Goal: Task Accomplishment & Management: Manage account settings

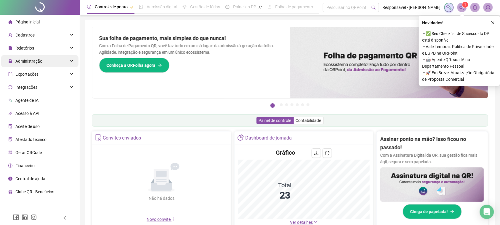
click at [45, 57] on div "Administração" at bounding box center [39, 61] width 77 height 12
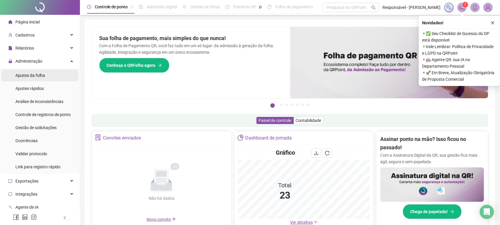
click at [50, 79] on li "Ajustes da folha" at bounding box center [39, 75] width 77 height 12
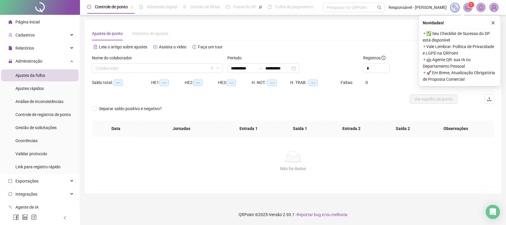
type input "**********"
click at [160, 65] on input "search" at bounding box center [154, 68] width 119 height 9
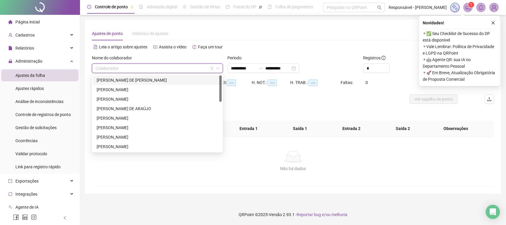
click at [148, 81] on div "[PERSON_NAME] DE [PERSON_NAME]" at bounding box center [157, 80] width 121 height 7
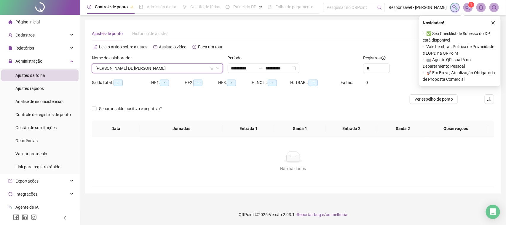
click at [489, 27] on div "Novidades ! ⚬ ✅ Seu Checklist de Sucesso do DP está disponível ⚬ Vale Lembrar: …" at bounding box center [459, 51] width 81 height 70
click at [489, 24] on button "button" at bounding box center [492, 22] width 7 height 7
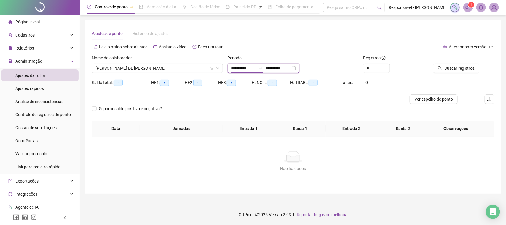
click at [253, 71] on input "**********" at bounding box center [243, 68] width 25 height 7
type input "**********"
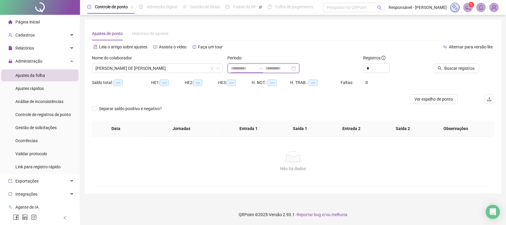
type input "**********"
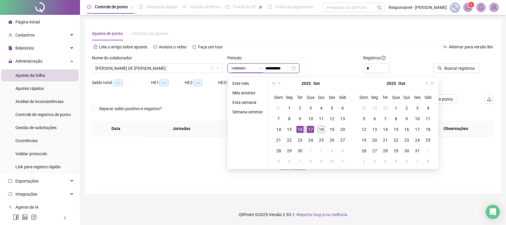
type input "**********"
click at [302, 129] on div "16" at bounding box center [299, 129] width 7 height 7
type input "**********"
click at [322, 129] on div "18" at bounding box center [321, 129] width 7 height 7
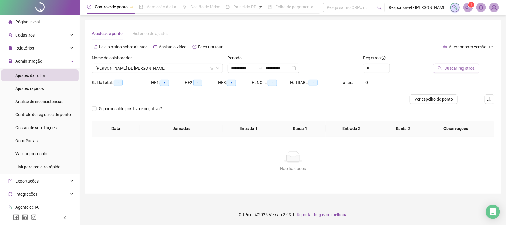
click at [454, 68] on span "Buscar registros" at bounding box center [459, 68] width 30 height 7
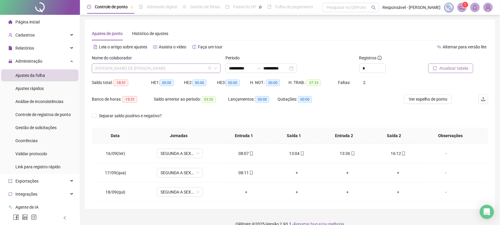
click at [141, 65] on span "[PERSON_NAME] DE [PERSON_NAME]" at bounding box center [156, 68] width 122 height 9
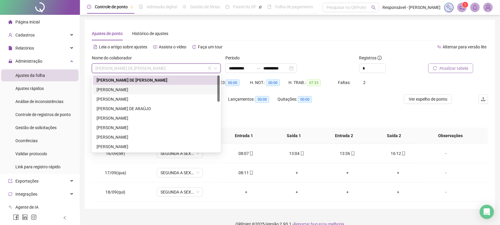
click at [134, 87] on div "[PERSON_NAME]" at bounding box center [157, 89] width 120 height 7
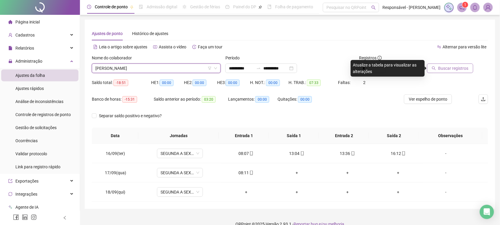
click at [459, 69] on span "Buscar registros" at bounding box center [453, 68] width 30 height 7
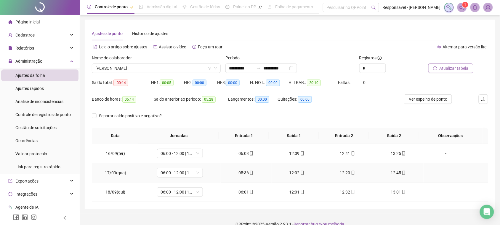
click at [242, 177] on td "05:36" at bounding box center [246, 172] width 51 height 19
click at [250, 172] on icon "mobile" at bounding box center [251, 172] width 3 height 4
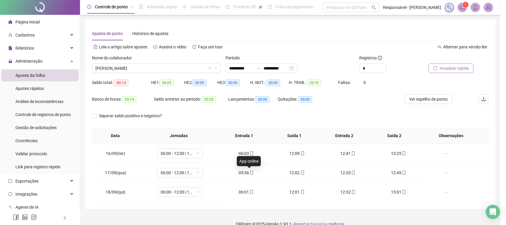
type input "**********"
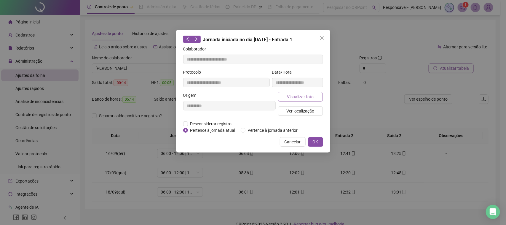
click at [316, 94] on button "Visualizar foto" at bounding box center [300, 96] width 45 height 9
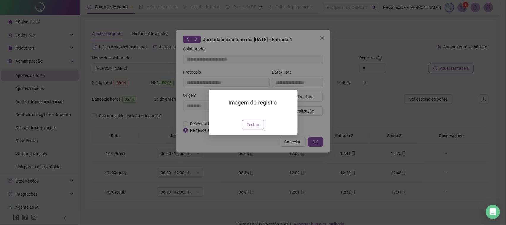
click at [260, 129] on button "Fechar" at bounding box center [253, 124] width 22 height 9
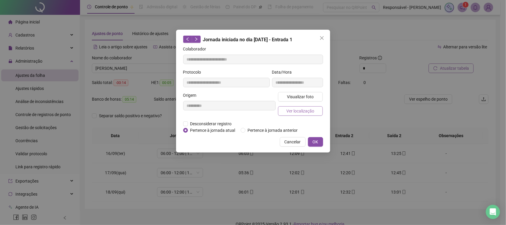
click at [300, 115] on button "Ver localização" at bounding box center [300, 110] width 45 height 9
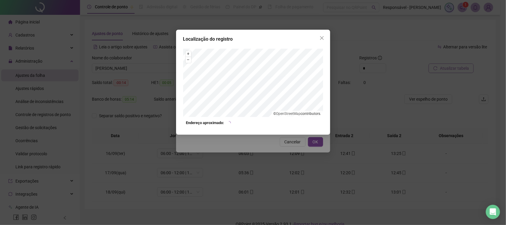
click at [295, 132] on div "Localização do registro + – ⇧ › © OpenStreetMap contributors. Endereço aproxima…" at bounding box center [253, 82] width 154 height 105
click at [286, 145] on div "Localização do registro + – ⇧ › © OpenStreetMap contributors. Endereço aproxima…" at bounding box center [253, 112] width 506 height 225
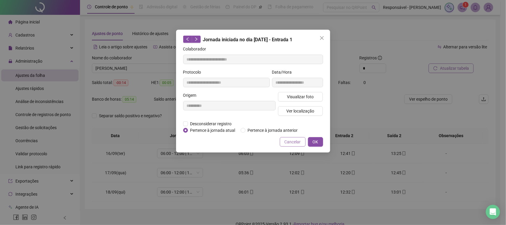
click at [294, 141] on span "Cancelar" at bounding box center [292, 141] width 16 height 7
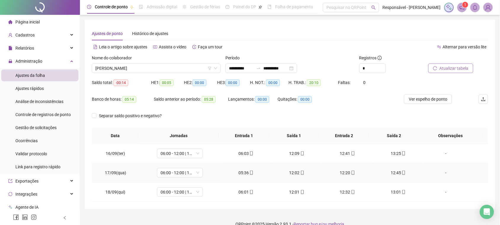
drag, startPoint x: 293, startPoint y: 172, endPoint x: 292, endPoint y: 168, distance: 4.2
click at [292, 172] on div "12:02" at bounding box center [296, 172] width 41 height 7
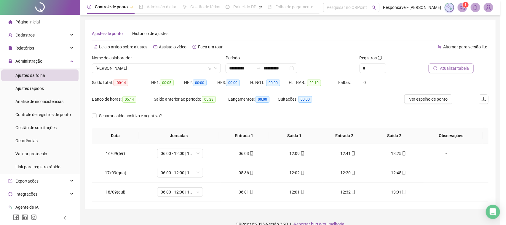
type input "**********"
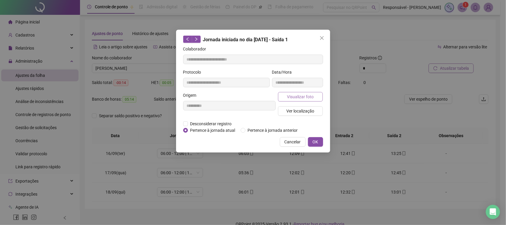
click at [295, 99] on span "Visualizar foto" at bounding box center [300, 96] width 27 height 7
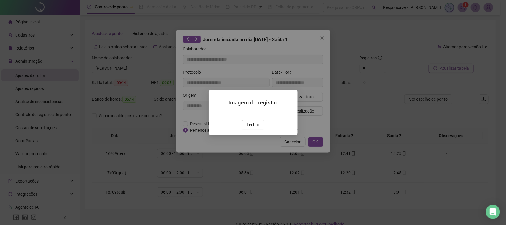
click at [255, 128] on span "Fechar" at bounding box center [252, 124] width 13 height 7
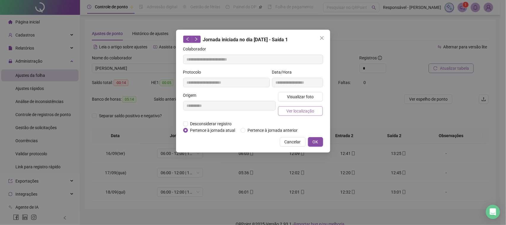
click at [298, 110] on span "Ver localização" at bounding box center [300, 111] width 28 height 7
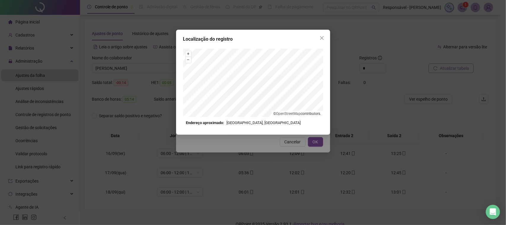
click at [282, 158] on div "Localização do registro + – ⇧ › © OpenStreetMap contributors. Endereço aproxima…" at bounding box center [253, 112] width 506 height 225
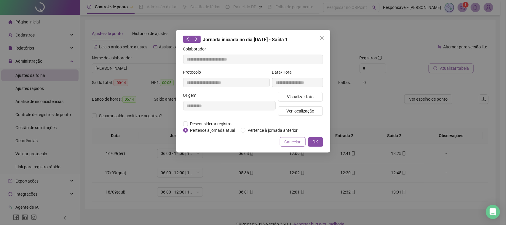
click at [293, 144] on span "Cancelar" at bounding box center [292, 141] width 16 height 7
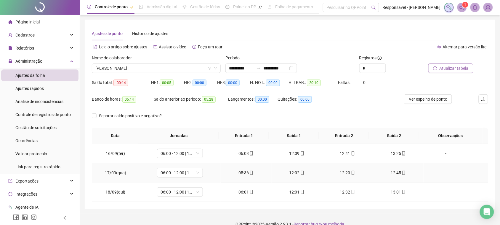
click at [341, 172] on div "12:20" at bounding box center [347, 172] width 41 height 7
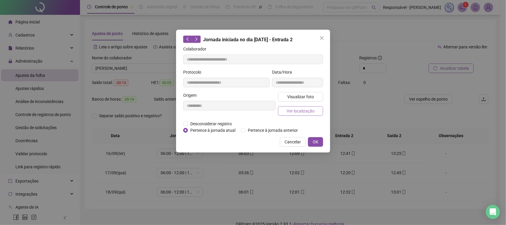
type input "**********"
click at [303, 97] on span "Visualizar foto" at bounding box center [300, 96] width 27 height 7
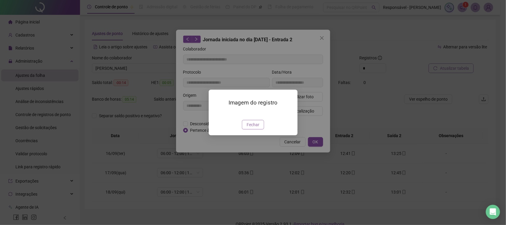
click at [251, 128] on span "Fechar" at bounding box center [252, 124] width 13 height 7
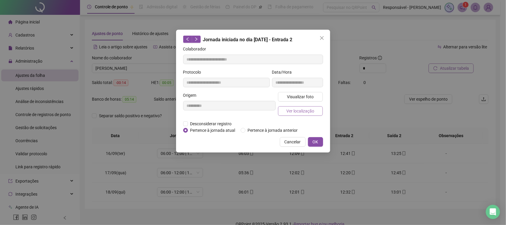
click at [288, 110] on span "Ver localização" at bounding box center [300, 111] width 28 height 7
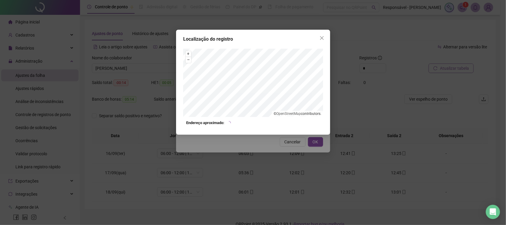
click at [294, 153] on div "Localização do registro + – ⇧ › © OpenStreetMap contributors. Endereço aproxima…" at bounding box center [253, 112] width 506 height 225
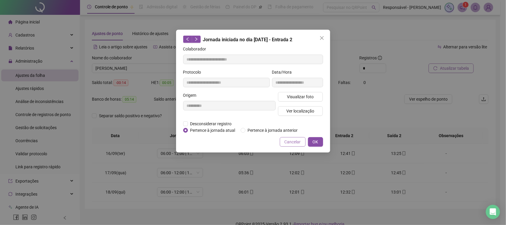
click at [297, 146] on button "Cancelar" at bounding box center [293, 141] width 26 height 9
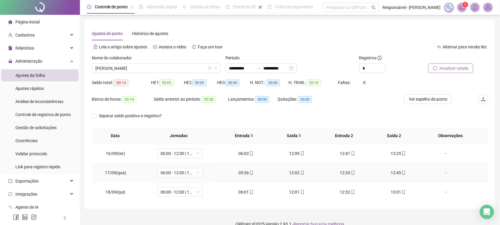
click at [396, 173] on div "12:45" at bounding box center [398, 172] width 41 height 7
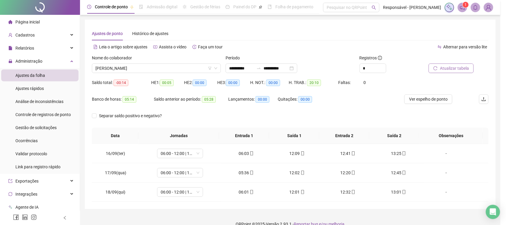
type input "**********"
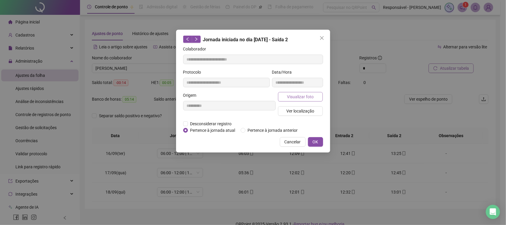
click at [302, 99] on span "Visualizar foto" at bounding box center [300, 96] width 27 height 7
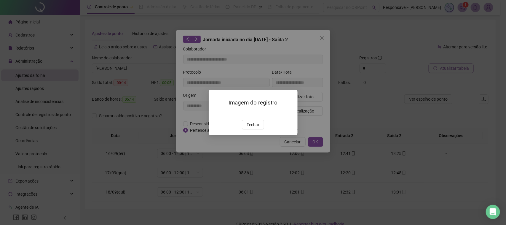
click at [249, 128] on span "Fechar" at bounding box center [252, 124] width 13 height 7
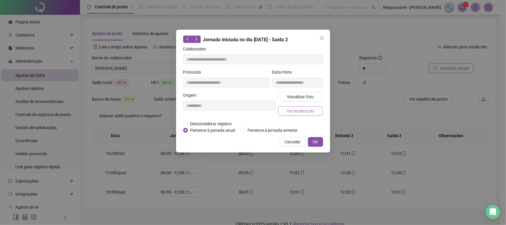
click at [295, 110] on span "Ver localização" at bounding box center [300, 111] width 28 height 7
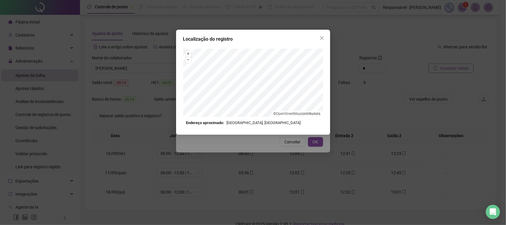
click at [277, 158] on div "Localização do registro + – ⇧ › © OpenStreetMap contributors. Endereço aproxima…" at bounding box center [253, 112] width 506 height 225
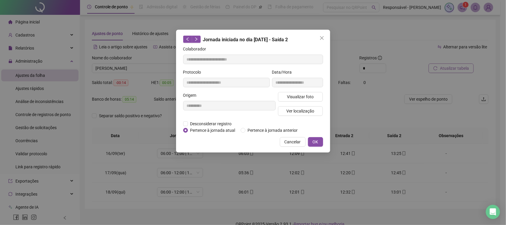
click at [292, 143] on span "Cancelar" at bounding box center [292, 141] width 16 height 7
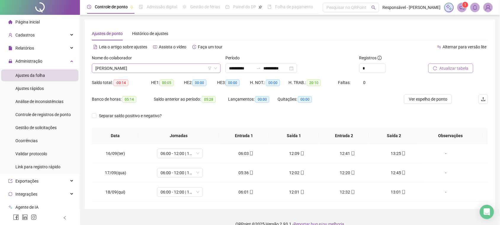
click at [175, 67] on span "[PERSON_NAME]" at bounding box center [156, 68] width 122 height 9
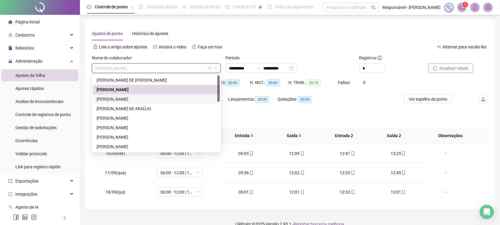
click at [143, 102] on div "[PERSON_NAME]" at bounding box center [156, 98] width 127 height 9
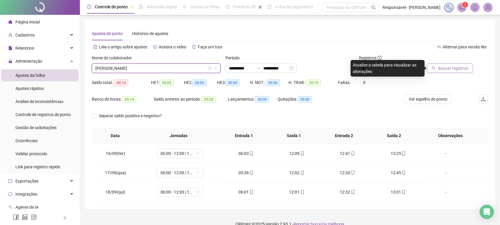
drag, startPoint x: 430, startPoint y: 74, endPoint x: 433, endPoint y: 70, distance: 4.8
click at [431, 73] on div "Buscar registros" at bounding box center [457, 66] width 67 height 23
click at [433, 70] on button "Buscar registros" at bounding box center [450, 67] width 46 height 9
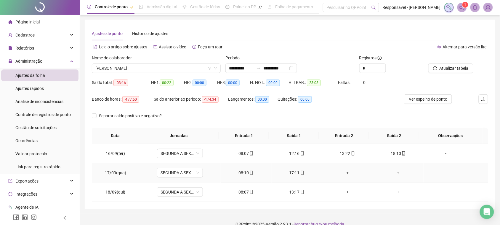
click at [241, 173] on div "08:10" at bounding box center [245, 172] width 41 height 7
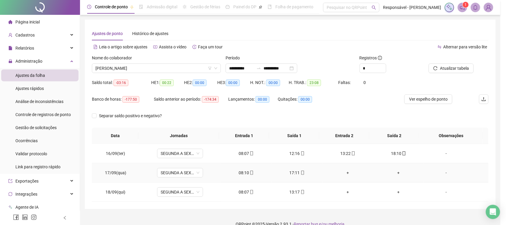
type input "**********"
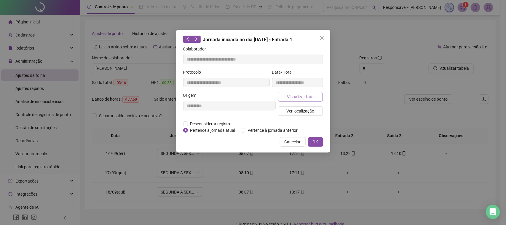
click at [302, 97] on span "Visualizar foto" at bounding box center [300, 96] width 27 height 7
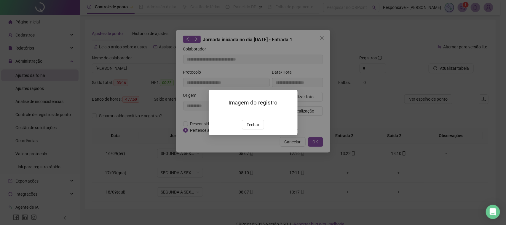
click at [258, 135] on div "Imagem do registro Fechar" at bounding box center [253, 111] width 89 height 45
drag, startPoint x: 258, startPoint y: 156, endPoint x: 279, endPoint y: 130, distance: 33.7
click at [258, 128] on span "Fechar" at bounding box center [252, 124] width 13 height 7
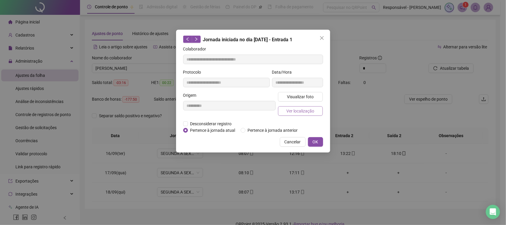
click at [300, 111] on span "Ver localização" at bounding box center [300, 111] width 28 height 7
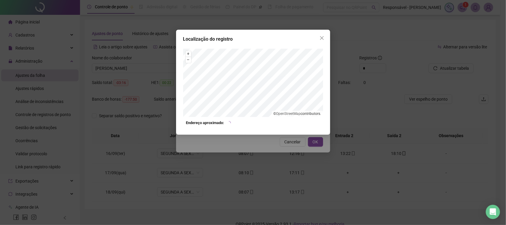
click at [270, 160] on div "Localização do registro + – ⇧ › © OpenStreetMap contributors. Endereço aproxima…" at bounding box center [253, 112] width 506 height 225
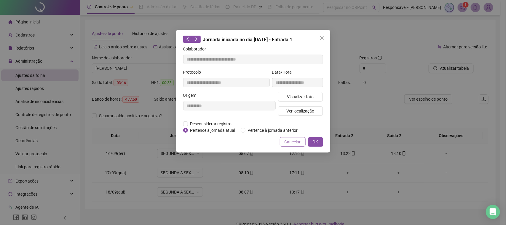
click at [286, 141] on span "Cancelar" at bounding box center [292, 141] width 16 height 7
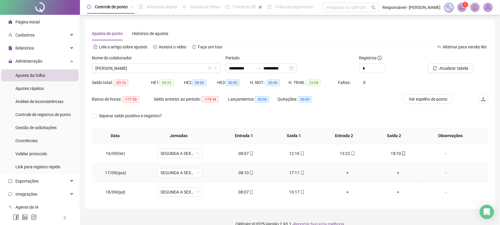
click at [440, 174] on div "-" at bounding box center [445, 172] width 35 height 7
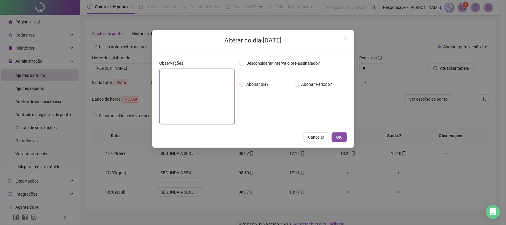
click at [184, 108] on textarea at bounding box center [196, 96] width 75 height 55
type textarea "**********"
click at [343, 135] on button "OK" at bounding box center [339, 136] width 15 height 9
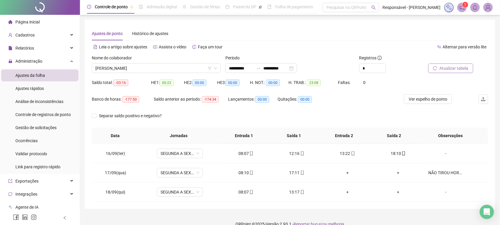
click at [442, 72] on button "Atualizar tabela" at bounding box center [450, 67] width 45 height 9
click at [137, 66] on span "[PERSON_NAME]" at bounding box center [156, 68] width 122 height 9
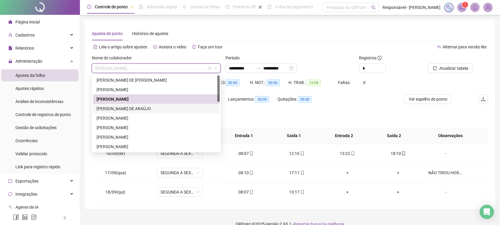
click at [139, 110] on div "[PERSON_NAME] DE ARAÚJO" at bounding box center [157, 108] width 120 height 7
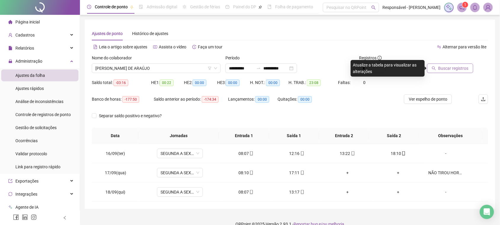
click at [446, 65] on span "Buscar registros" at bounding box center [453, 68] width 30 height 7
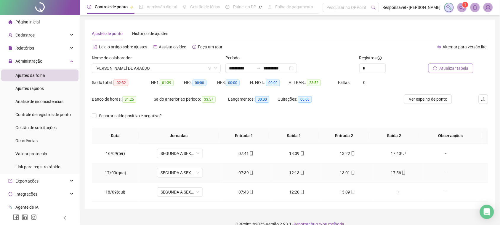
click at [251, 174] on icon "mobile" at bounding box center [251, 172] width 4 height 4
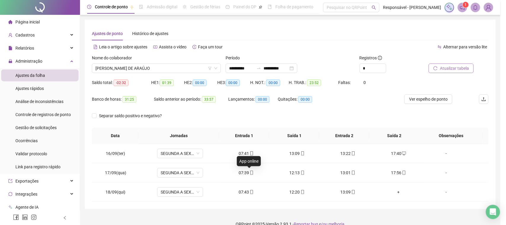
type input "**********"
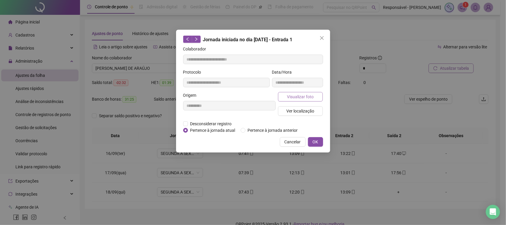
click at [291, 100] on button "Visualizar foto" at bounding box center [300, 96] width 45 height 9
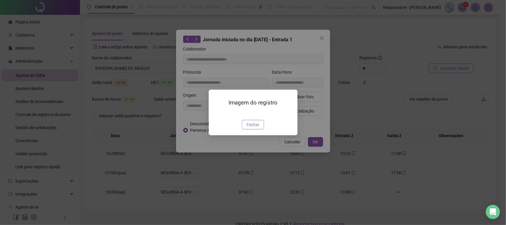
click at [254, 128] on span "Fechar" at bounding box center [252, 124] width 13 height 7
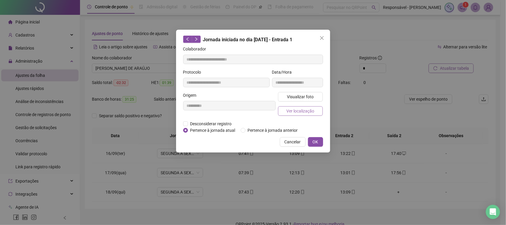
click at [293, 113] on span "Ver localização" at bounding box center [300, 111] width 28 height 7
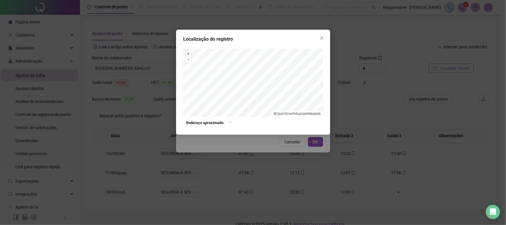
click at [276, 143] on div "Localização do registro + – ⇧ › © OpenStreetMap contributors. Endereço aproxima…" at bounding box center [253, 112] width 506 height 225
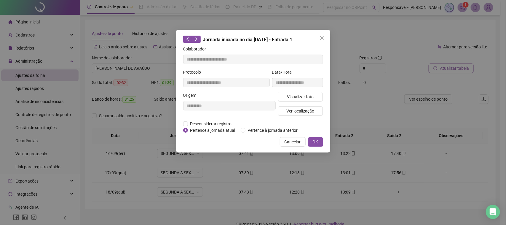
click at [288, 140] on span "Cancelar" at bounding box center [292, 141] width 16 height 7
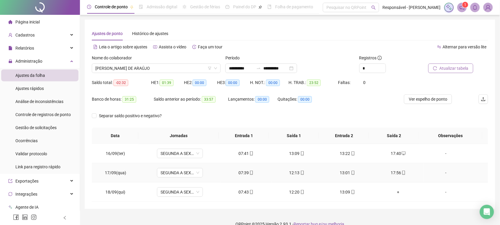
click at [295, 175] on div "12:13" at bounding box center [296, 172] width 41 height 7
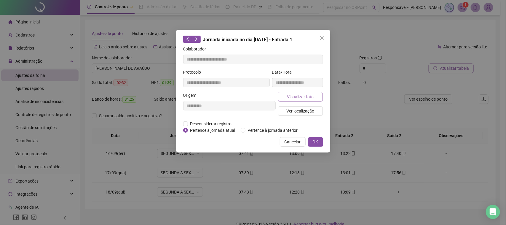
type input "**********"
click at [292, 97] on span "Visualizar foto" at bounding box center [300, 96] width 27 height 7
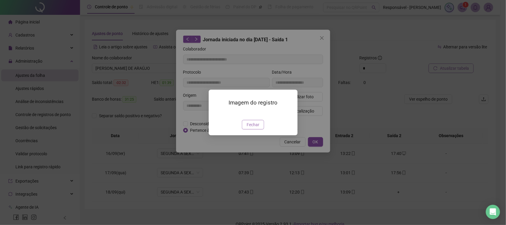
drag, startPoint x: 261, startPoint y: 161, endPoint x: 273, endPoint y: 132, distance: 32.1
click at [261, 129] on button "Fechar" at bounding box center [253, 124] width 22 height 9
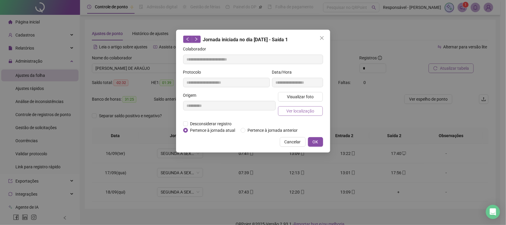
click at [294, 114] on button "Ver localização" at bounding box center [300, 110] width 45 height 9
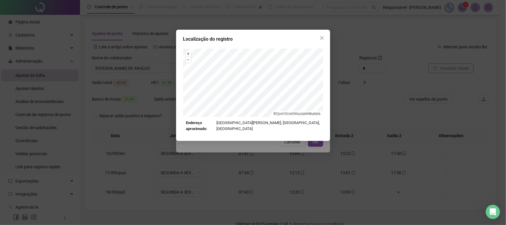
click at [280, 159] on div "Localização do registro + – ⇧ › © OpenStreetMap contributors. Endereço aproxima…" at bounding box center [253, 112] width 506 height 225
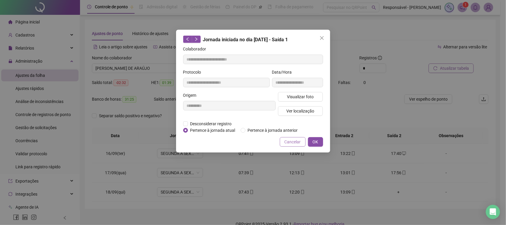
click at [289, 141] on span "Cancelar" at bounding box center [292, 141] width 16 height 7
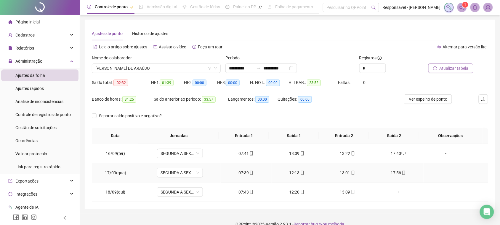
click at [342, 170] on div "13:01" at bounding box center [347, 172] width 41 height 7
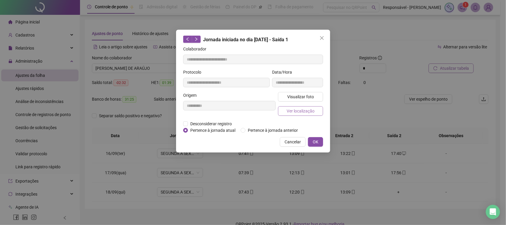
type input "**********"
click at [303, 99] on span "Visualizar foto" at bounding box center [300, 96] width 27 height 7
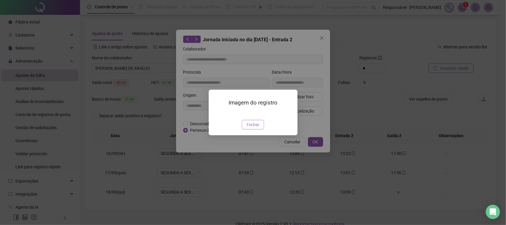
click at [252, 128] on span "Fechar" at bounding box center [252, 124] width 13 height 7
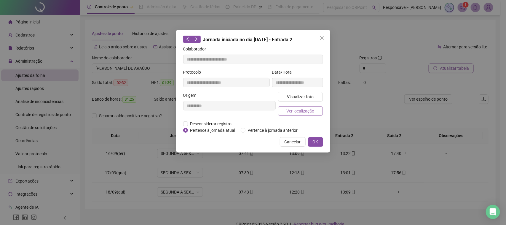
click at [292, 108] on span "Ver localização" at bounding box center [300, 111] width 28 height 7
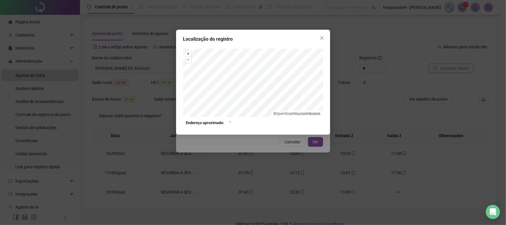
click at [277, 148] on div "Localização do registro + – ⇧ › © OpenStreetMap contributors. Endereço aproxima…" at bounding box center [253, 112] width 506 height 225
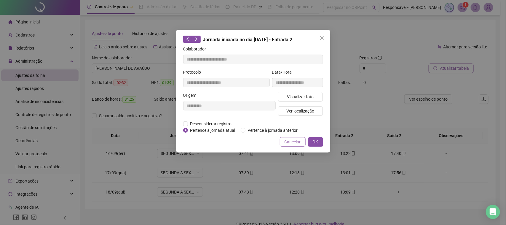
click at [291, 142] on span "Cancelar" at bounding box center [292, 141] width 16 height 7
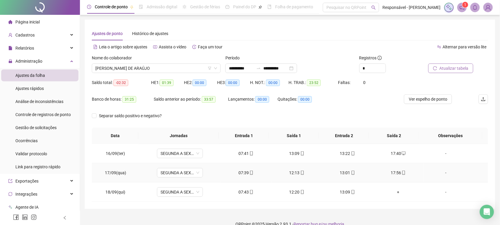
click at [390, 172] on div "17:56" at bounding box center [398, 172] width 41 height 7
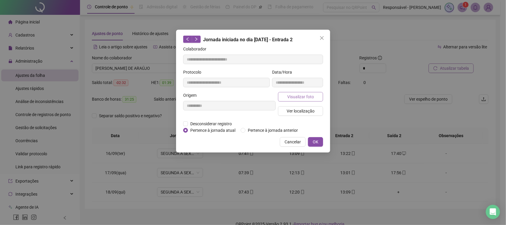
type input "**********"
click at [309, 97] on span "Visualizar foto" at bounding box center [300, 96] width 27 height 7
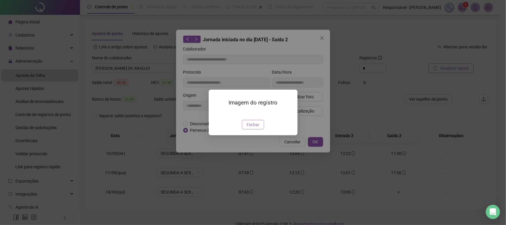
click at [249, 128] on span "Fechar" at bounding box center [252, 124] width 13 height 7
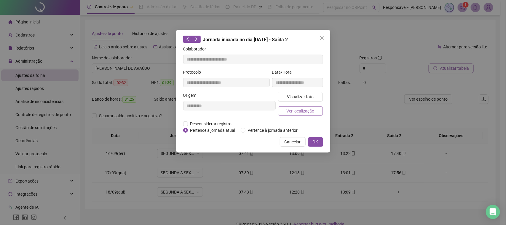
click at [289, 109] on span "Ver localização" at bounding box center [300, 111] width 28 height 7
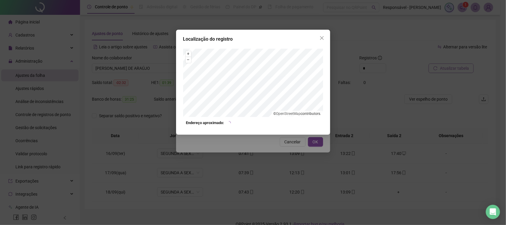
click at [275, 150] on div "Localização do registro + – ⇧ › © OpenStreetMap contributors. Endereço aproxima…" at bounding box center [253, 112] width 506 height 225
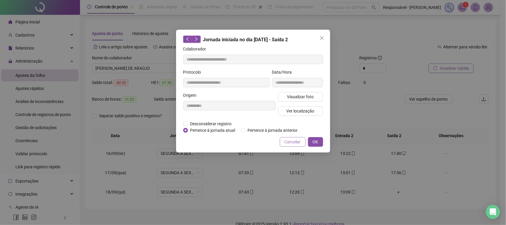
click at [288, 145] on button "Cancelar" at bounding box center [293, 141] width 26 height 9
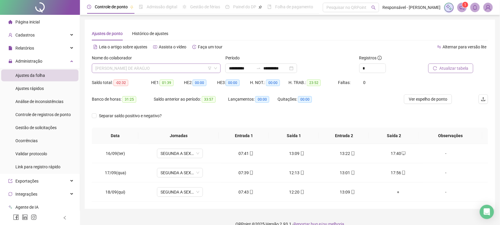
drag, startPoint x: 140, startPoint y: 66, endPoint x: 144, endPoint y: 68, distance: 4.4
click at [141, 67] on span "[PERSON_NAME] DE ARAÚJO" at bounding box center [156, 68] width 122 height 9
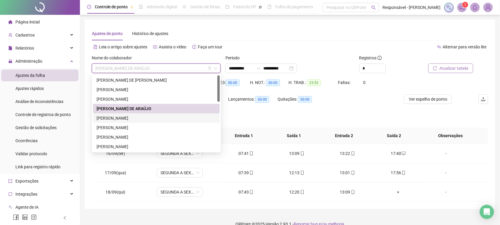
click at [125, 119] on div "[PERSON_NAME]" at bounding box center [157, 118] width 120 height 7
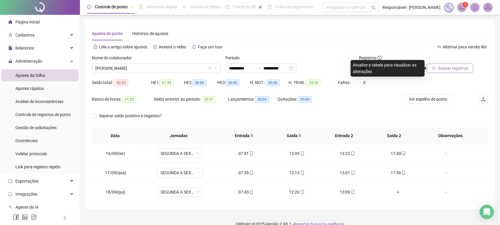
click at [447, 73] on div "Buscar registros" at bounding box center [457, 66] width 67 height 23
click at [447, 71] on span "Buscar registros" at bounding box center [453, 68] width 30 height 7
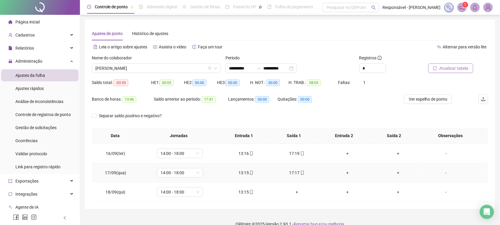
click at [249, 171] on icon "mobile" at bounding box center [251, 172] width 4 height 4
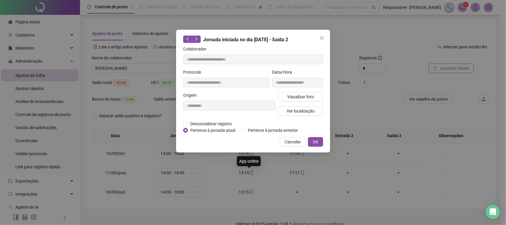
type input "**********"
click at [297, 96] on span "Visualizar foto" at bounding box center [300, 96] width 27 height 7
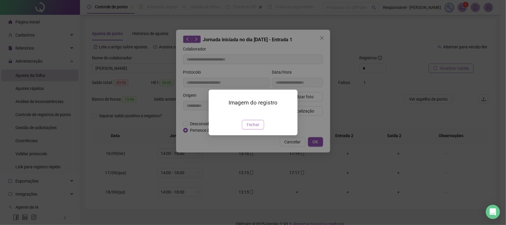
click at [253, 128] on span "Fechar" at bounding box center [252, 124] width 13 height 7
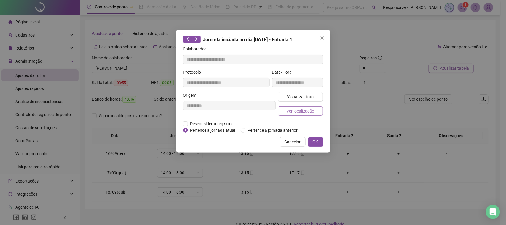
click at [296, 109] on span "Ver localização" at bounding box center [300, 111] width 28 height 7
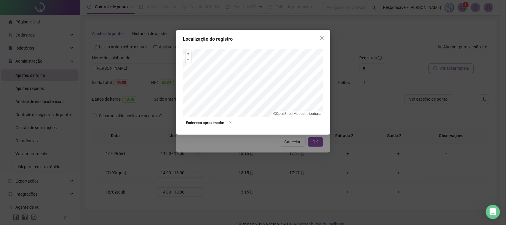
click at [273, 149] on div "Localização do registro + – ⇧ › © OpenStreetMap contributors. Endereço aproxima…" at bounding box center [253, 112] width 506 height 225
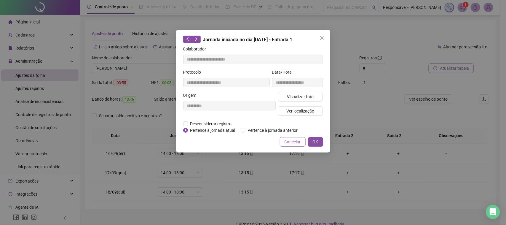
click at [288, 143] on span "Cancelar" at bounding box center [292, 141] width 16 height 7
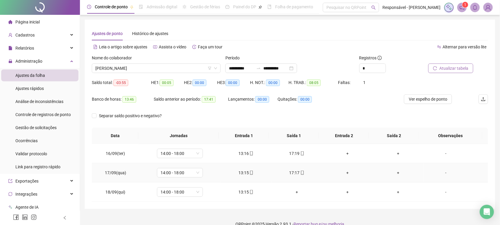
click at [294, 169] on div "17:17" at bounding box center [296, 172] width 41 height 7
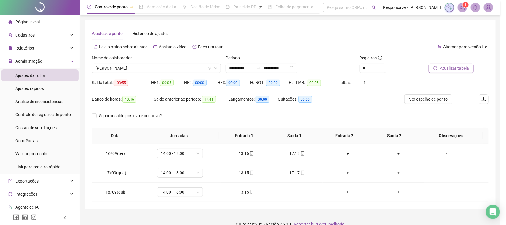
type input "**********"
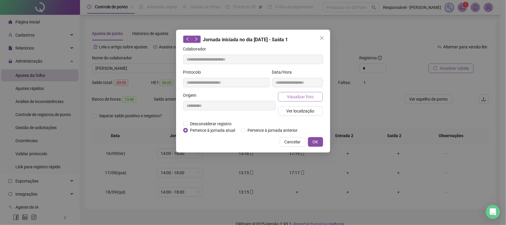
click at [301, 95] on span "Visualizar foto" at bounding box center [300, 96] width 27 height 7
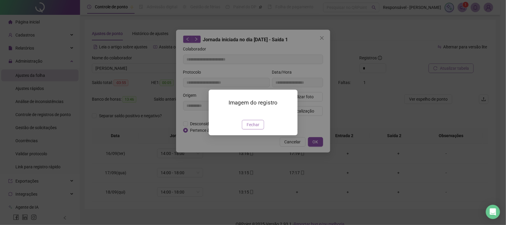
click at [256, 128] on span "Fechar" at bounding box center [252, 124] width 13 height 7
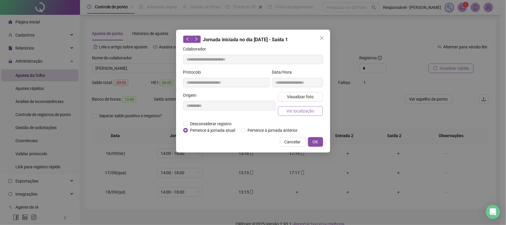
click at [299, 113] on span "Ver localização" at bounding box center [300, 111] width 28 height 7
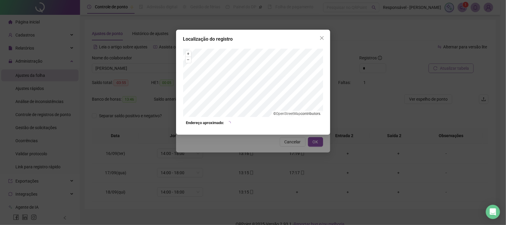
click at [288, 143] on div "Localização do registro + – ⇧ › © OpenStreetMap contributors. Endereço aproxima…" at bounding box center [253, 112] width 506 height 225
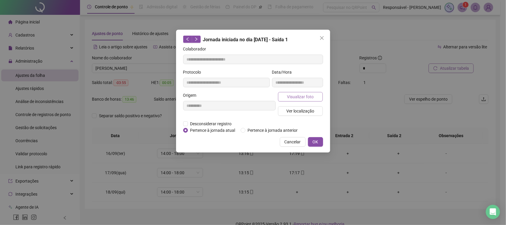
click at [298, 95] on span "Visualizar foto" at bounding box center [300, 96] width 27 height 7
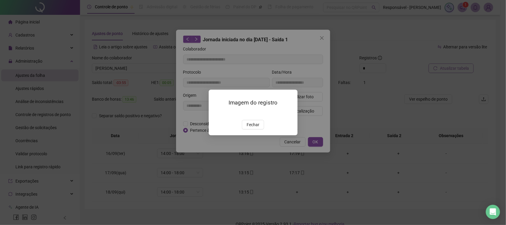
click at [216, 113] on img at bounding box center [216, 113] width 0 height 0
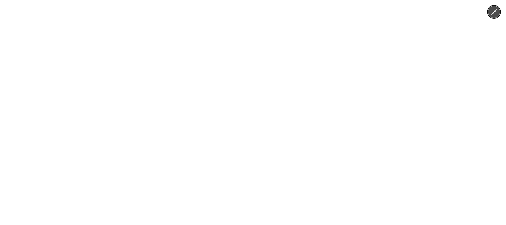
click at [273, 147] on img at bounding box center [253, 112] width 104 height 225
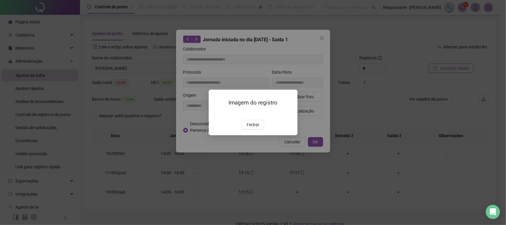
click at [260, 135] on div "Imagem do registro Fechar" at bounding box center [253, 111] width 89 height 45
click at [259, 129] on button "Fechar" at bounding box center [253, 124] width 22 height 9
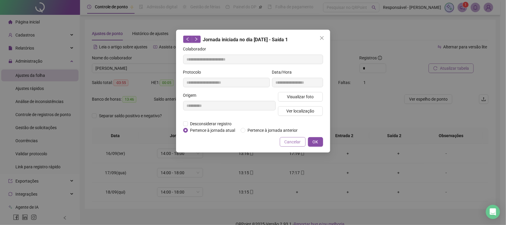
click at [295, 142] on span "Cancelar" at bounding box center [292, 141] width 16 height 7
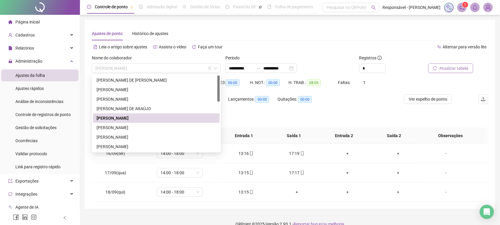
drag, startPoint x: 196, startPoint y: 68, endPoint x: 196, endPoint y: 85, distance: 16.3
click at [196, 72] on span "[PERSON_NAME]" at bounding box center [156, 68] width 122 height 9
click at [134, 124] on div "[PERSON_NAME]" at bounding box center [156, 127] width 127 height 9
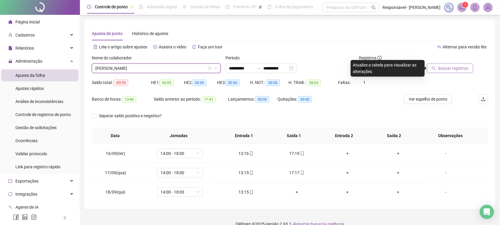
click at [439, 69] on button "Buscar registros" at bounding box center [450, 67] width 46 height 9
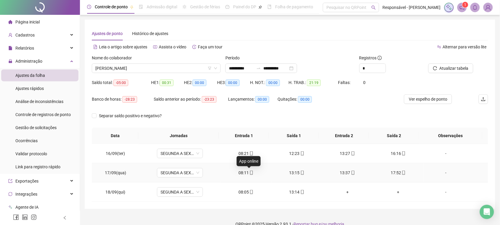
click at [249, 173] on icon "mobile" at bounding box center [251, 172] width 4 height 4
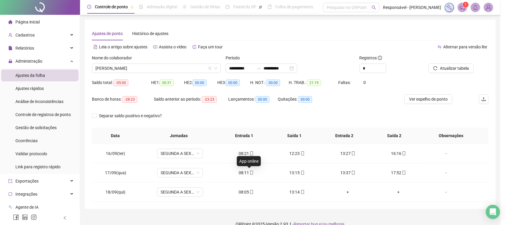
type input "**********"
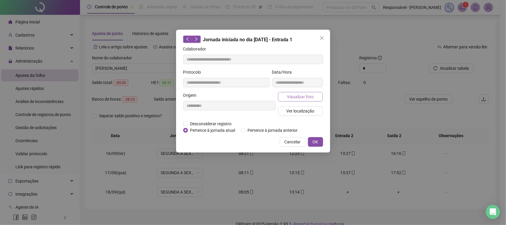
click at [310, 99] on span "Visualizar foto" at bounding box center [300, 96] width 27 height 7
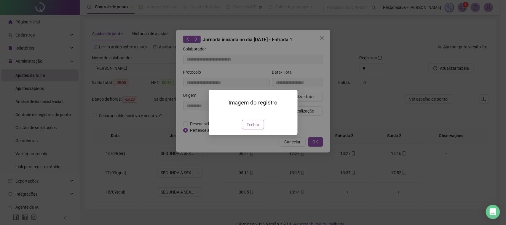
click at [260, 129] on button "Fechar" at bounding box center [253, 124] width 22 height 9
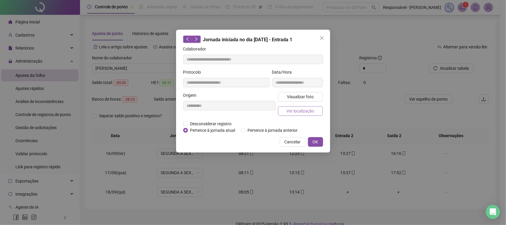
click at [293, 108] on span "Ver localização" at bounding box center [300, 111] width 28 height 7
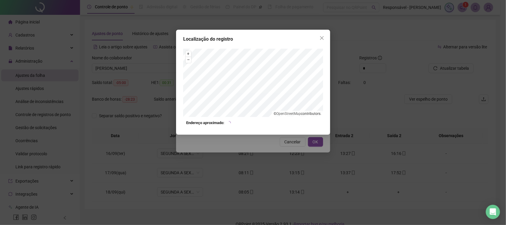
click at [280, 150] on div "Localização do registro + – ⇧ › © OpenStreetMap contributors. Endereço aproxima…" at bounding box center [253, 112] width 506 height 225
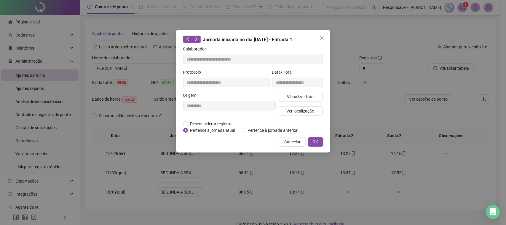
click at [285, 144] on span "Cancelar" at bounding box center [292, 141] width 16 height 7
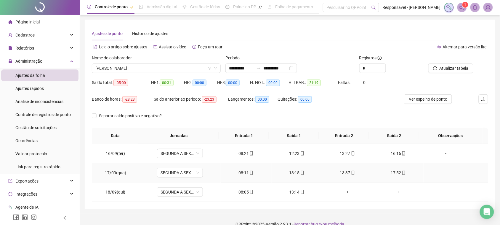
click at [302, 176] on td "13:15" at bounding box center [297, 172] width 51 height 19
click at [301, 173] on icon "mobile" at bounding box center [302, 172] width 3 height 4
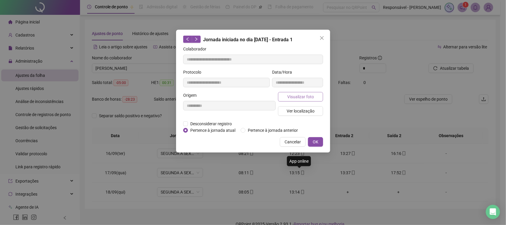
type input "**********"
click at [303, 95] on span "Visualizar foto" at bounding box center [300, 96] width 27 height 7
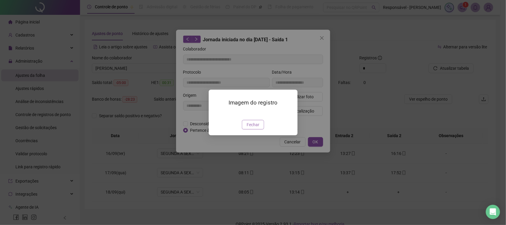
click at [252, 128] on span "Fechar" at bounding box center [252, 124] width 13 height 7
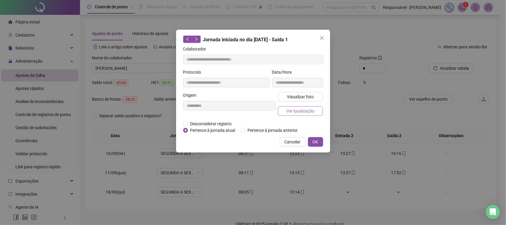
drag, startPoint x: 294, startPoint y: 120, endPoint x: 299, endPoint y: 114, distance: 7.8
click at [294, 120] on form "**********" at bounding box center [253, 90] width 140 height 88
click at [299, 114] on button "Ver localização" at bounding box center [300, 110] width 45 height 9
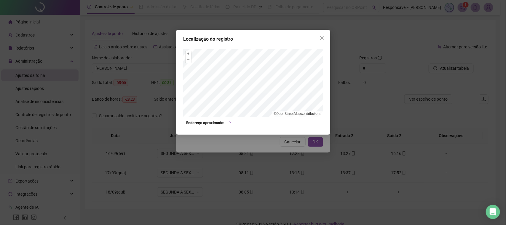
click at [269, 150] on div "Localização do registro + – ⇧ › © OpenStreetMap contributors. Endereço aproxima…" at bounding box center [253, 112] width 506 height 225
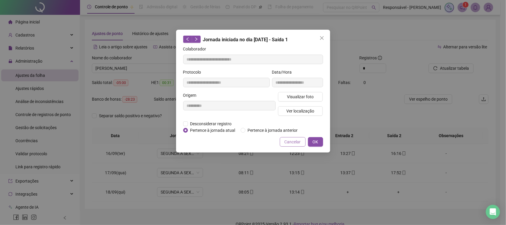
click at [289, 140] on span "Cancelar" at bounding box center [292, 141] width 16 height 7
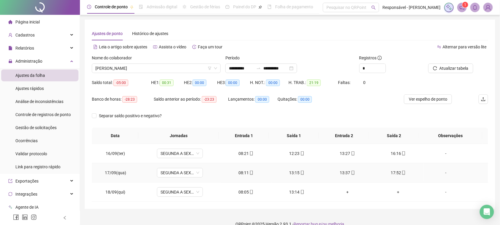
click at [341, 172] on div "13:37" at bounding box center [347, 172] width 41 height 7
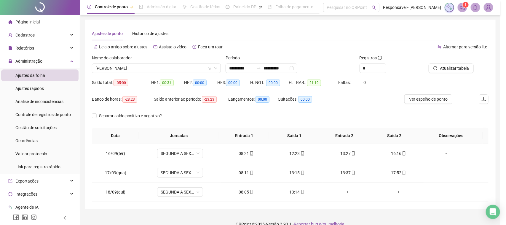
type input "**********"
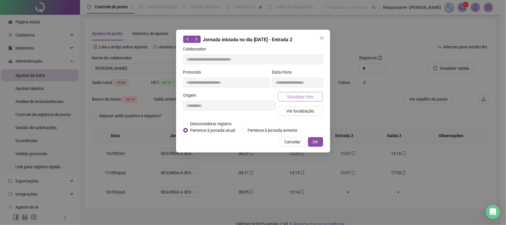
click at [300, 95] on span "Visualizar foto" at bounding box center [300, 96] width 27 height 7
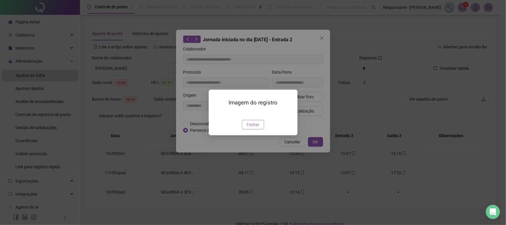
click at [246, 128] on span "Fechar" at bounding box center [252, 124] width 13 height 7
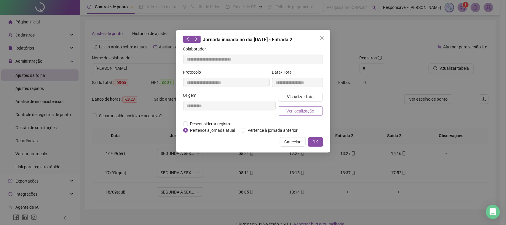
click at [294, 113] on span "Ver localização" at bounding box center [300, 111] width 28 height 7
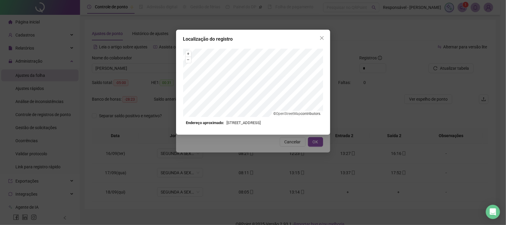
click at [278, 149] on div "Localização do registro + – ⇧ › © OpenStreetMap contributors. Endereço aproxima…" at bounding box center [253, 112] width 506 height 225
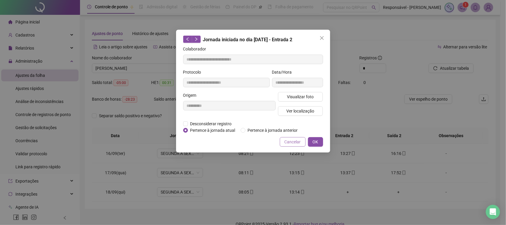
click at [290, 141] on span "Cancelar" at bounding box center [292, 141] width 16 height 7
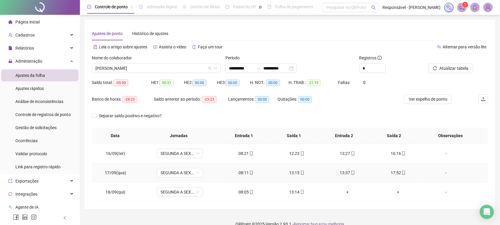
click at [390, 171] on div "17:52" at bounding box center [398, 172] width 41 height 7
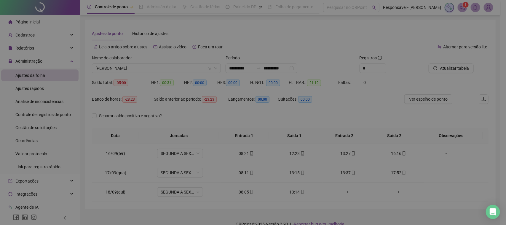
type input "**********"
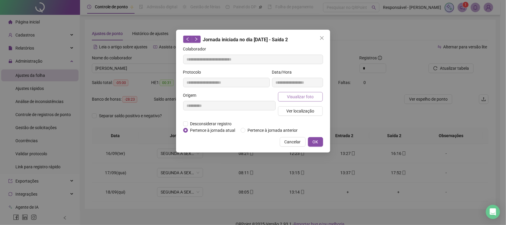
click at [296, 96] on span "Visualizar foto" at bounding box center [300, 96] width 27 height 7
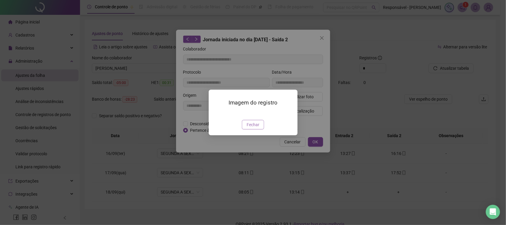
click at [253, 128] on span "Fechar" at bounding box center [252, 124] width 13 height 7
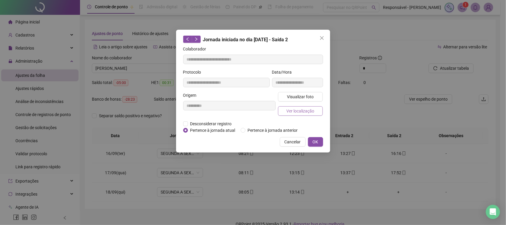
click at [300, 108] on span "Ver localização" at bounding box center [300, 111] width 28 height 7
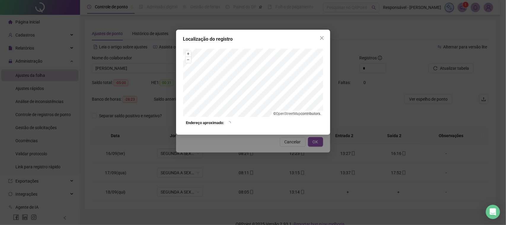
click at [292, 147] on div "Localização do registro + – ⇧ › © OpenStreetMap contributors. Endereço aproxima…" at bounding box center [253, 112] width 506 height 225
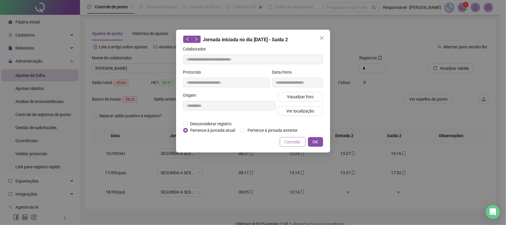
click at [293, 143] on span "Cancelar" at bounding box center [292, 141] width 16 height 7
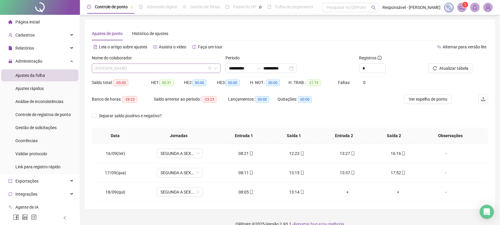
click at [168, 72] on span "[PERSON_NAME]" at bounding box center [156, 68] width 122 height 9
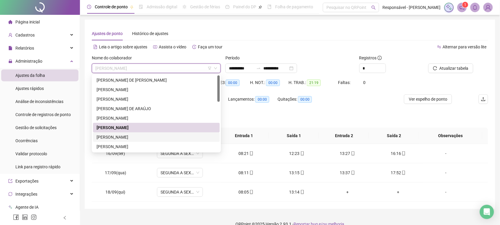
click at [119, 137] on div "[PERSON_NAME]" at bounding box center [157, 137] width 120 height 7
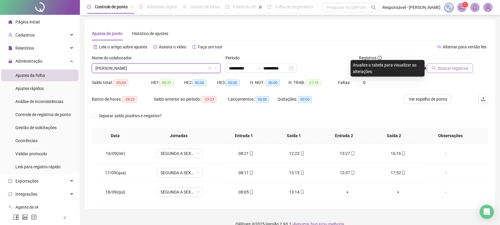
click at [449, 67] on span "Buscar registros" at bounding box center [453, 68] width 30 height 7
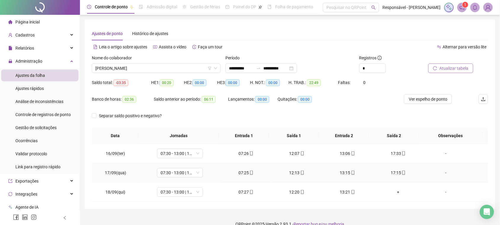
click at [245, 172] on div "07:25" at bounding box center [245, 172] width 41 height 7
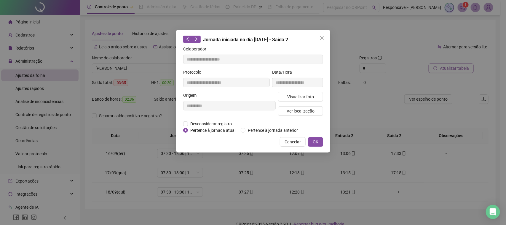
type input "**********"
click at [306, 98] on span "Visualizar foto" at bounding box center [300, 96] width 27 height 7
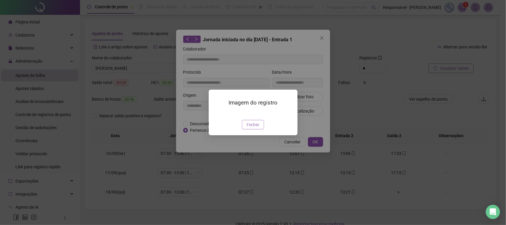
click at [248, 128] on span "Fechar" at bounding box center [252, 124] width 13 height 7
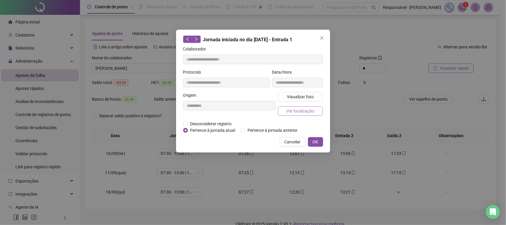
click at [299, 111] on span "Ver localização" at bounding box center [300, 111] width 28 height 7
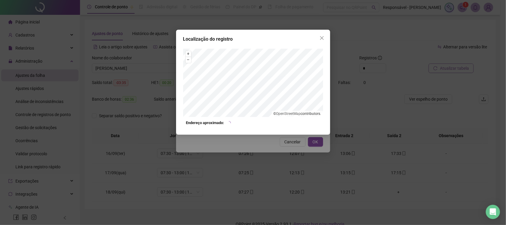
click at [291, 146] on div "Localização do registro + – ⇧ › © OpenStreetMap contributors. Endereço aproxima…" at bounding box center [253, 112] width 506 height 225
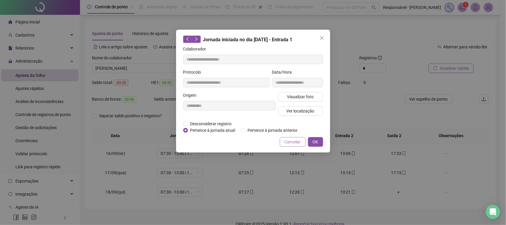
click at [291, 144] on span "Cancelar" at bounding box center [292, 141] width 16 height 7
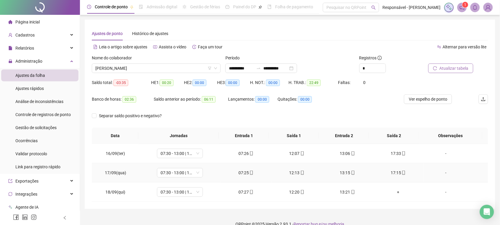
click at [301, 172] on icon "mobile" at bounding box center [302, 172] width 3 height 4
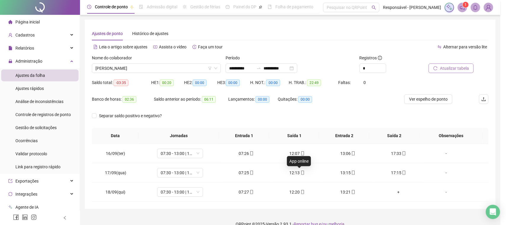
type input "**********"
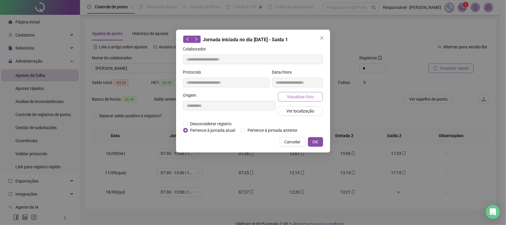
click at [300, 95] on span "Visualizar foto" at bounding box center [300, 96] width 27 height 7
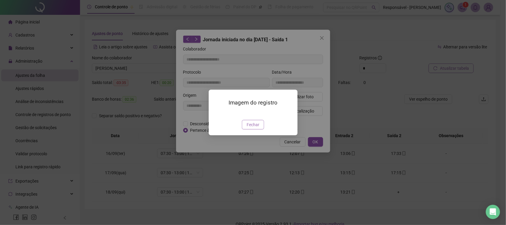
click at [260, 129] on button "Fechar" at bounding box center [253, 124] width 22 height 9
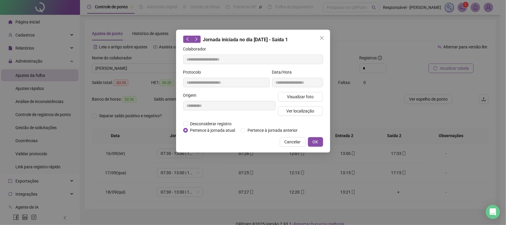
click at [304, 105] on div "Visualizar foto Ver localização" at bounding box center [300, 106] width 47 height 28
click at [304, 110] on span "Ver localização" at bounding box center [300, 111] width 28 height 7
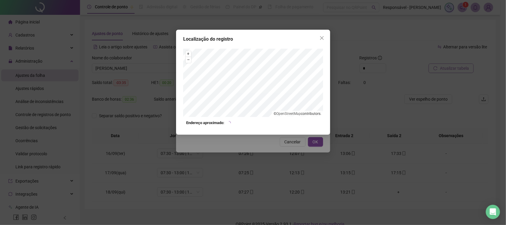
click at [285, 150] on div "Localização do registro + – ⇧ › © OpenStreetMap contributors. Endereço aproxima…" at bounding box center [253, 112] width 506 height 225
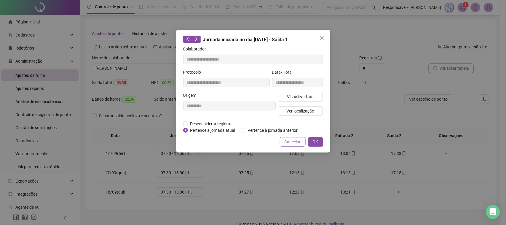
click at [288, 141] on span "Cancelar" at bounding box center [292, 141] width 16 height 7
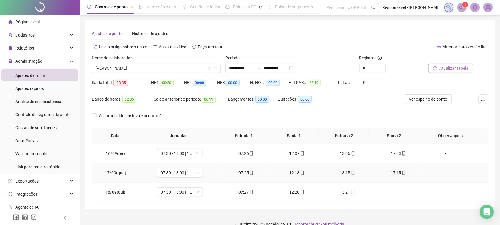
click at [340, 173] on div "13:15" at bounding box center [347, 172] width 41 height 7
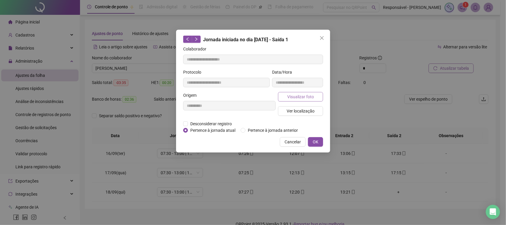
type input "**********"
click at [309, 97] on span "Visualizar foto" at bounding box center [300, 96] width 27 height 7
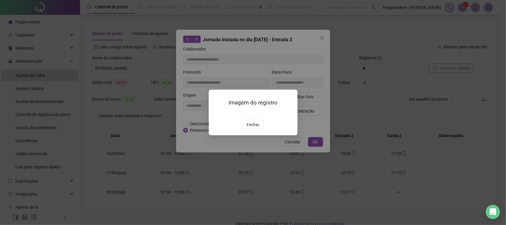
click at [216, 113] on img at bounding box center [216, 113] width 0 height 0
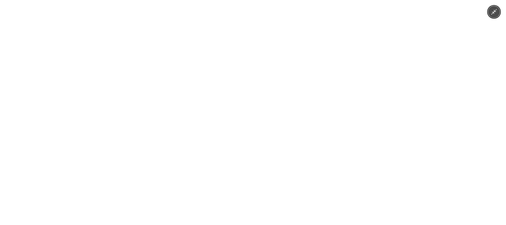
click at [282, 143] on img at bounding box center [253, 112] width 169 height 225
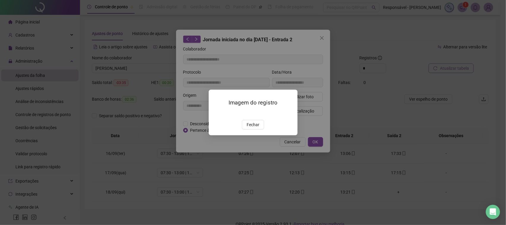
click at [258, 135] on div "Imagem do registro Fechar" at bounding box center [253, 111] width 89 height 45
click at [250, 128] on span "Fechar" at bounding box center [252, 124] width 13 height 7
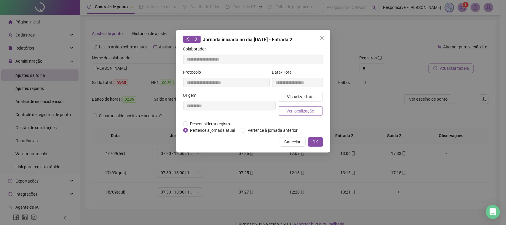
click at [291, 108] on span "Ver localização" at bounding box center [300, 111] width 28 height 7
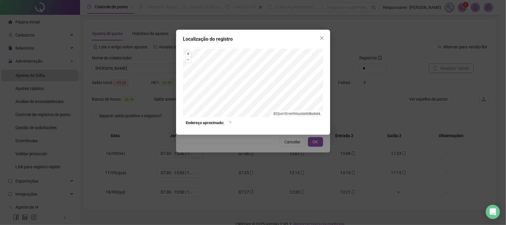
click at [284, 151] on div "Localização do registro + – ⇧ › © OpenStreetMap contributors. Endereço aproxima…" at bounding box center [253, 112] width 506 height 225
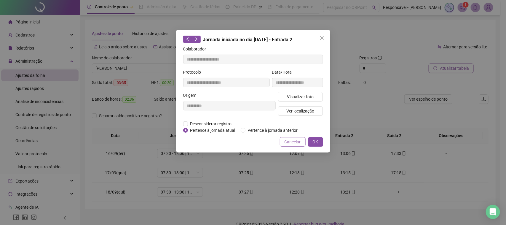
click at [289, 143] on span "Cancelar" at bounding box center [292, 141] width 16 height 7
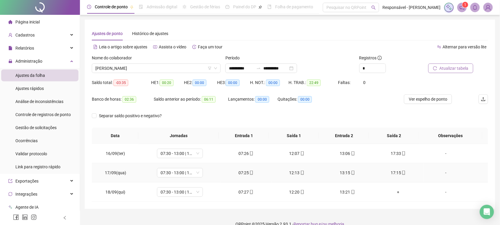
click at [386, 172] on div "17:15" at bounding box center [398, 172] width 41 height 7
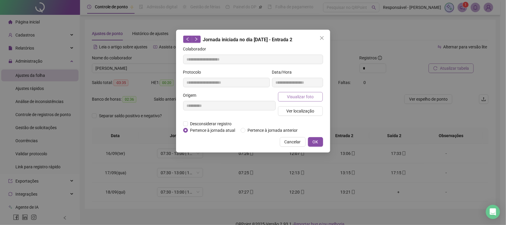
click at [293, 93] on span "Visualizar foto" at bounding box center [300, 96] width 27 height 7
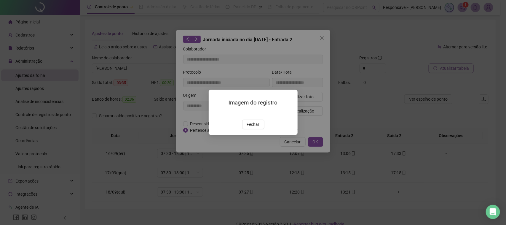
type input "**********"
click at [253, 128] on span "Fechar" at bounding box center [252, 124] width 13 height 7
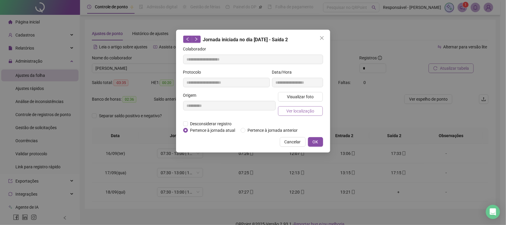
click at [300, 110] on span "Ver localização" at bounding box center [300, 111] width 28 height 7
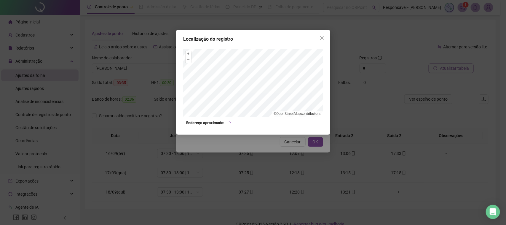
click at [286, 148] on div "Localização do registro + – ⇧ › © OpenStreetMap contributors. Endereço aproxima…" at bounding box center [253, 112] width 506 height 225
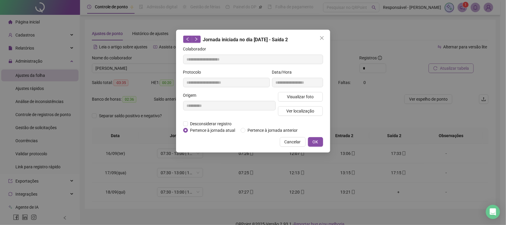
click at [290, 145] on button "Cancelar" at bounding box center [293, 141] width 26 height 9
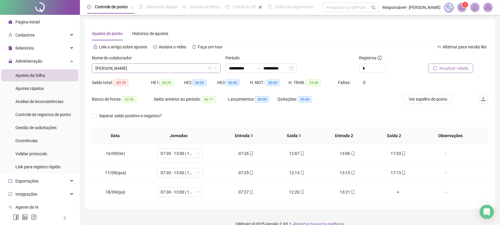
click at [165, 71] on span "[PERSON_NAME]" at bounding box center [156, 68] width 122 height 9
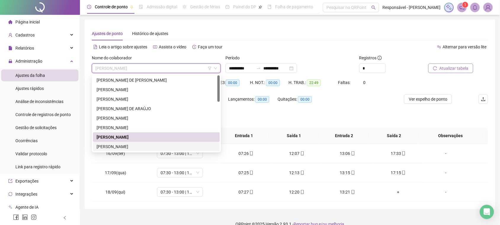
click at [127, 145] on div "[PERSON_NAME]" at bounding box center [157, 146] width 120 height 7
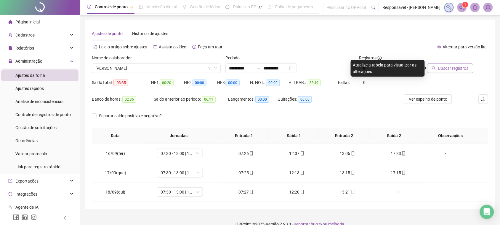
click at [465, 73] on button "Buscar registros" at bounding box center [450, 67] width 46 height 9
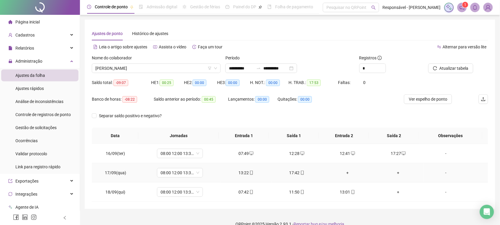
click at [392, 170] on div "+" at bounding box center [398, 172] width 41 height 7
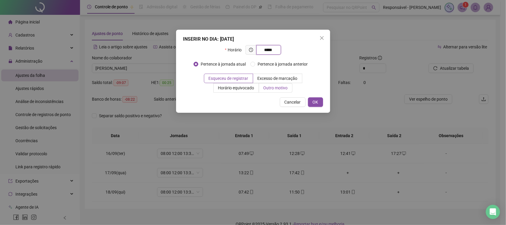
type input "*****"
click at [280, 89] on span "Outro motivo" at bounding box center [275, 87] width 24 height 5
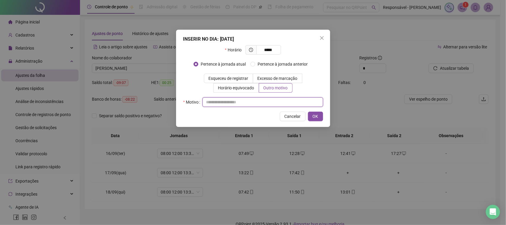
click at [233, 104] on input "text" at bounding box center [262, 101] width 121 height 9
type input "**********"
click at [311, 116] on button "OK" at bounding box center [315, 115] width 15 height 9
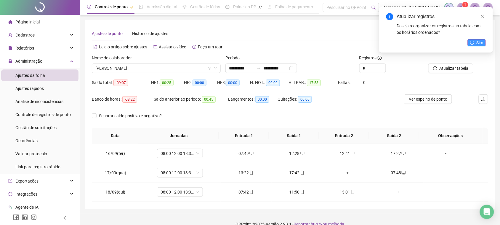
click at [482, 44] on span "Sim" at bounding box center [480, 42] width 7 height 7
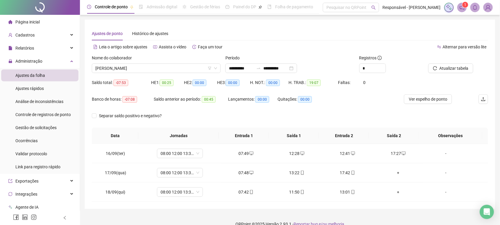
click at [373, 104] on div "Banco de horas: -07:08 Saldo anterior ao período: 00:45 Lançamentos: 00:00 Quit…" at bounding box center [240, 102] width 297 height 17
click at [390, 169] on div "+" at bounding box center [398, 172] width 41 height 7
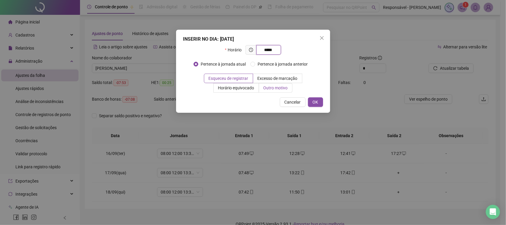
type input "*****"
click at [287, 90] on span "Outro motivo" at bounding box center [275, 87] width 24 height 5
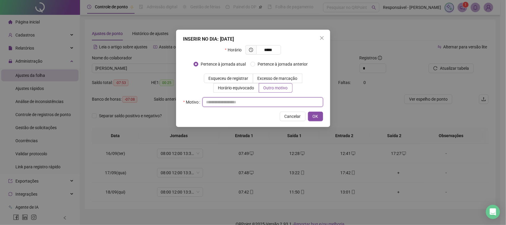
click at [261, 102] on input "text" at bounding box center [262, 101] width 121 height 9
type input "*"
type input "**********"
click at [320, 113] on button "OK" at bounding box center [315, 115] width 15 height 9
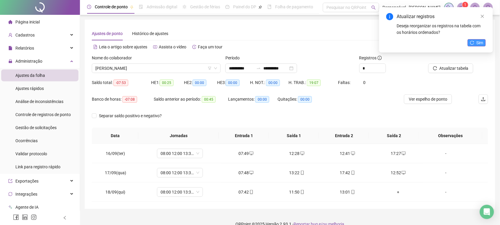
click at [479, 42] on span "Sim" at bounding box center [480, 42] width 7 height 7
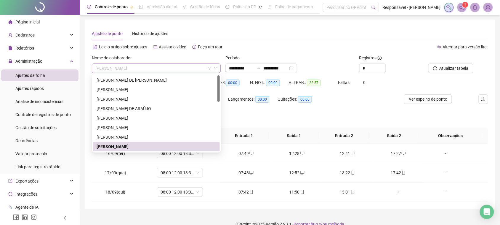
click at [137, 65] on span "[PERSON_NAME]" at bounding box center [156, 68] width 122 height 9
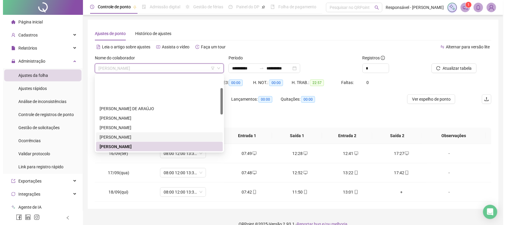
scroll to position [37, 0]
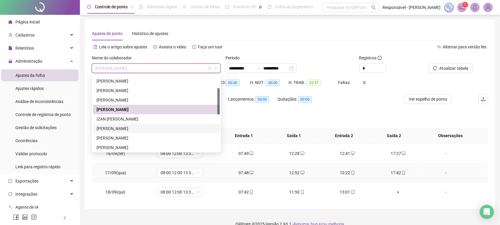
click at [402, 171] on icon "mobile" at bounding box center [404, 172] width 4 height 4
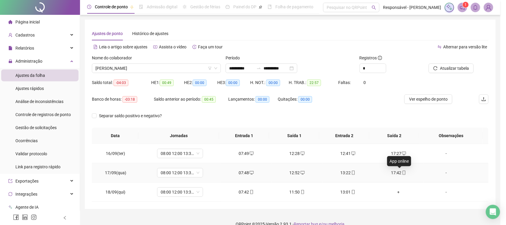
type input "**********"
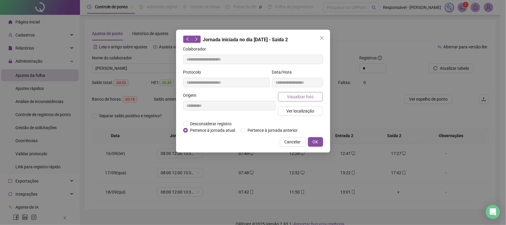
click at [313, 93] on button "Visualizar foto" at bounding box center [300, 96] width 45 height 9
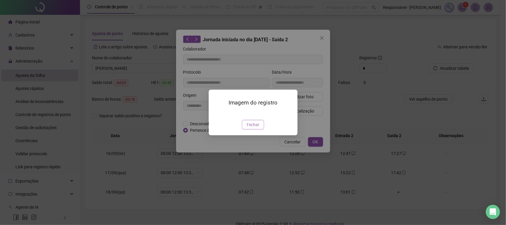
click at [250, 129] on button "Fechar" at bounding box center [253, 124] width 22 height 9
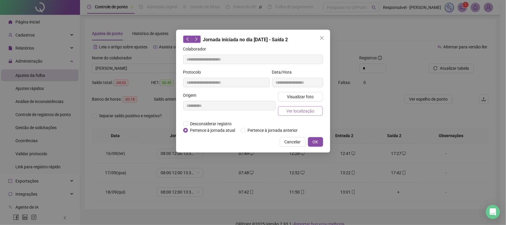
click at [296, 110] on span "Ver localização" at bounding box center [300, 111] width 28 height 7
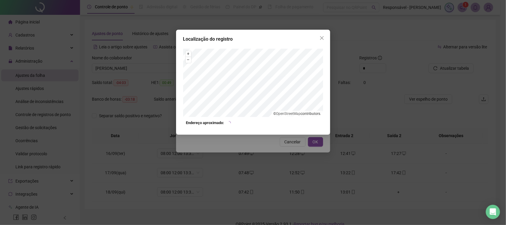
click at [281, 138] on div "Localização do registro + – ⇧ › © OpenStreetMap contributors. Endereço aproxima…" at bounding box center [253, 112] width 506 height 225
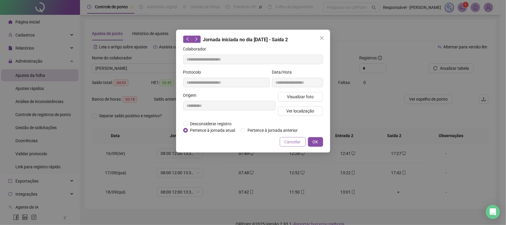
click at [287, 140] on span "Cancelar" at bounding box center [292, 141] width 16 height 7
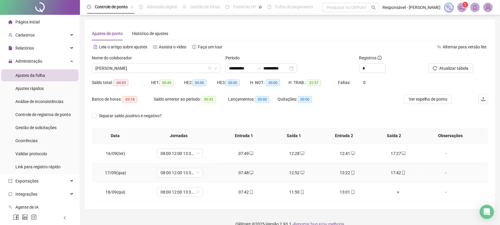
click at [342, 174] on div "13:22" at bounding box center [347, 172] width 41 height 7
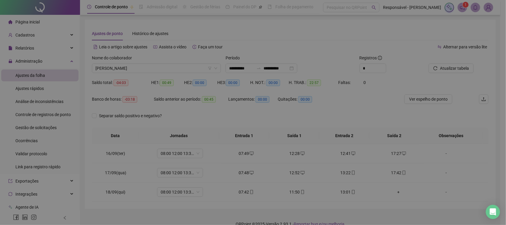
type input "**********"
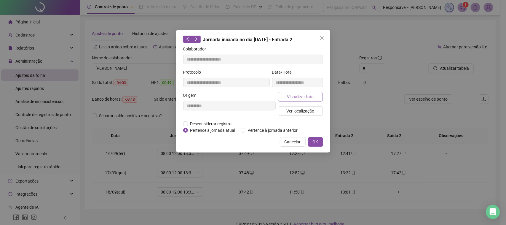
click at [311, 97] on span "Visualizar foto" at bounding box center [300, 96] width 27 height 7
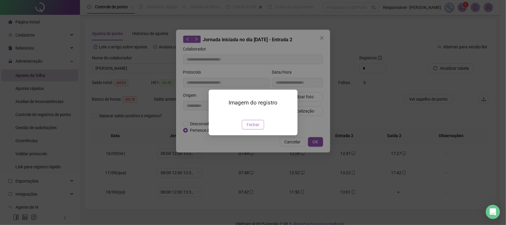
click at [245, 129] on button "Fechar" at bounding box center [253, 124] width 22 height 9
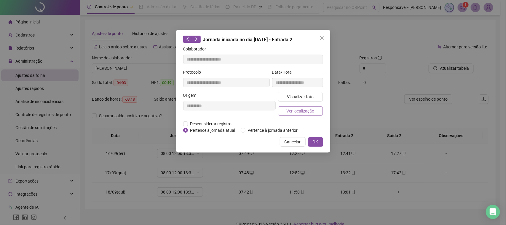
click at [294, 113] on span "Ver localização" at bounding box center [300, 111] width 28 height 7
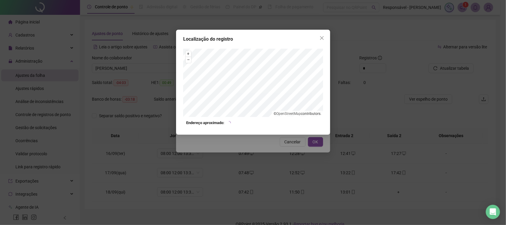
click at [281, 168] on div "Localização do registro + – ⇧ › © OpenStreetMap contributors. Endereço aproxima…" at bounding box center [253, 112] width 506 height 225
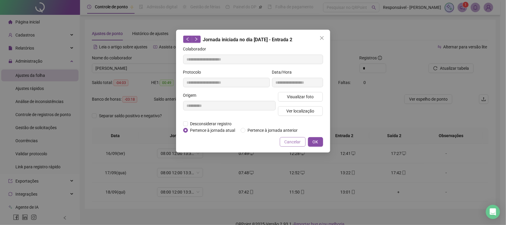
click at [293, 141] on span "Cancelar" at bounding box center [292, 141] width 16 height 7
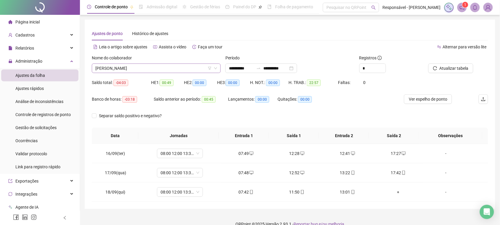
click at [159, 70] on span "[PERSON_NAME]" at bounding box center [156, 68] width 122 height 9
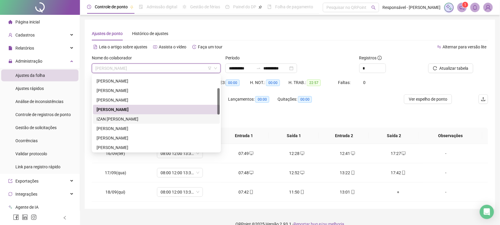
click at [130, 117] on div "IZAN [PERSON_NAME]" at bounding box center [157, 119] width 120 height 7
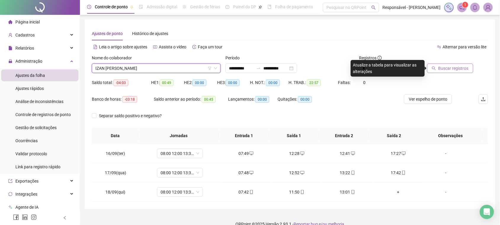
click at [461, 68] on span "Buscar registros" at bounding box center [453, 68] width 30 height 7
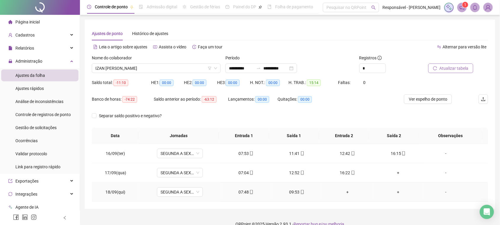
click at [442, 196] on td "-" at bounding box center [456, 191] width 65 height 19
click at [441, 193] on div "-" at bounding box center [445, 191] width 35 height 7
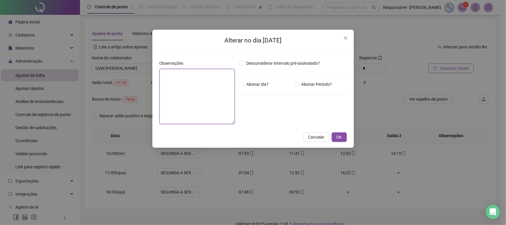
click at [210, 116] on textarea at bounding box center [196, 96] width 75 height 55
type textarea "**********"
click at [336, 133] on button "OK" at bounding box center [339, 136] width 15 height 9
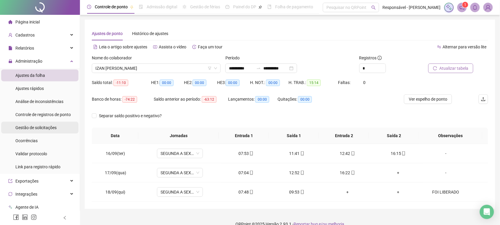
click at [51, 122] on div "Gestão de solicitações" at bounding box center [35, 127] width 41 height 12
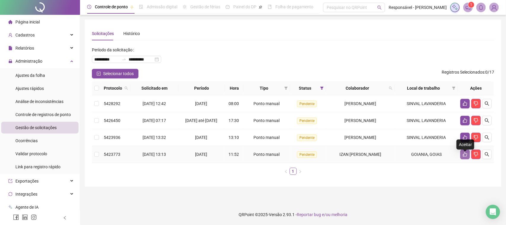
click at [467, 156] on icon "like" at bounding box center [464, 154] width 5 height 5
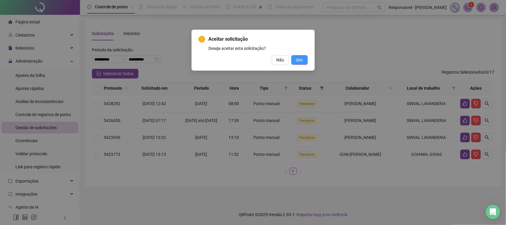
click at [305, 60] on button "Sim" at bounding box center [299, 59] width 16 height 9
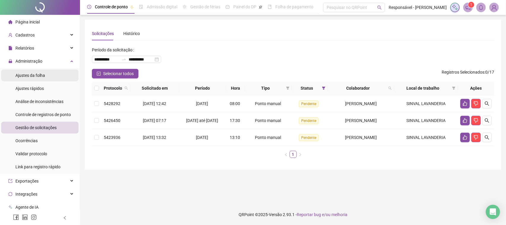
click at [41, 77] on span "Ajustes da folha" at bounding box center [30, 75] width 30 height 5
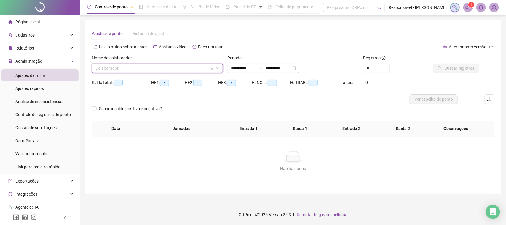
click at [166, 67] on input "search" at bounding box center [154, 68] width 119 height 9
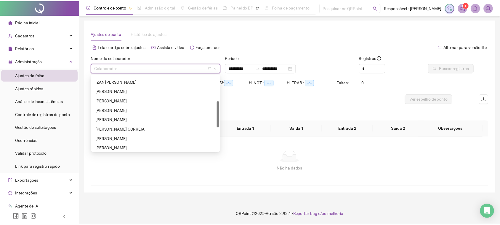
scroll to position [111, 0]
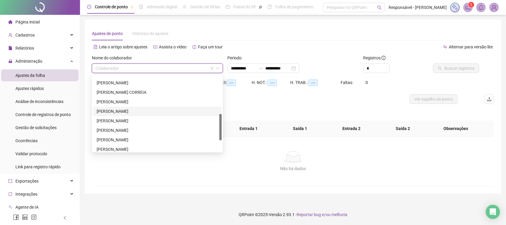
click at [124, 110] on div "[PERSON_NAME]" at bounding box center [157, 111] width 121 height 7
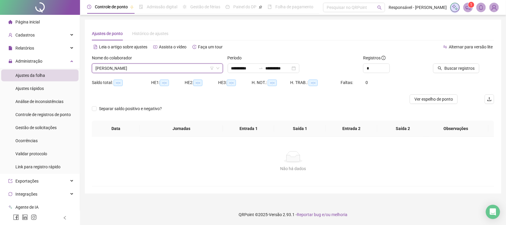
click at [168, 67] on span "[PERSON_NAME]" at bounding box center [157, 68] width 124 height 9
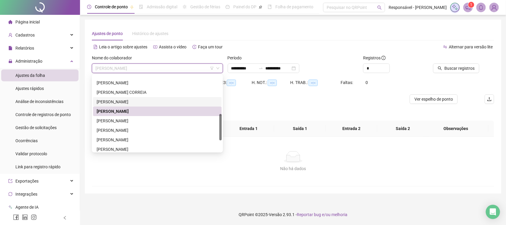
click at [125, 101] on div "[PERSON_NAME]" at bounding box center [157, 101] width 121 height 7
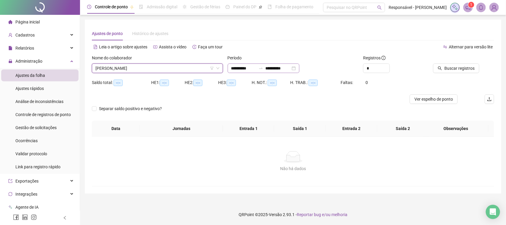
click at [263, 69] on icon "swap-right" at bounding box center [260, 68] width 5 height 5
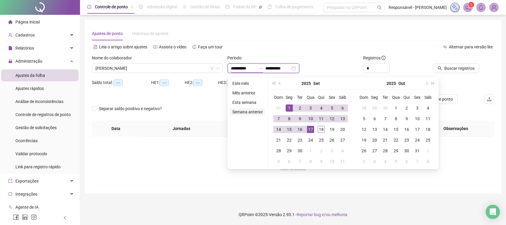
type input "**********"
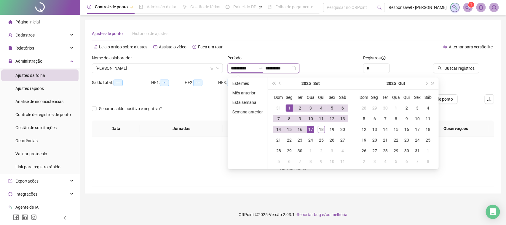
type input "**********"
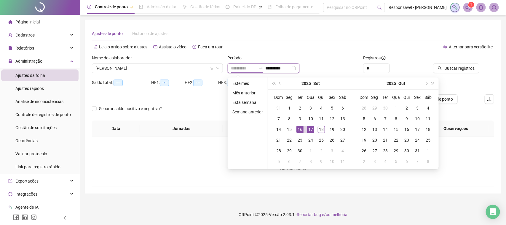
type input "**********"
click at [301, 128] on div "16" at bounding box center [299, 129] width 7 height 7
type input "**********"
click at [321, 129] on div "18" at bounding box center [321, 129] width 7 height 7
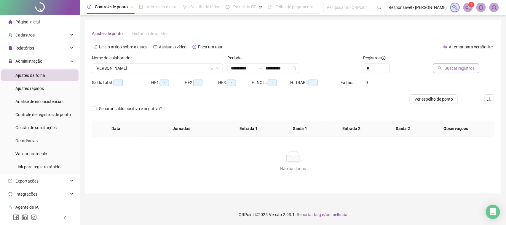
click at [454, 66] on span "Buscar registros" at bounding box center [459, 68] width 30 height 7
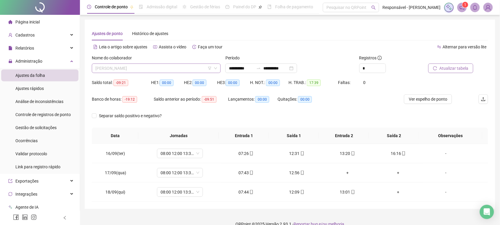
click at [171, 69] on span "[PERSON_NAME]" at bounding box center [156, 68] width 122 height 9
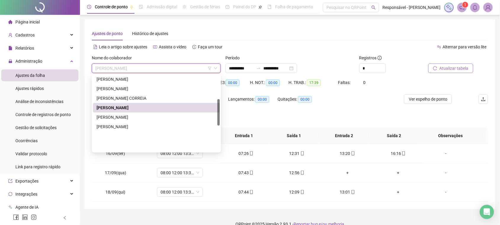
scroll to position [68, 0]
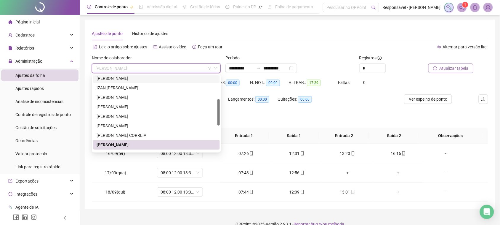
click at [134, 79] on div "[PERSON_NAME]" at bounding box center [157, 78] width 120 height 7
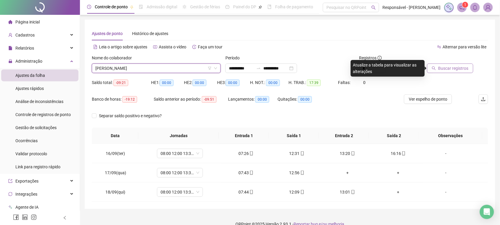
click at [439, 69] on button "Buscar registros" at bounding box center [450, 67] width 46 height 9
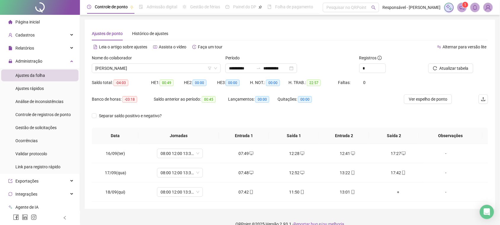
click at [173, 62] on div "Nome do colaborador" at bounding box center [156, 59] width 129 height 9
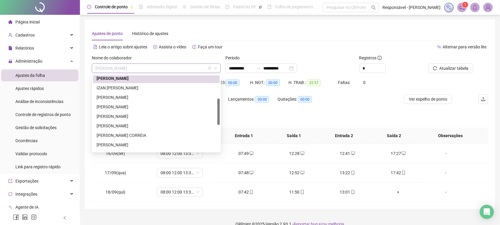
click at [171, 65] on span "[PERSON_NAME]" at bounding box center [156, 68] width 122 height 9
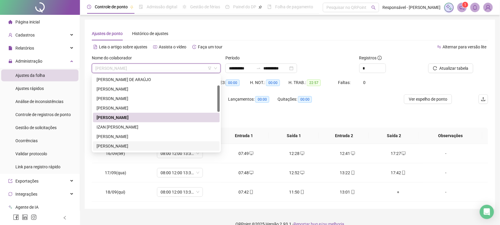
scroll to position [66, 0]
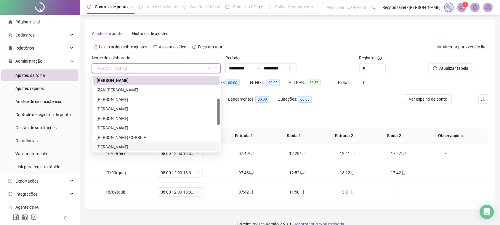
click at [118, 145] on div "[PERSON_NAME]" at bounding box center [157, 146] width 120 height 7
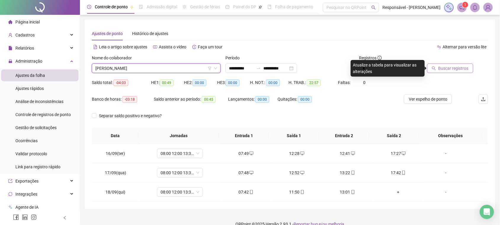
click at [436, 68] on icon "search" at bounding box center [434, 68] width 4 height 4
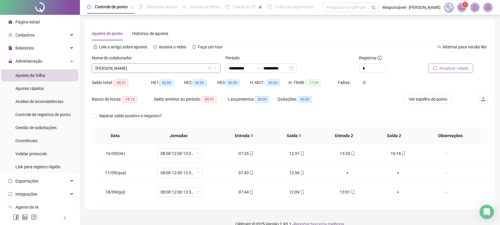
click at [186, 70] on span "[PERSON_NAME]" at bounding box center [156, 68] width 122 height 9
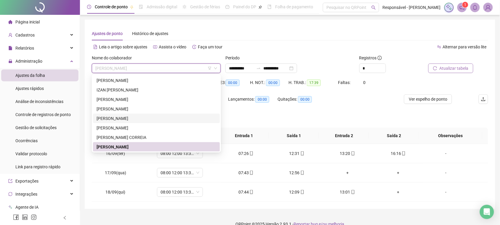
scroll to position [29, 0]
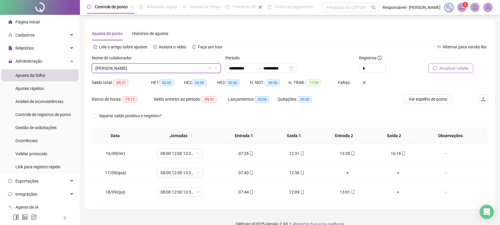
click at [125, 67] on span "[PERSON_NAME]" at bounding box center [156, 68] width 122 height 9
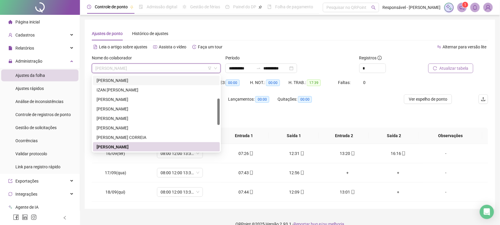
click at [135, 83] on div "[PERSON_NAME]" at bounding box center [157, 80] width 120 height 7
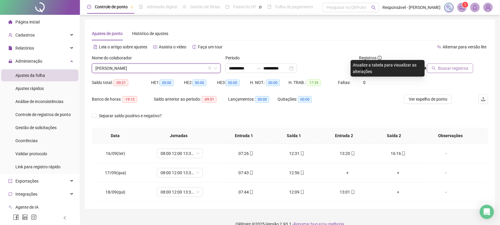
click at [442, 64] on button "Buscar registros" at bounding box center [450, 67] width 46 height 9
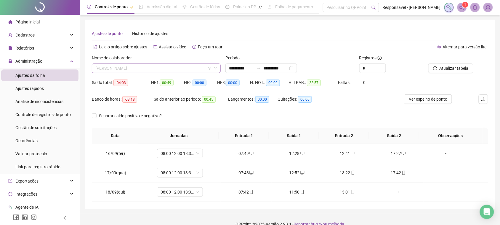
click at [138, 68] on span "[PERSON_NAME]" at bounding box center [156, 68] width 122 height 9
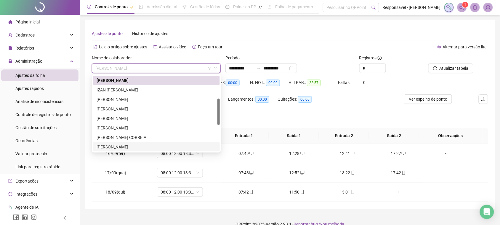
click at [124, 146] on div "[PERSON_NAME]" at bounding box center [157, 146] width 120 height 7
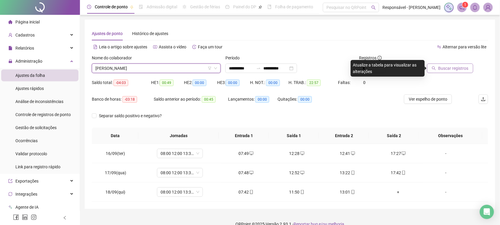
click at [471, 66] on button "Buscar registros" at bounding box center [450, 67] width 46 height 9
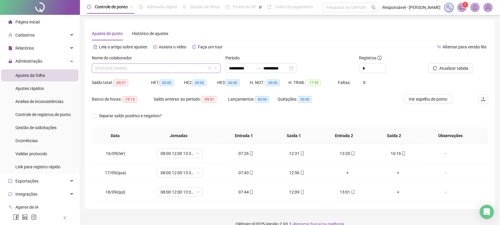
click at [165, 67] on span "[PERSON_NAME]" at bounding box center [156, 68] width 122 height 9
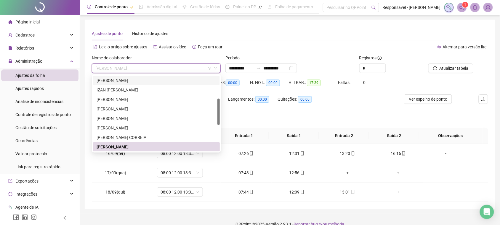
click at [156, 84] on div "[PERSON_NAME]" at bounding box center [156, 80] width 127 height 9
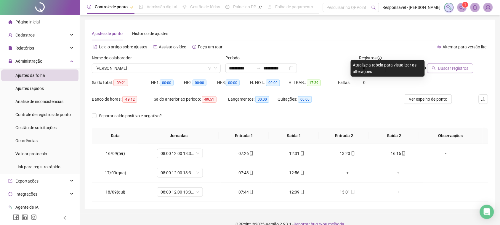
click at [439, 65] on span "Buscar registros" at bounding box center [453, 68] width 30 height 7
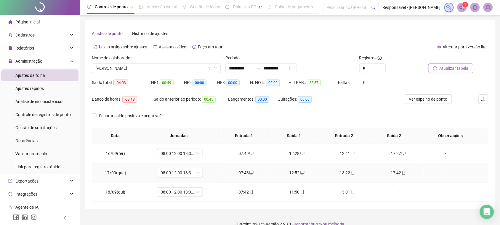
click at [242, 169] on div "07:48" at bounding box center [245, 172] width 41 height 7
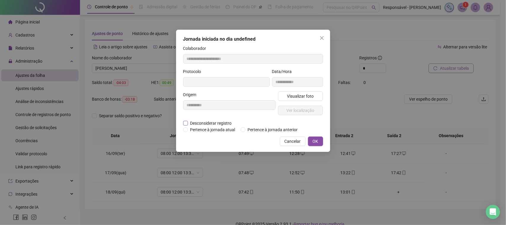
click at [217, 122] on span "Desconsiderar registro" at bounding box center [211, 123] width 46 height 7
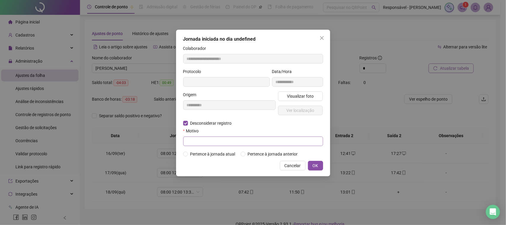
type input "**********"
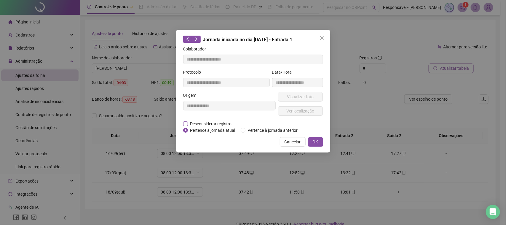
click at [223, 124] on span "Desconsiderar registro" at bounding box center [211, 123] width 46 height 7
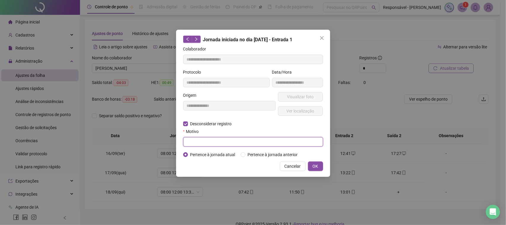
click at [227, 142] on input "text" at bounding box center [253, 141] width 140 height 9
type input "****"
click at [315, 163] on span "OK" at bounding box center [316, 166] width 6 height 7
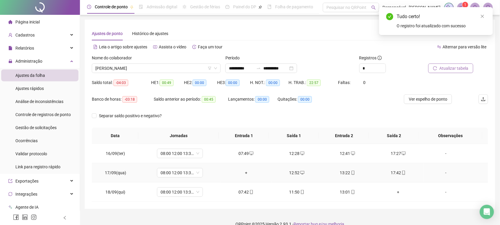
click at [291, 172] on div "12:52" at bounding box center [296, 172] width 41 height 7
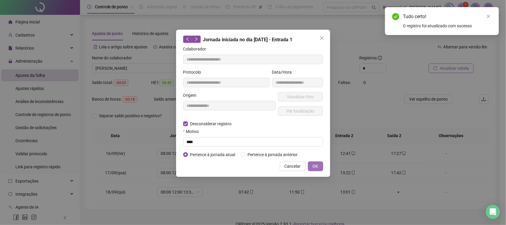
click at [315, 166] on span "OK" at bounding box center [316, 166] width 6 height 7
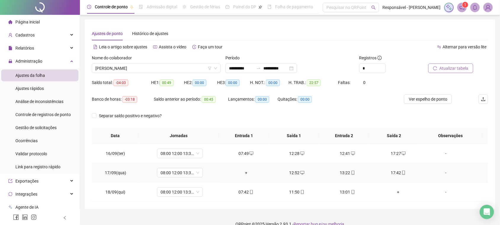
click at [302, 172] on div "12:52" at bounding box center [296, 172] width 41 height 7
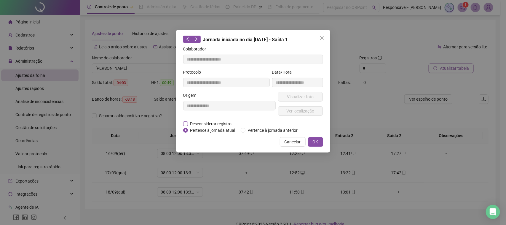
click at [205, 125] on span "Desconsiderar registro" at bounding box center [211, 123] width 46 height 7
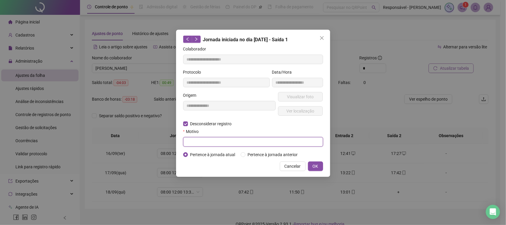
click at [272, 145] on input "text" at bounding box center [253, 141] width 140 height 9
type input "****"
drag, startPoint x: 312, startPoint y: 164, endPoint x: 313, endPoint y: 160, distance: 4.0
click at [313, 164] on button "OK" at bounding box center [315, 165] width 15 height 9
click at [314, 164] on span "OK" at bounding box center [316, 166] width 6 height 7
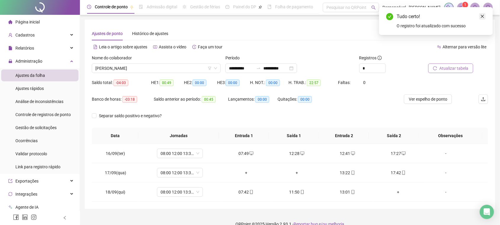
click at [482, 17] on icon "close" at bounding box center [483, 16] width 4 height 4
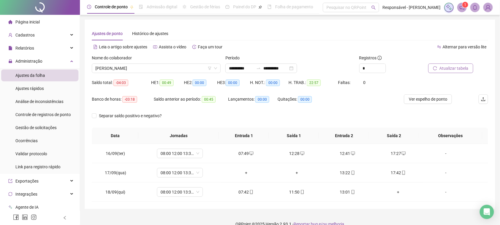
click at [455, 68] on span "Atualizar tabela" at bounding box center [454, 68] width 29 height 7
click at [398, 175] on div "+" at bounding box center [398, 172] width 41 height 7
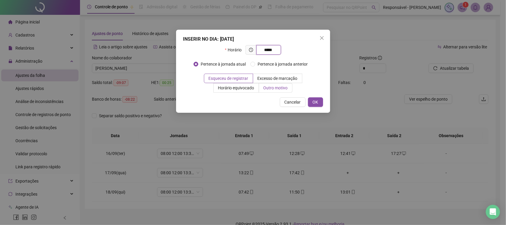
type input "*****"
click at [272, 92] on label "Outro motivo" at bounding box center [275, 87] width 33 height 9
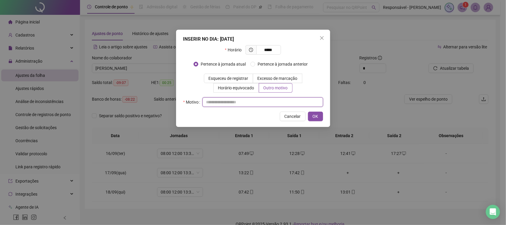
click at [251, 103] on input "text" at bounding box center [262, 101] width 121 height 9
type input "**********"
click at [310, 113] on button "OK" at bounding box center [315, 115] width 15 height 9
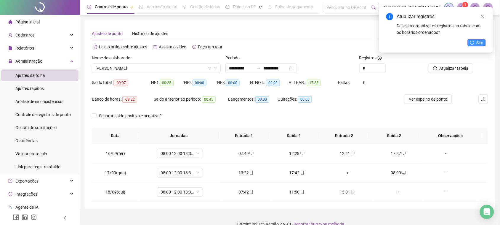
click at [475, 44] on button "Sim" at bounding box center [477, 42] width 18 height 7
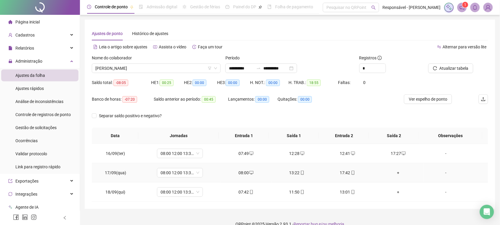
click at [394, 172] on div "+" at bounding box center [398, 172] width 41 height 7
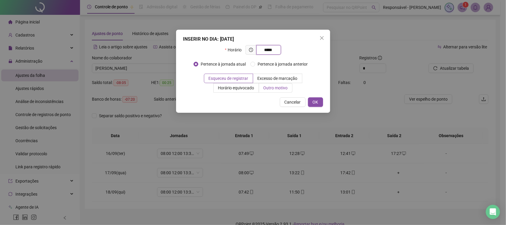
type input "*****"
click at [275, 88] on span "Outro motivo" at bounding box center [275, 87] width 24 height 5
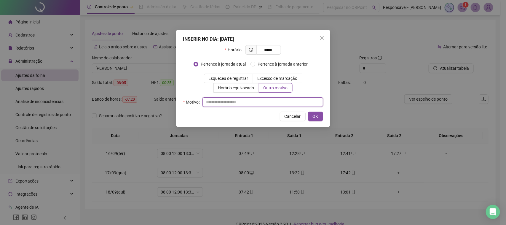
click at [272, 103] on input "text" at bounding box center [262, 101] width 121 height 9
type input "**********"
click at [318, 116] on span "OK" at bounding box center [316, 116] width 6 height 7
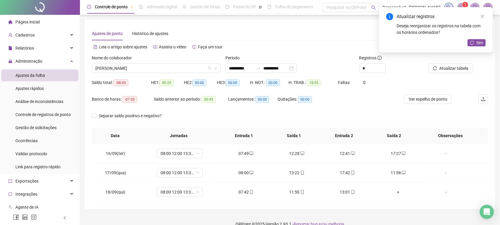
click at [470, 37] on div "Atualizar registros Deseja reorganizar os registros na tabela com os horários o…" at bounding box center [436, 29] width 114 height 45
click at [473, 42] on icon "reload" at bounding box center [472, 43] width 4 height 4
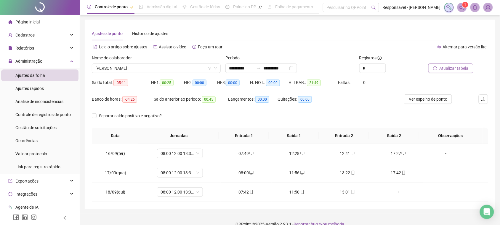
click at [450, 71] on span "Atualizar tabela" at bounding box center [454, 68] width 29 height 7
click at [252, 71] on input "**********" at bounding box center [241, 68] width 25 height 7
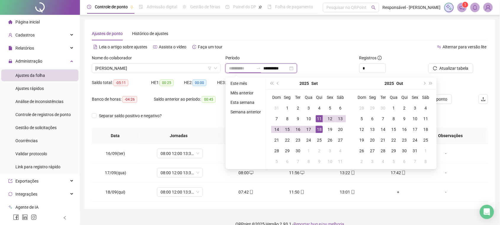
type input "**********"
click at [317, 117] on div "11" at bounding box center [319, 118] width 7 height 7
click at [316, 128] on div "18" at bounding box center [319, 129] width 7 height 7
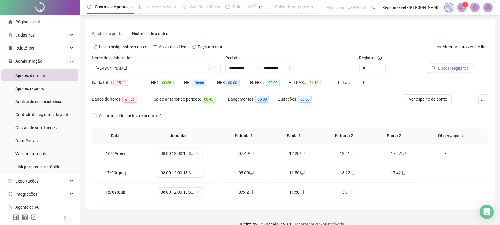
click at [444, 68] on span "Buscar registros" at bounding box center [453, 68] width 30 height 7
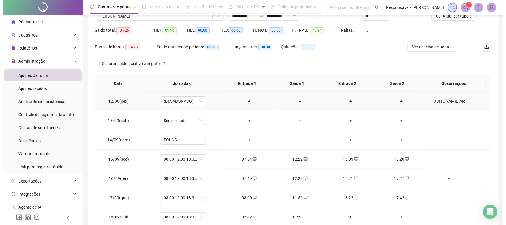
scroll to position [4, 0]
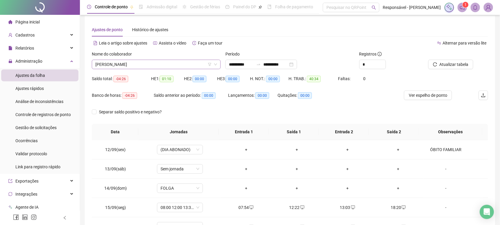
drag, startPoint x: 168, startPoint y: 60, endPoint x: 168, endPoint y: 65, distance: 4.8
click at [168, 63] on span "[PERSON_NAME]" at bounding box center [156, 64] width 122 height 9
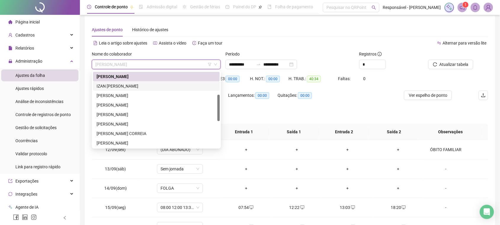
click at [161, 85] on div "IZAN [PERSON_NAME]" at bounding box center [157, 86] width 120 height 7
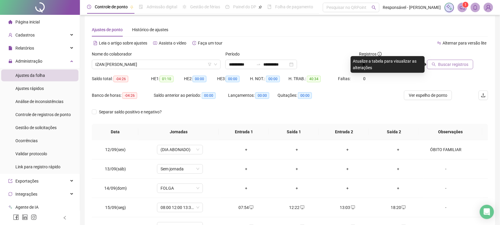
click at [456, 61] on span "Buscar registros" at bounding box center [453, 64] width 30 height 7
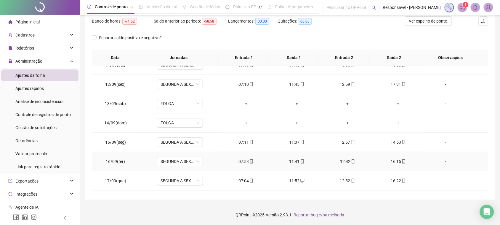
scroll to position [28, 0]
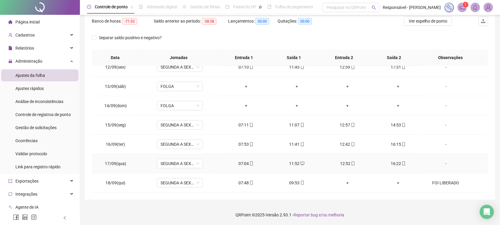
click at [239, 165] on div "07:04" at bounding box center [245, 163] width 41 height 7
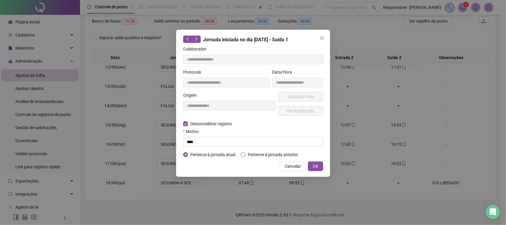
type input "**********"
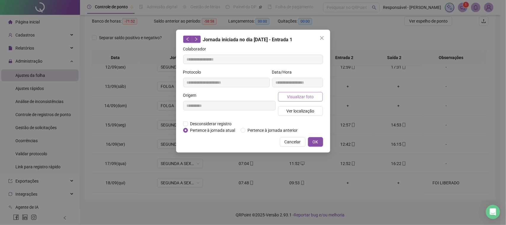
click at [297, 100] on button "Visualizar foto" at bounding box center [300, 96] width 45 height 9
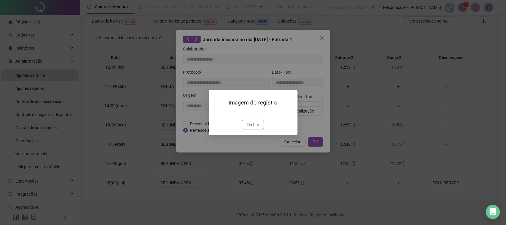
click at [252, 128] on span "Fechar" at bounding box center [252, 124] width 13 height 7
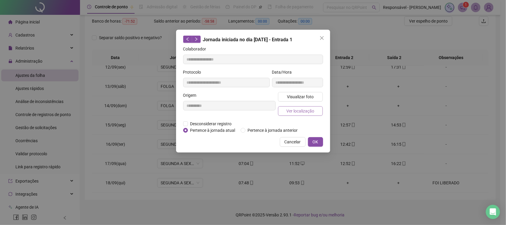
click at [298, 108] on span "Ver localização" at bounding box center [300, 111] width 28 height 7
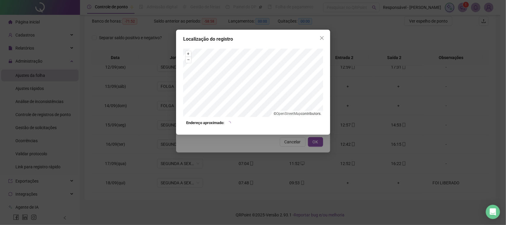
click at [284, 148] on div "Localização do registro + – ⇧ › © OpenStreetMap contributors. Endereço aproxima…" at bounding box center [253, 112] width 506 height 225
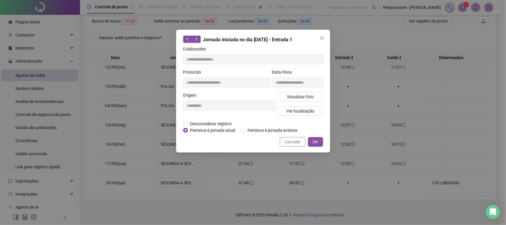
click at [292, 140] on span "Cancelar" at bounding box center [292, 141] width 16 height 7
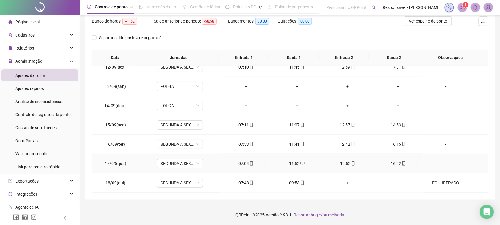
click at [337, 165] on div "12:52" at bounding box center [347, 163] width 41 height 7
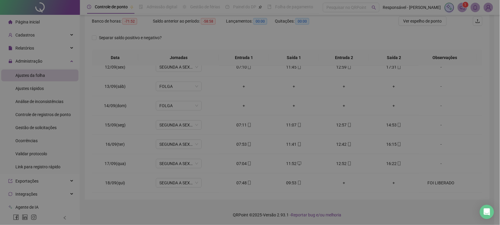
type input "**********"
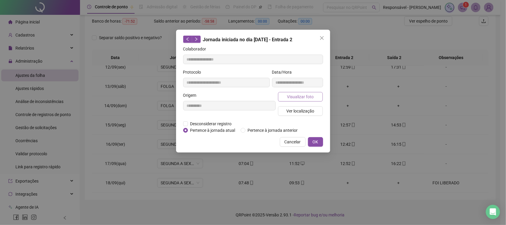
click at [301, 96] on span "Visualizar foto" at bounding box center [300, 96] width 27 height 7
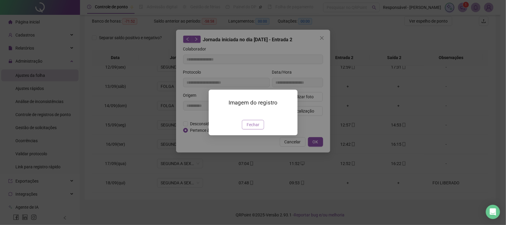
click at [252, 128] on span "Fechar" at bounding box center [252, 124] width 13 height 7
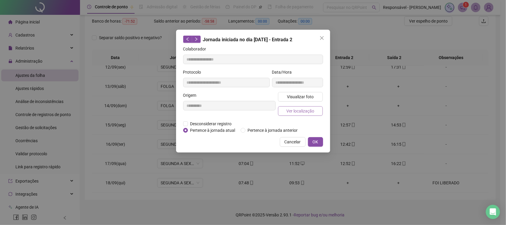
click at [310, 108] on span "Ver localização" at bounding box center [300, 111] width 28 height 7
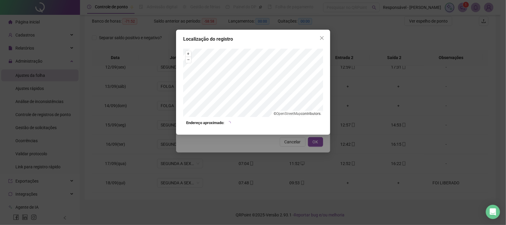
click at [297, 145] on div "Localização do registro + – ⇧ › © OpenStreetMap contributors. Endereço aproxima…" at bounding box center [253, 112] width 506 height 225
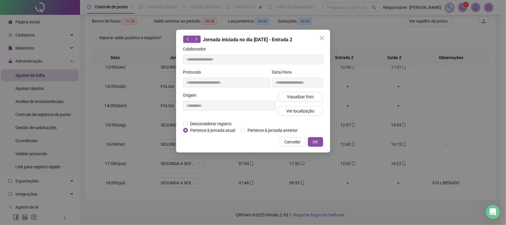
click at [298, 141] on span "Cancelar" at bounding box center [292, 141] width 16 height 7
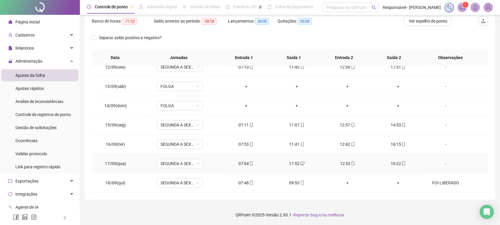
click at [389, 163] on div "16:22" at bounding box center [398, 163] width 41 height 7
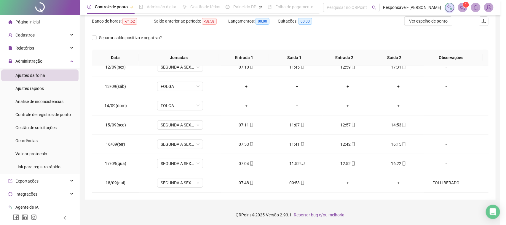
type input "**********"
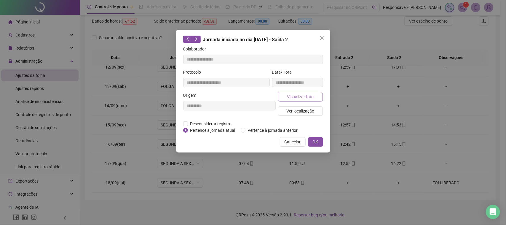
click at [300, 97] on span "Visualizar foto" at bounding box center [300, 96] width 27 height 7
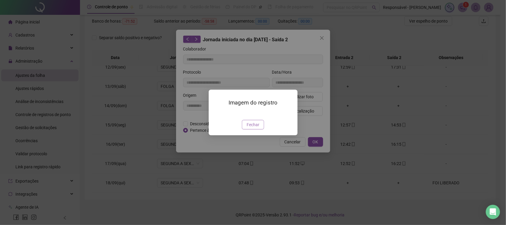
click at [257, 128] on span "Fechar" at bounding box center [252, 124] width 13 height 7
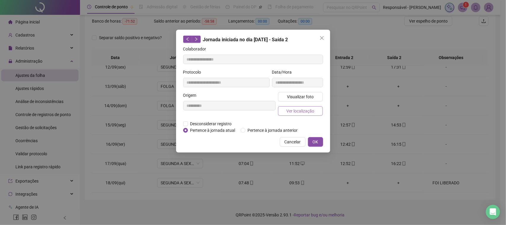
click at [295, 113] on span "Ver localização" at bounding box center [300, 111] width 28 height 7
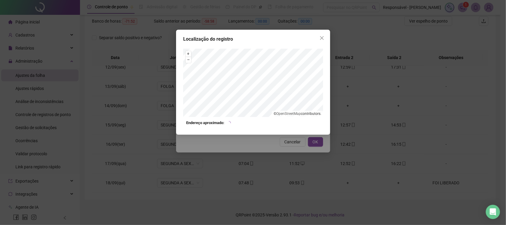
click at [277, 152] on div "Localização do registro + – ⇧ › © OpenStreetMap contributors. Endereço aproxima…" at bounding box center [253, 112] width 506 height 225
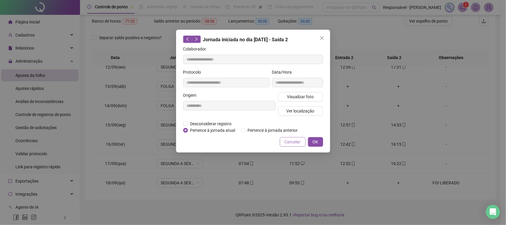
click at [288, 141] on span "Cancelar" at bounding box center [292, 141] width 16 height 7
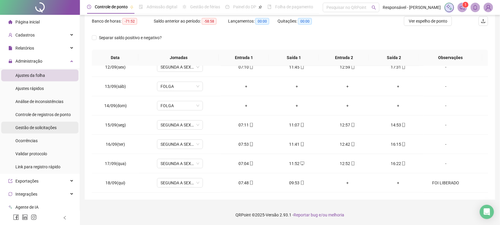
click at [47, 127] on span "Gestão de solicitações" at bounding box center [35, 127] width 41 height 5
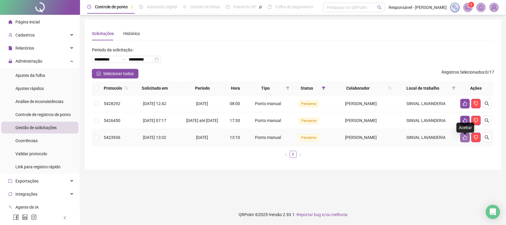
click at [467, 140] on icon "like" at bounding box center [464, 137] width 5 height 5
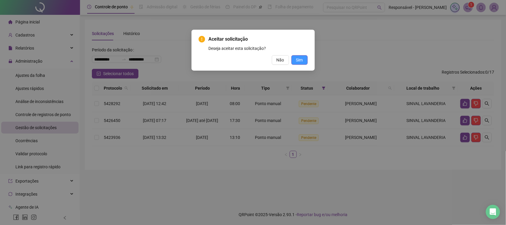
click at [302, 62] on span "Sim" at bounding box center [299, 60] width 7 height 7
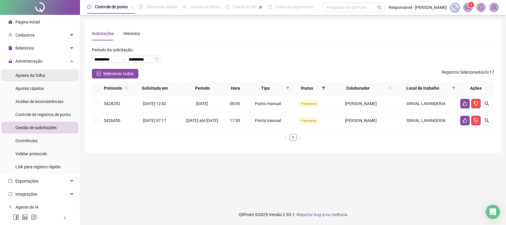
click at [49, 76] on li "Ajustes da folha" at bounding box center [39, 75] width 77 height 12
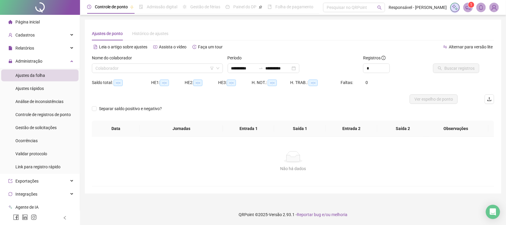
type input "**********"
click at [184, 70] on input "search" at bounding box center [154, 68] width 119 height 9
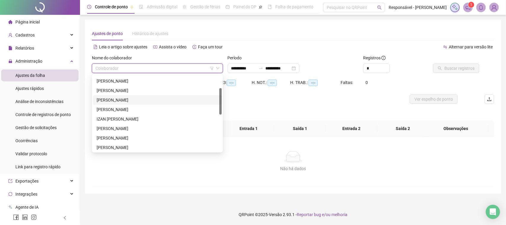
scroll to position [74, 0]
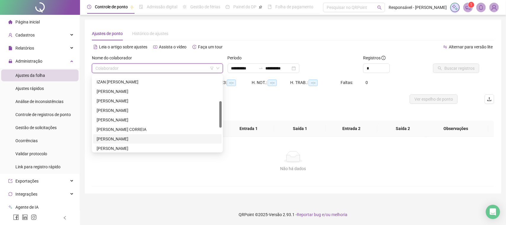
click at [127, 138] on div "[PERSON_NAME]" at bounding box center [157, 138] width 121 height 7
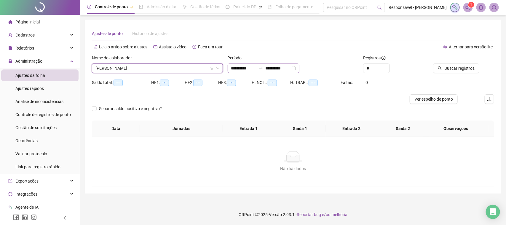
click at [282, 71] on div "**********" at bounding box center [264, 67] width 72 height 9
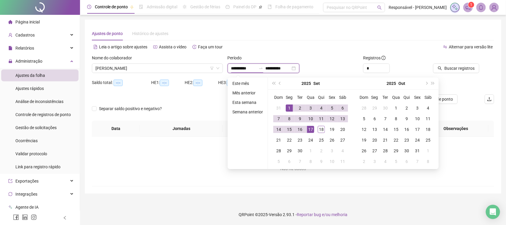
type input "**********"
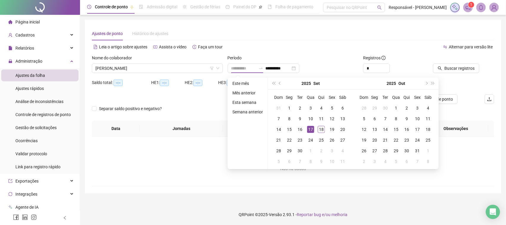
click at [307, 128] on div "17" at bounding box center [310, 129] width 7 height 7
type input "**********"
click at [323, 127] on div "18" at bounding box center [321, 129] width 7 height 7
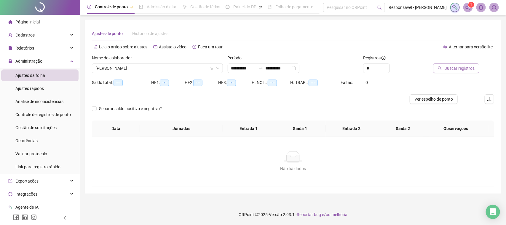
click at [445, 72] on button "Buscar registros" at bounding box center [456, 67] width 46 height 9
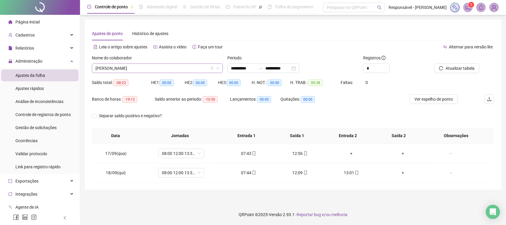
click at [175, 70] on span "[PERSON_NAME]" at bounding box center [157, 68] width 124 height 9
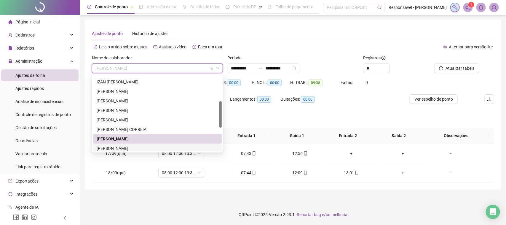
click at [140, 150] on div "[PERSON_NAME]" at bounding box center [157, 148] width 121 height 7
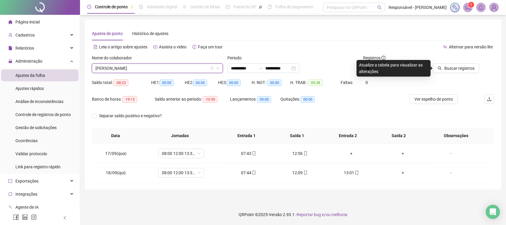
click at [466, 62] on div at bounding box center [455, 59] width 48 height 9
click at [464, 65] on span "Buscar registros" at bounding box center [459, 68] width 30 height 7
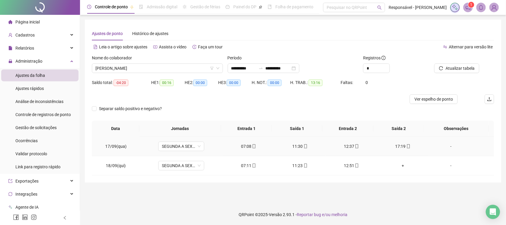
click at [251, 148] on span "mobile" at bounding box center [253, 146] width 5 height 4
type input "**********"
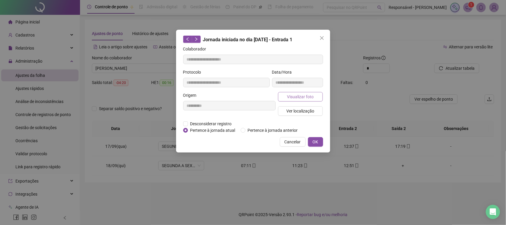
click at [286, 98] on button "Visualizar foto" at bounding box center [300, 96] width 45 height 9
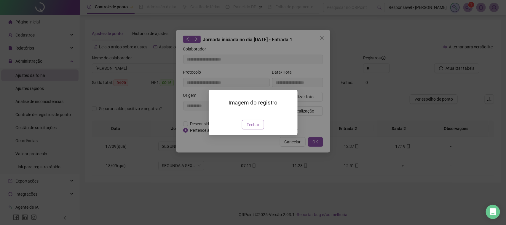
click at [249, 128] on span "Fechar" at bounding box center [252, 124] width 13 height 7
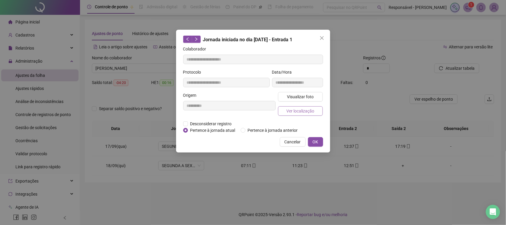
click at [302, 111] on span "Ver localização" at bounding box center [300, 111] width 28 height 7
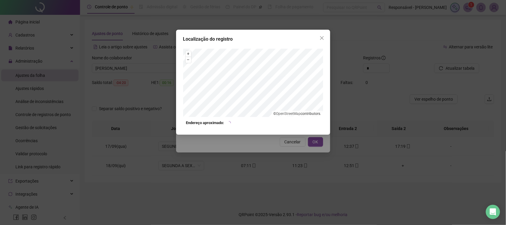
click at [277, 142] on div "Localização do registro + – ⇧ › © OpenStreetMap contributors. Endereço aproxima…" at bounding box center [253, 112] width 506 height 225
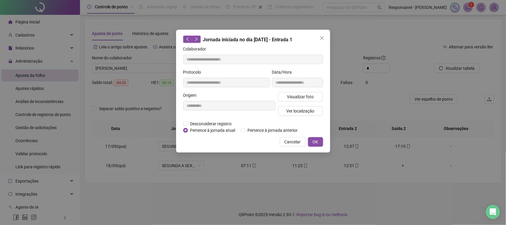
drag, startPoint x: 287, startPoint y: 138, endPoint x: 287, endPoint y: 144, distance: 5.9
click at [287, 138] on span "Cancelar" at bounding box center [292, 141] width 16 height 7
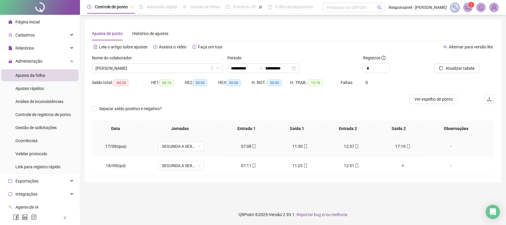
click at [296, 148] on div "11:30" at bounding box center [300, 146] width 42 height 7
type input "**********"
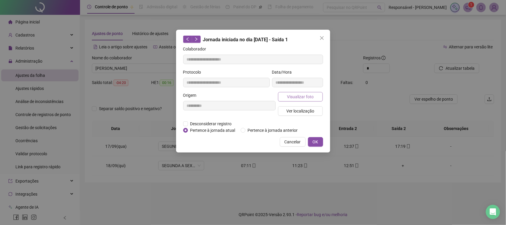
click at [302, 100] on button "Visualizar foto" at bounding box center [300, 96] width 45 height 9
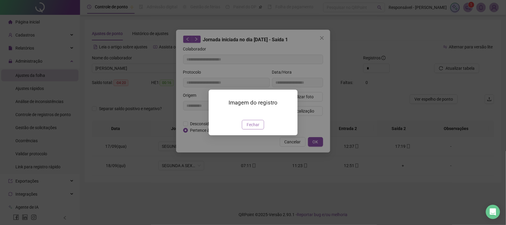
click at [252, 128] on span "Fechar" at bounding box center [252, 124] width 13 height 7
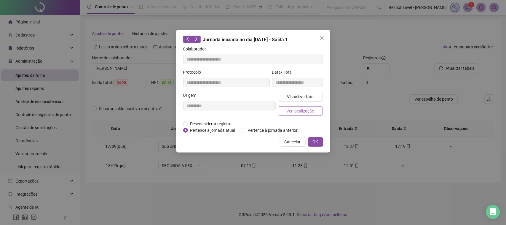
click at [310, 114] on button "Ver localização" at bounding box center [300, 110] width 45 height 9
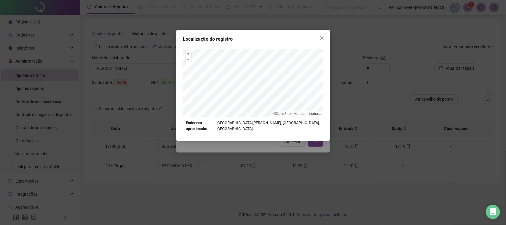
click at [294, 140] on div "Localização do registro + – ⇧ › © OpenStreetMap contributors. Endereço aproxima…" at bounding box center [253, 112] width 506 height 225
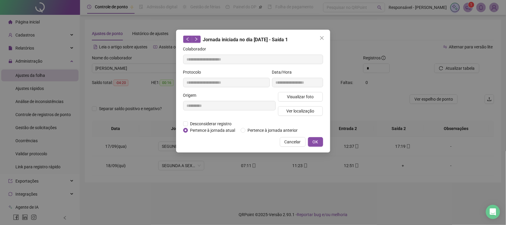
click at [296, 137] on button "Cancelar" at bounding box center [293, 141] width 26 height 9
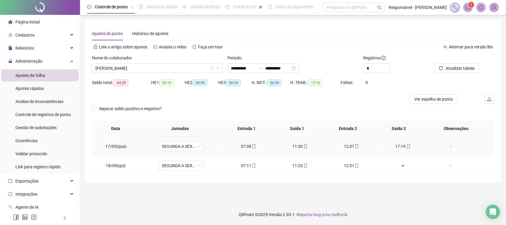
click at [349, 147] on div "12:37" at bounding box center [351, 146] width 42 height 7
type input "**********"
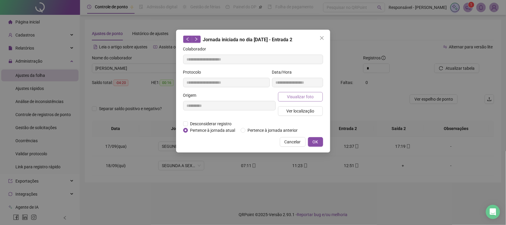
click at [308, 99] on span "Visualizar foto" at bounding box center [300, 96] width 27 height 7
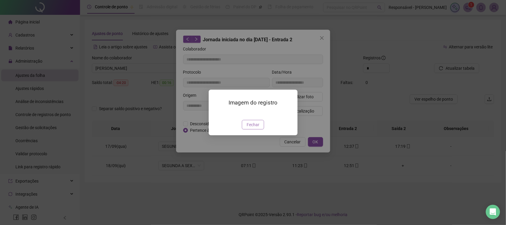
click at [251, 129] on button "Fechar" at bounding box center [253, 124] width 22 height 9
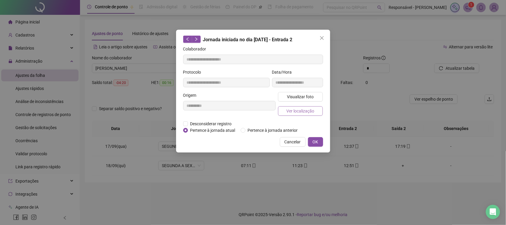
click at [297, 115] on button "Ver localização" at bounding box center [300, 110] width 45 height 9
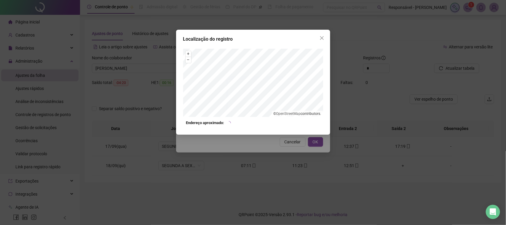
click at [275, 145] on div "Localização do registro + – ⇧ › © OpenStreetMap contributors. Endereço aproxima…" at bounding box center [253, 112] width 506 height 225
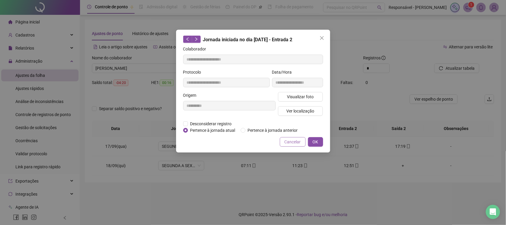
drag, startPoint x: 284, startPoint y: 140, endPoint x: 321, endPoint y: 142, distance: 36.2
click at [285, 140] on button "Cancelar" at bounding box center [293, 141] width 26 height 9
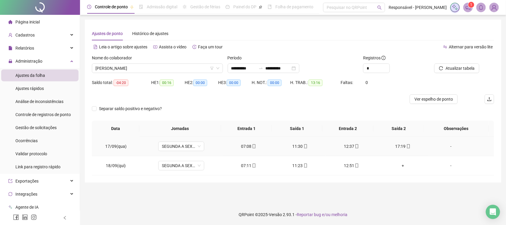
click at [392, 147] on div "17:19" at bounding box center [403, 146] width 42 height 7
type input "**********"
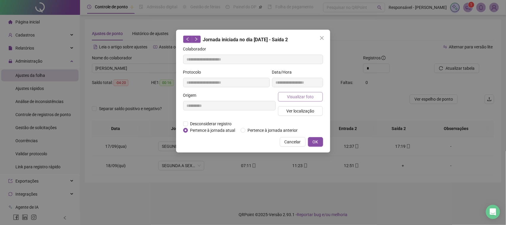
click at [317, 98] on button "Visualizar foto" at bounding box center [300, 96] width 45 height 9
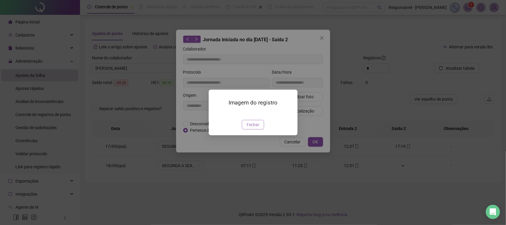
click at [255, 129] on button "Fechar" at bounding box center [253, 124] width 22 height 9
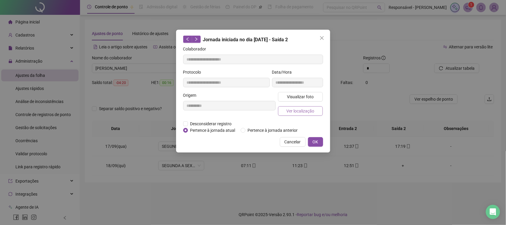
click at [298, 111] on span "Ver localização" at bounding box center [300, 111] width 28 height 7
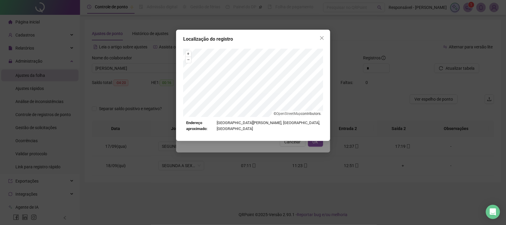
click at [284, 145] on div "Localização do registro + – ⇧ › © OpenStreetMap contributors. Endereço aproxima…" at bounding box center [253, 112] width 506 height 225
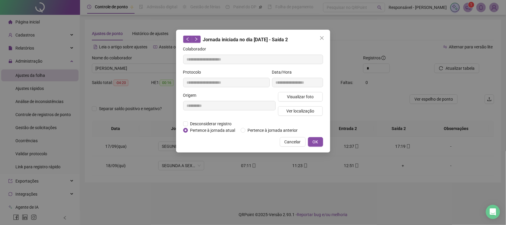
click at [292, 140] on span "Cancelar" at bounding box center [292, 141] width 16 height 7
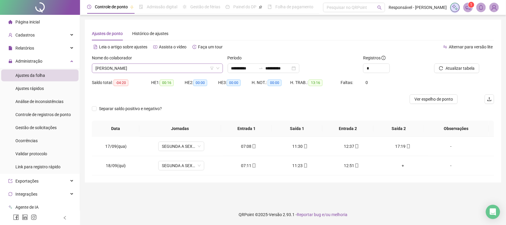
click at [188, 73] on div "Nome do colaborador [PERSON_NAME]" at bounding box center [157, 66] width 136 height 23
click at [190, 73] on div "[PERSON_NAME]" at bounding box center [157, 67] width 131 height 9
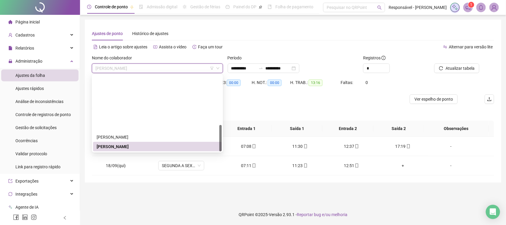
scroll to position [142, 0]
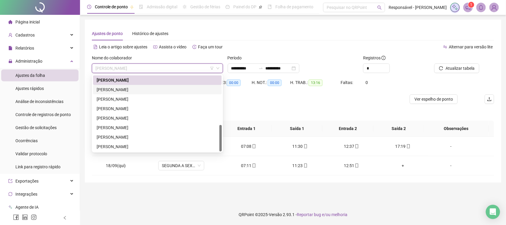
click at [157, 89] on div "[PERSON_NAME]" at bounding box center [157, 89] width 121 height 7
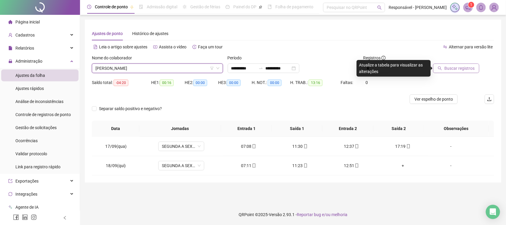
click at [445, 67] on span "Buscar registros" at bounding box center [459, 68] width 30 height 7
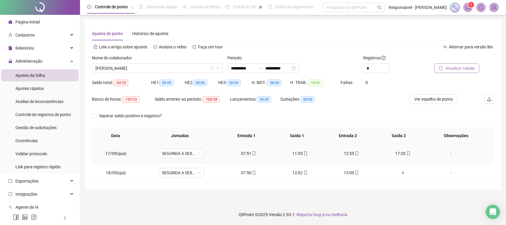
click at [242, 154] on div "07:51" at bounding box center [249, 153] width 42 height 7
type input "**********"
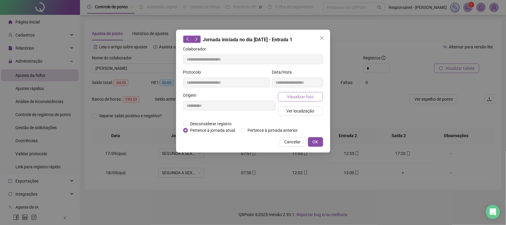
click at [295, 95] on span "Visualizar foto" at bounding box center [300, 96] width 27 height 7
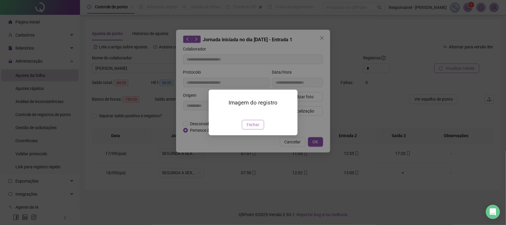
click at [255, 128] on span "Fechar" at bounding box center [252, 124] width 13 height 7
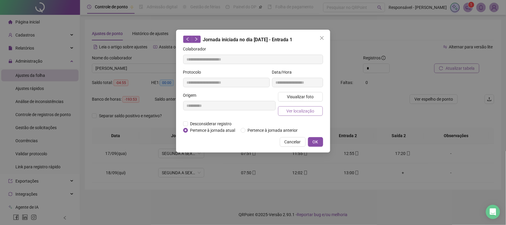
click at [310, 106] on button "Ver localização" at bounding box center [300, 110] width 45 height 9
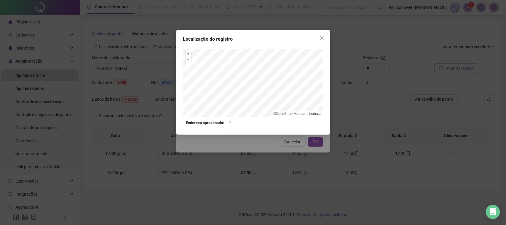
click at [284, 135] on div "Localização do registro + – ⇧ › © OpenStreetMap contributors. Endereço aproxima…" at bounding box center [253, 112] width 506 height 225
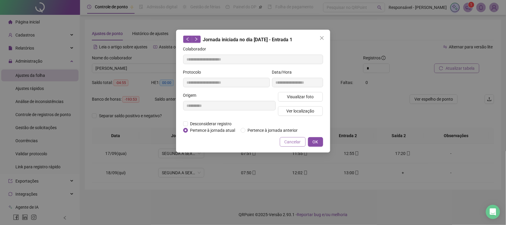
click at [286, 142] on span "Cancelar" at bounding box center [292, 141] width 16 height 7
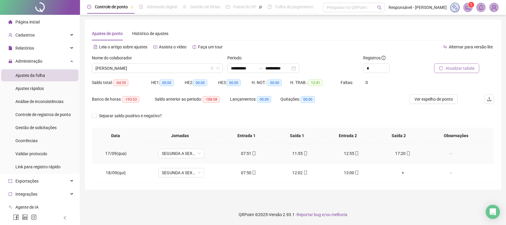
click at [294, 154] on div "11:55" at bounding box center [300, 153] width 42 height 7
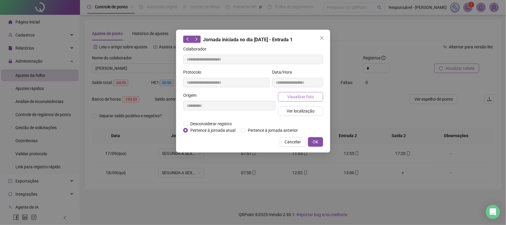
type input "**********"
click at [300, 96] on span "Visualizar foto" at bounding box center [300, 96] width 27 height 7
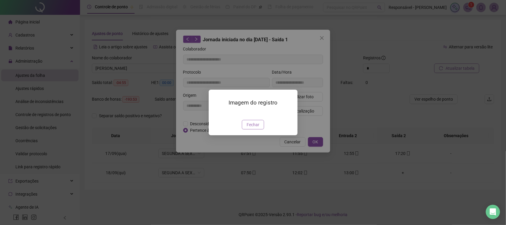
click at [249, 129] on button "Fechar" at bounding box center [253, 124] width 22 height 9
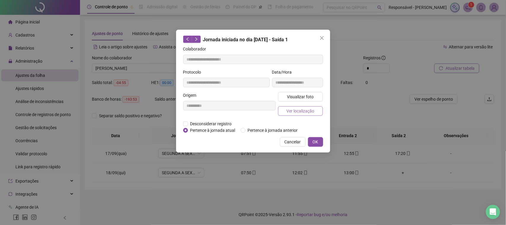
click at [309, 106] on button "Ver localização" at bounding box center [300, 110] width 45 height 9
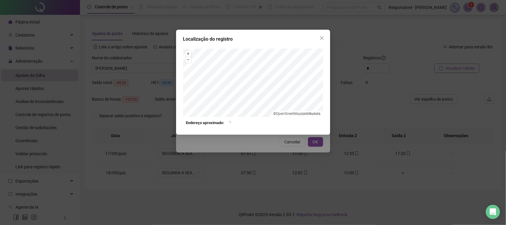
click at [266, 147] on div "Localização do registro + – ⇧ › © OpenStreetMap contributors. Endereço aproxima…" at bounding box center [253, 112] width 506 height 225
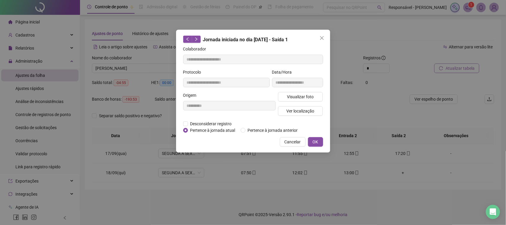
click at [282, 142] on button "Cancelar" at bounding box center [293, 141] width 26 height 9
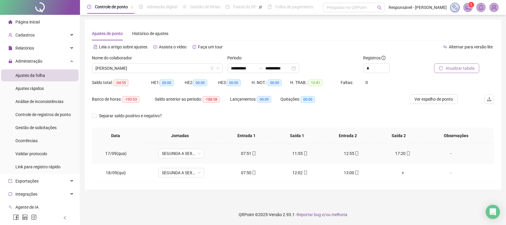
click at [341, 151] on div "12:55" at bounding box center [351, 153] width 42 height 7
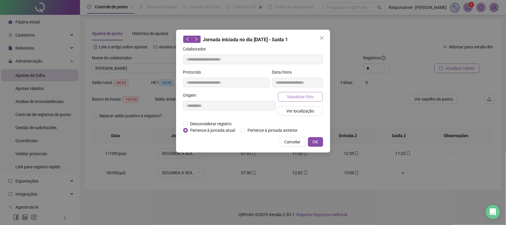
click at [299, 97] on span "Visualizar foto" at bounding box center [300, 96] width 27 height 7
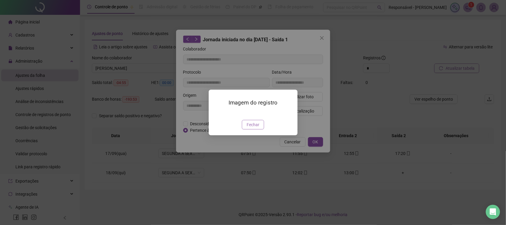
type input "**********"
click at [252, 128] on span "Fechar" at bounding box center [252, 124] width 13 height 7
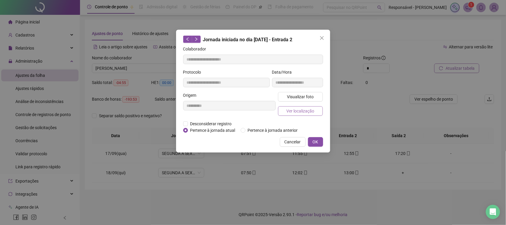
click at [298, 115] on button "Ver localização" at bounding box center [300, 110] width 45 height 9
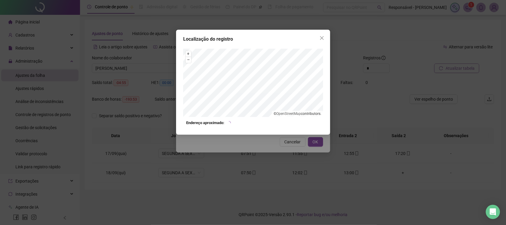
click at [270, 156] on div "Localização do registro + – ⇧ › © OpenStreetMap contributors. Endereço aproxima…" at bounding box center [253, 112] width 506 height 225
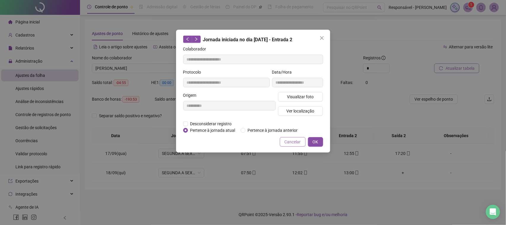
click at [288, 143] on span "Cancelar" at bounding box center [292, 141] width 16 height 7
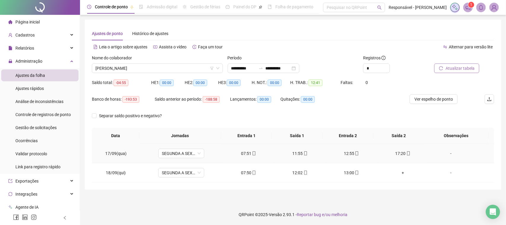
click at [398, 153] on div "17:20" at bounding box center [403, 153] width 42 height 7
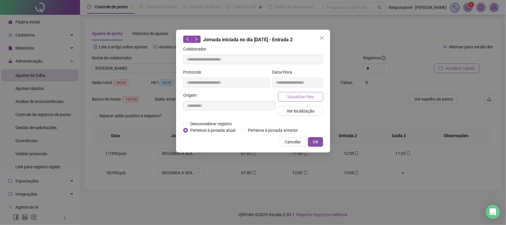
type input "**********"
click at [299, 97] on span "Visualizar foto" at bounding box center [300, 96] width 27 height 7
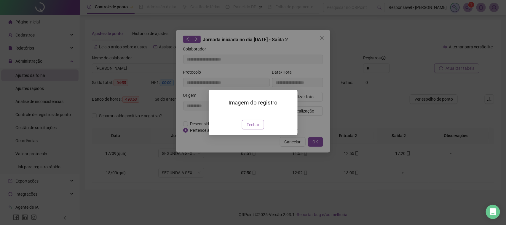
click at [252, 128] on span "Fechar" at bounding box center [252, 124] width 13 height 7
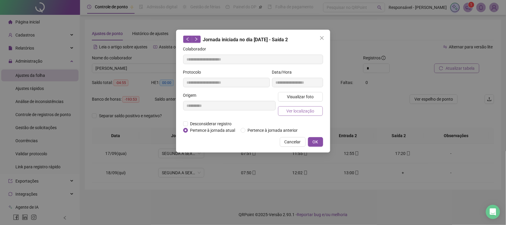
click at [308, 107] on button "Ver localização" at bounding box center [300, 110] width 45 height 9
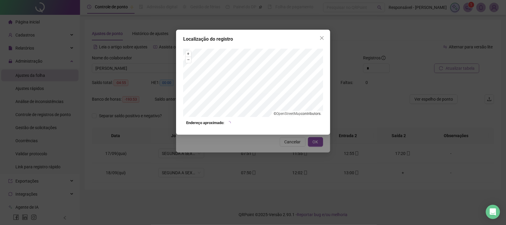
click at [277, 144] on div "Localização do registro + – ⇧ › © OpenStreetMap contributors. Endereço aproxima…" at bounding box center [253, 112] width 506 height 225
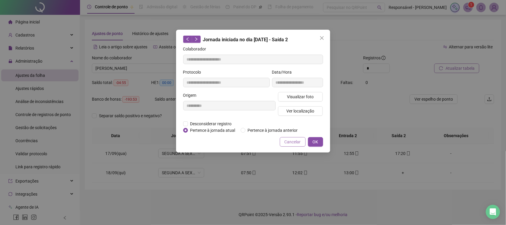
click at [291, 140] on span "Cancelar" at bounding box center [292, 141] width 16 height 7
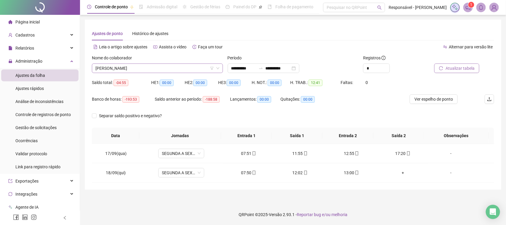
click at [178, 71] on span "[PERSON_NAME]" at bounding box center [157, 68] width 124 height 9
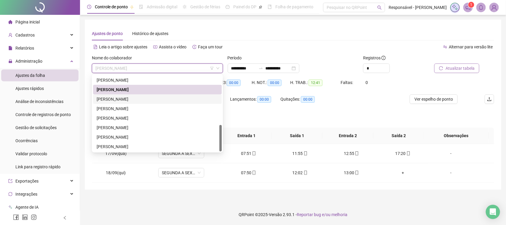
click at [160, 97] on div "[PERSON_NAME]" at bounding box center [157, 99] width 121 height 7
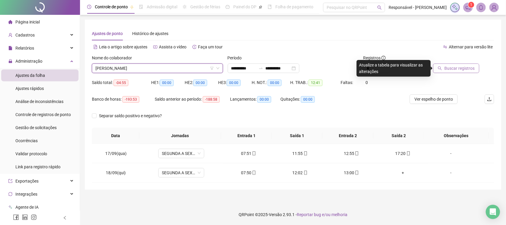
click at [456, 66] on span "Buscar registros" at bounding box center [459, 68] width 30 height 7
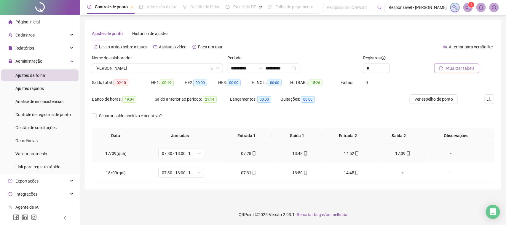
click at [252, 153] on icon "mobile" at bounding box center [254, 153] width 4 height 4
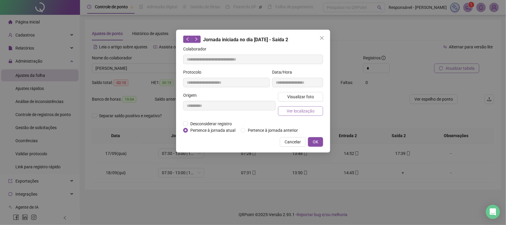
type input "**********"
click at [297, 95] on span "Visualizar foto" at bounding box center [300, 96] width 27 height 7
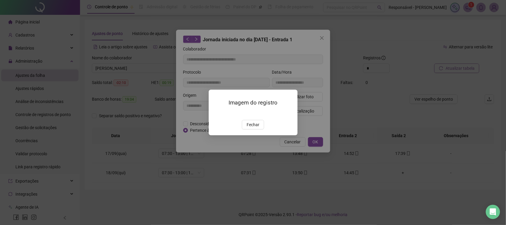
click at [245, 129] on button "Fechar" at bounding box center [253, 124] width 22 height 9
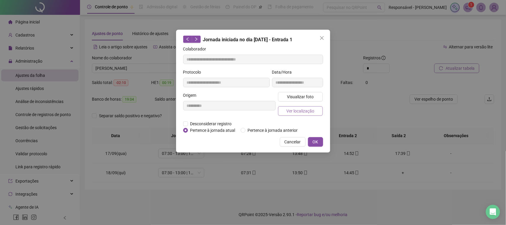
click at [293, 106] on button "Ver localização" at bounding box center [300, 110] width 45 height 9
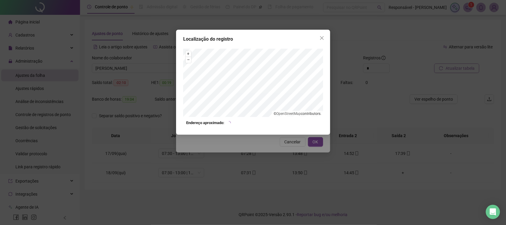
click at [273, 153] on div "Localização do registro + – ⇧ › © OpenStreetMap contributors. Endereço aproxima…" at bounding box center [253, 112] width 506 height 225
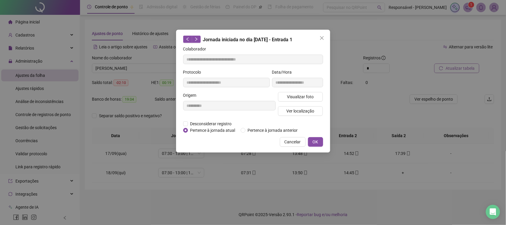
click at [285, 137] on button "Cancelar" at bounding box center [293, 141] width 26 height 9
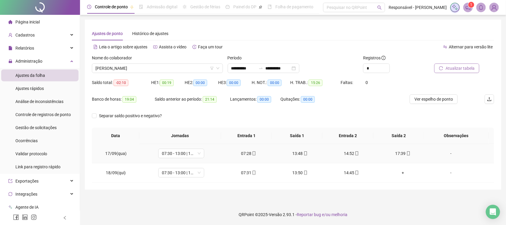
click at [290, 151] on div "13:48" at bounding box center [300, 153] width 42 height 7
type input "**********"
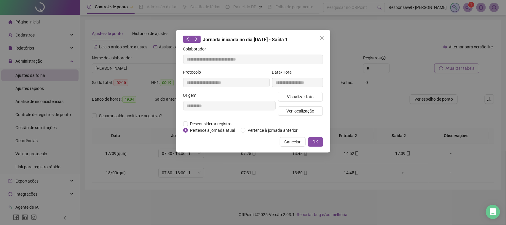
click at [296, 91] on div "**********" at bounding box center [297, 80] width 53 height 23
click at [296, 97] on span "Visualizar foto" at bounding box center [300, 96] width 27 height 7
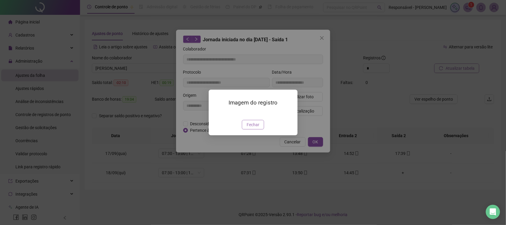
drag, startPoint x: 250, startPoint y: 168, endPoint x: 249, endPoint y: 161, distance: 7.8
click at [250, 135] on div "Imagem do registro Fechar" at bounding box center [253, 111] width 89 height 45
click at [249, 128] on span "Fechar" at bounding box center [252, 124] width 13 height 7
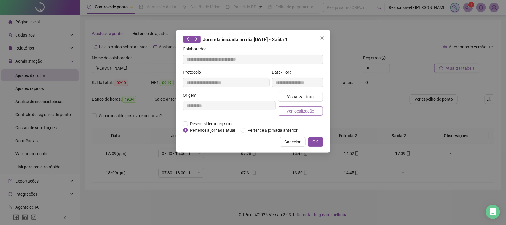
click at [310, 108] on span "Ver localização" at bounding box center [300, 111] width 28 height 7
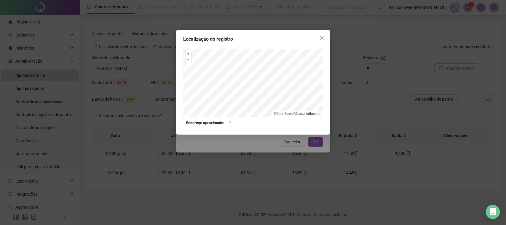
click at [286, 148] on div "Localização do registro + – ⇧ › © OpenStreetMap contributors. Endereço aproxima…" at bounding box center [253, 112] width 506 height 225
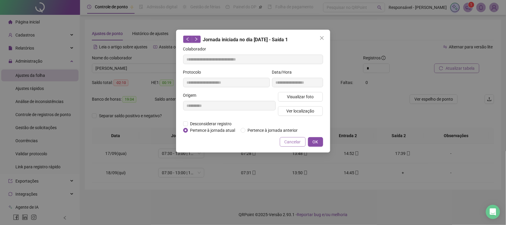
click at [292, 144] on span "Cancelar" at bounding box center [292, 141] width 16 height 7
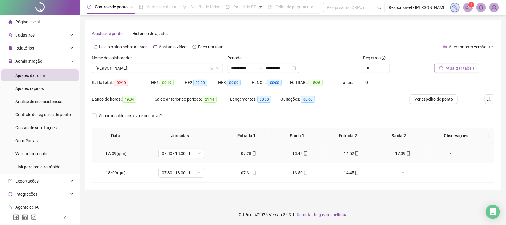
click at [341, 153] on div "14:52" at bounding box center [351, 153] width 42 height 7
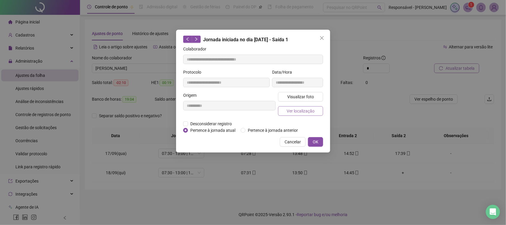
type input "**********"
click at [302, 100] on button "Visualizar foto" at bounding box center [300, 96] width 45 height 9
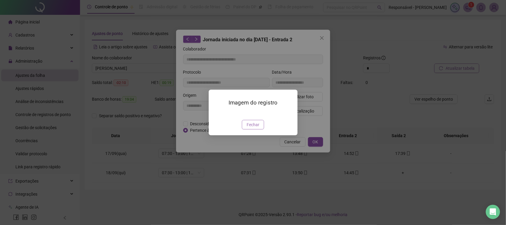
click at [243, 129] on button "Fechar" at bounding box center [253, 124] width 22 height 9
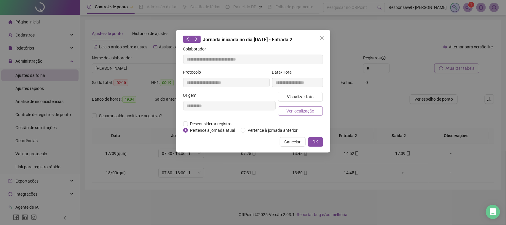
click at [293, 115] on button "Ver localização" at bounding box center [300, 110] width 45 height 9
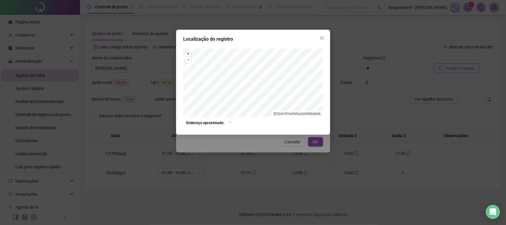
click at [280, 139] on div "Localização do registro + – ⇧ › © OpenStreetMap contributors. Endereço aproxima…" at bounding box center [253, 112] width 506 height 225
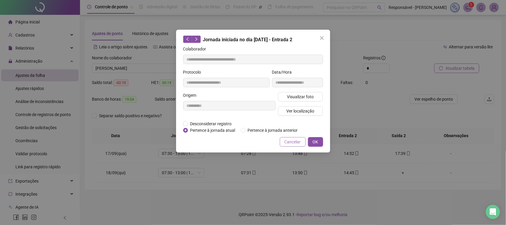
click at [291, 140] on span "Cancelar" at bounding box center [292, 141] width 16 height 7
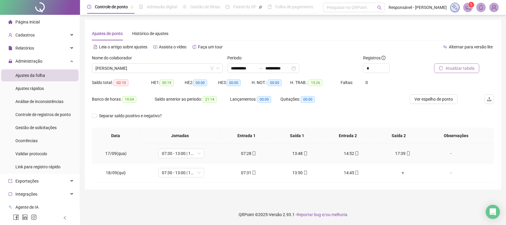
click at [397, 151] on div "17:39" at bounding box center [403, 153] width 42 height 7
type input "**********"
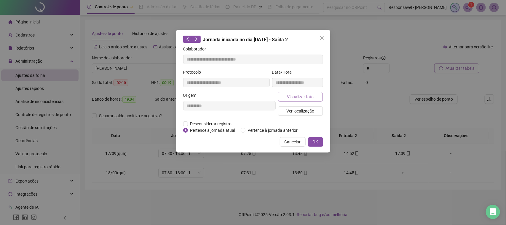
click at [304, 94] on span "Visualizar foto" at bounding box center [300, 96] width 27 height 7
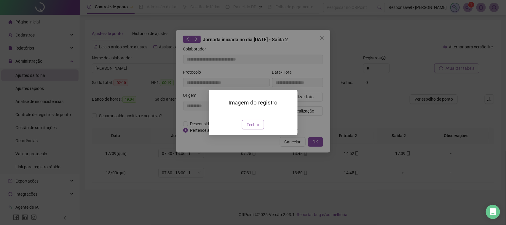
click at [251, 128] on span "Fechar" at bounding box center [252, 124] width 13 height 7
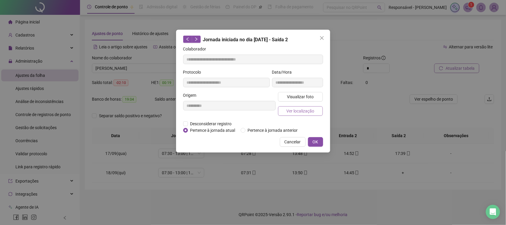
click at [304, 110] on span "Ver localização" at bounding box center [300, 111] width 28 height 7
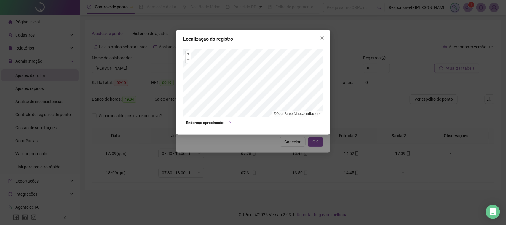
click at [268, 143] on div "Localização do registro + – ⇧ › © OpenStreetMap contributors. Endereço aproxima…" at bounding box center [253, 112] width 506 height 225
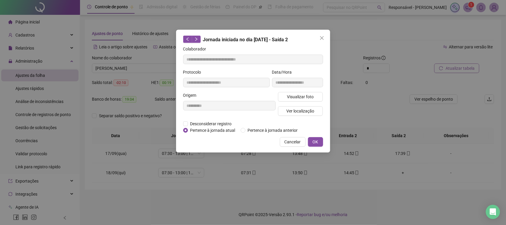
click at [294, 143] on span "Cancelar" at bounding box center [292, 141] width 16 height 7
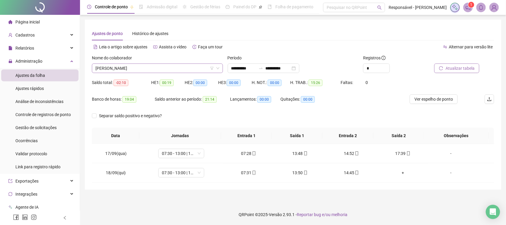
click at [137, 64] on span "[PERSON_NAME]" at bounding box center [157, 68] width 124 height 9
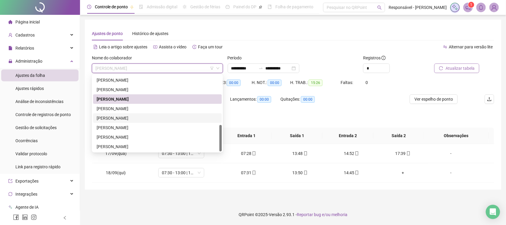
click at [128, 113] on div "[PERSON_NAME]" at bounding box center [157, 117] width 129 height 9
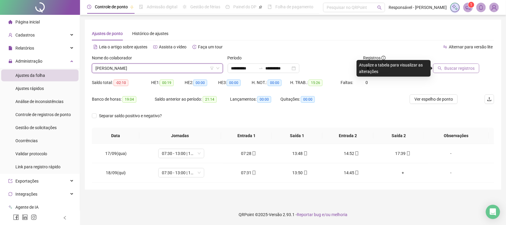
click at [166, 72] on span "[PERSON_NAME]" at bounding box center [157, 68] width 124 height 9
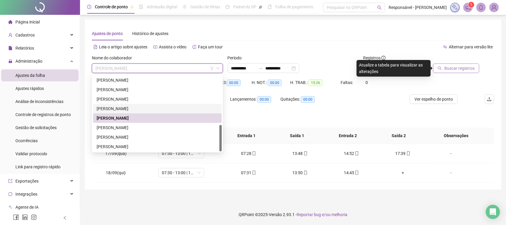
click at [143, 106] on div "[PERSON_NAME]" at bounding box center [157, 108] width 121 height 7
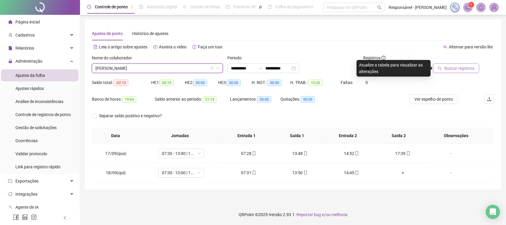
click at [437, 70] on button "Buscar registros" at bounding box center [456, 67] width 46 height 9
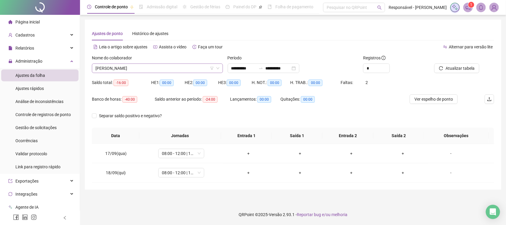
click at [168, 68] on span "[PERSON_NAME]" at bounding box center [157, 68] width 124 height 9
click at [141, 70] on span "[PERSON_NAME]" at bounding box center [157, 68] width 124 height 9
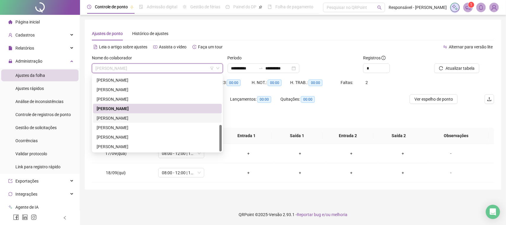
click at [125, 119] on div "[PERSON_NAME]" at bounding box center [157, 118] width 121 height 7
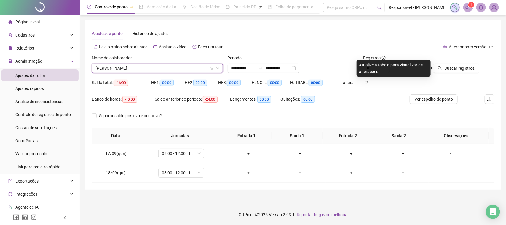
click at [454, 73] on div "Buscar registros" at bounding box center [462, 66] width 68 height 23
click at [454, 68] on span "Buscar registros" at bounding box center [459, 68] width 30 height 7
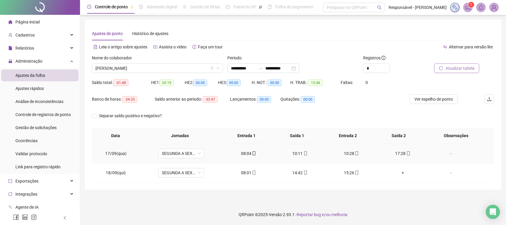
click at [242, 153] on div "08:04" at bounding box center [249, 153] width 42 height 7
type input "**********"
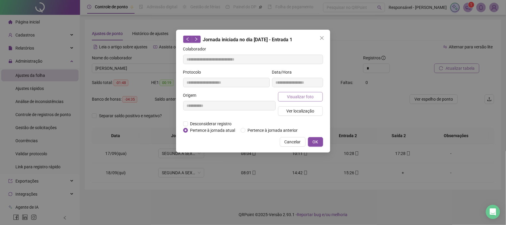
click at [318, 100] on button "Visualizar foto" at bounding box center [300, 96] width 45 height 9
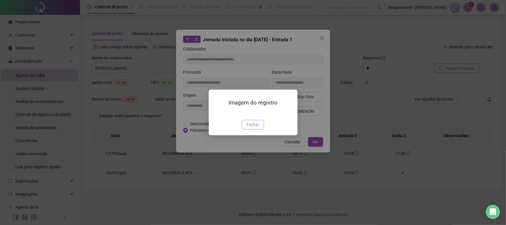
click at [255, 128] on span "Fechar" at bounding box center [252, 124] width 13 height 7
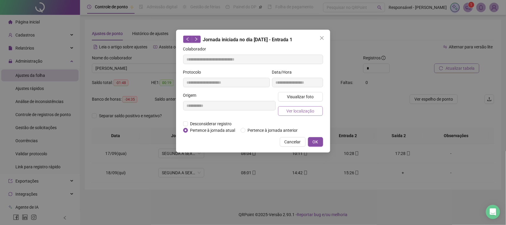
click at [303, 108] on span "Ver localização" at bounding box center [300, 111] width 28 height 7
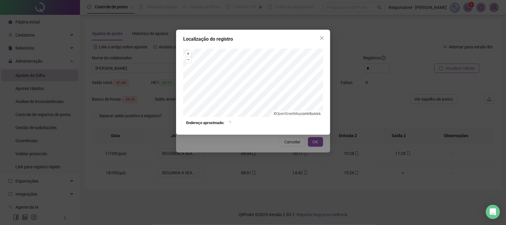
click at [279, 149] on div "Localização do registro + – ⇧ › © OpenStreetMap contributors. Endereço aproxima…" at bounding box center [253, 112] width 506 height 225
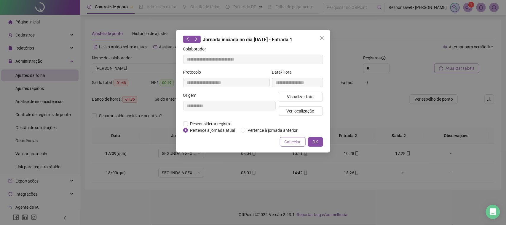
click at [286, 141] on span "Cancelar" at bounding box center [292, 141] width 16 height 7
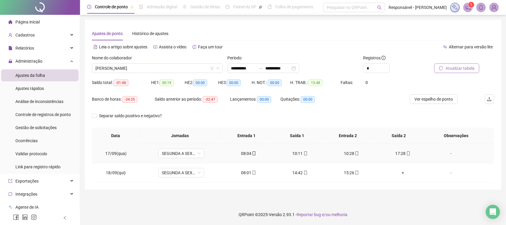
click at [297, 152] on div "10:11" at bounding box center [300, 153] width 42 height 7
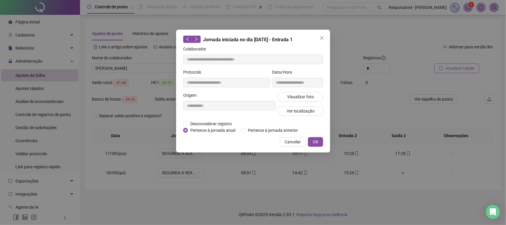
type input "**********"
click at [298, 92] on button "Visualizar foto" at bounding box center [300, 96] width 45 height 9
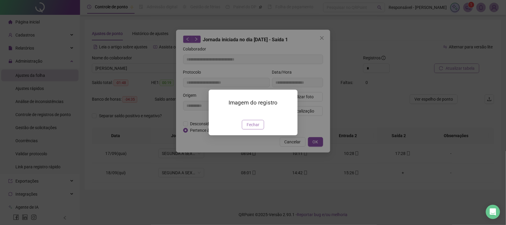
click at [252, 128] on span "Fechar" at bounding box center [252, 124] width 13 height 7
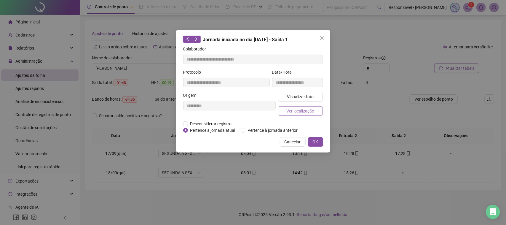
click at [300, 113] on span "Ver localização" at bounding box center [300, 111] width 28 height 7
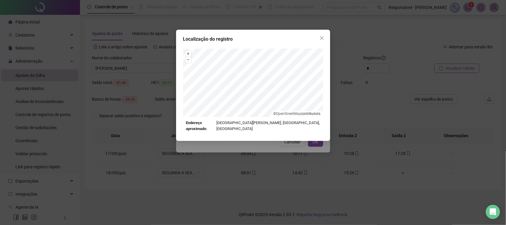
click at [276, 149] on div "Localização do registro + – ⇧ › © OpenStreetMap contributors. Endereço aproxima…" at bounding box center [253, 112] width 506 height 225
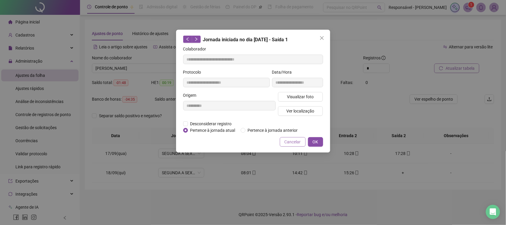
click at [288, 140] on span "Cancelar" at bounding box center [292, 141] width 16 height 7
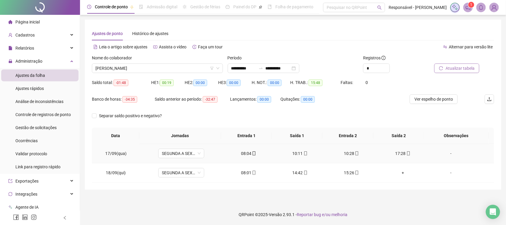
click at [345, 153] on div "10:28" at bounding box center [351, 153] width 42 height 7
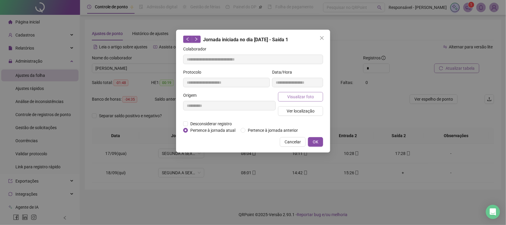
type input "**********"
click at [303, 98] on span "Visualizar foto" at bounding box center [300, 96] width 27 height 7
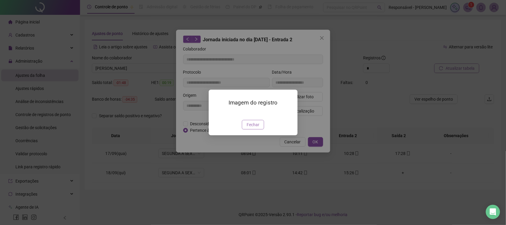
click at [256, 128] on span "Fechar" at bounding box center [252, 124] width 13 height 7
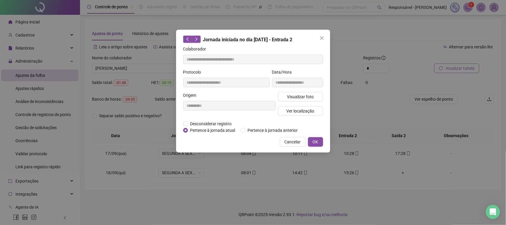
click at [292, 104] on div "Visualizar foto Ver localização" at bounding box center [300, 106] width 47 height 28
click at [292, 110] on span "Ver localização" at bounding box center [300, 111] width 28 height 7
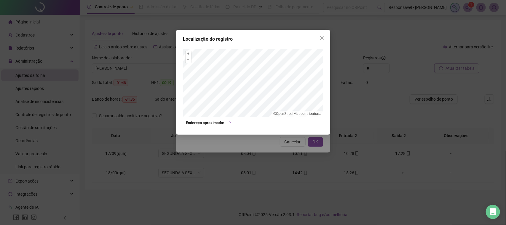
click at [285, 138] on div "Localização do registro + – ⇧ › © OpenStreetMap contributors. Endereço aproxima…" at bounding box center [253, 112] width 506 height 225
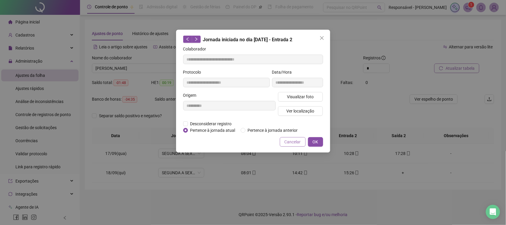
click at [291, 143] on span "Cancelar" at bounding box center [292, 141] width 16 height 7
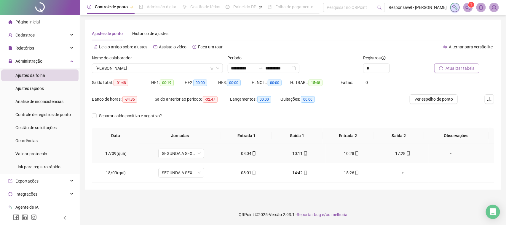
click at [398, 153] on div "17:28" at bounding box center [403, 153] width 42 height 7
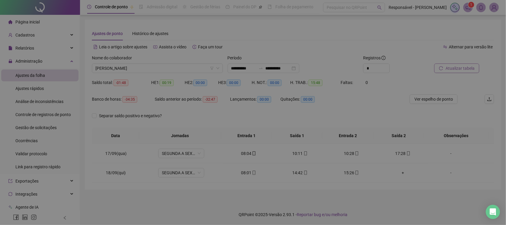
type input "**********"
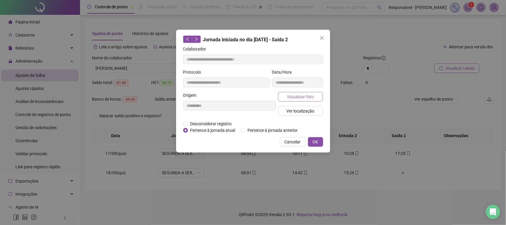
click at [304, 98] on span "Visualizar foto" at bounding box center [300, 96] width 27 height 7
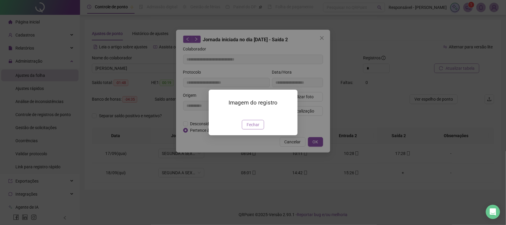
click at [250, 128] on span "Fechar" at bounding box center [252, 124] width 13 height 7
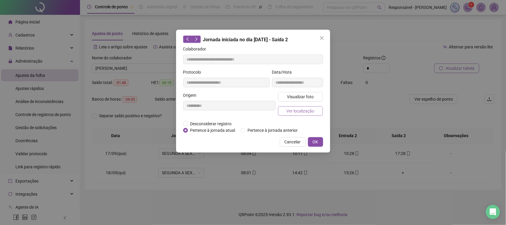
click at [308, 113] on span "Ver localização" at bounding box center [300, 111] width 28 height 7
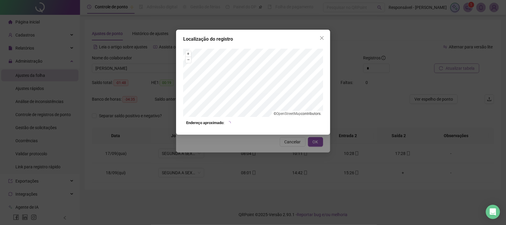
click at [276, 147] on div "Localização do registro + – ⇧ › © OpenStreetMap contributors. Endereço aproxima…" at bounding box center [253, 112] width 506 height 225
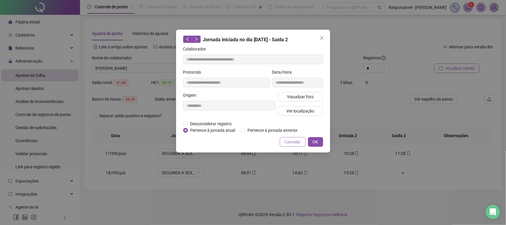
click at [292, 141] on span "Cancelar" at bounding box center [292, 141] width 16 height 7
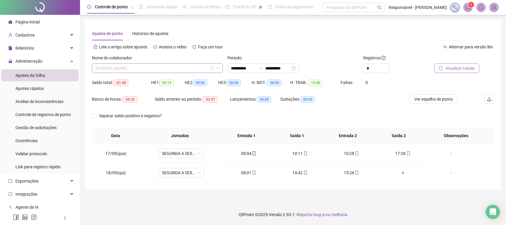
click at [165, 70] on span "[PERSON_NAME]" at bounding box center [157, 68] width 124 height 9
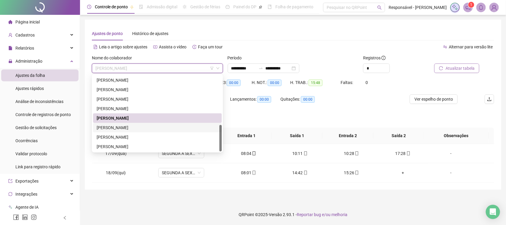
click at [123, 125] on div "[PERSON_NAME]" at bounding box center [157, 127] width 121 height 7
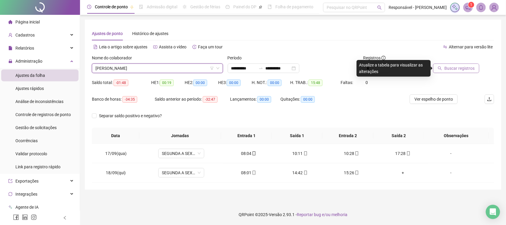
click at [441, 66] on icon "search" at bounding box center [440, 68] width 4 height 4
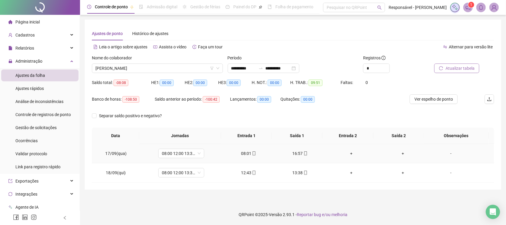
drag, startPoint x: 445, startPoint y: 160, endPoint x: 442, endPoint y: 158, distance: 3.8
click at [446, 160] on td "-" at bounding box center [460, 153] width 65 height 19
click at [446, 152] on div "-" at bounding box center [450, 153] width 35 height 7
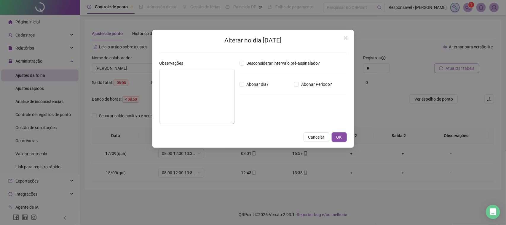
click at [141, 91] on div "Alterar no dia [DATE] Observações Desconsiderar intervalo pré-assinalado? Abona…" at bounding box center [253, 112] width 506 height 225
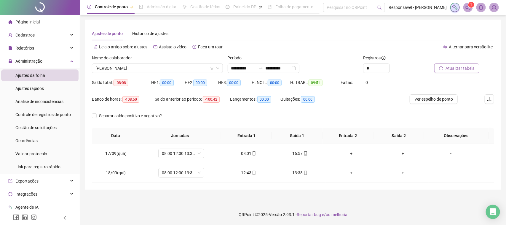
click at [196, 91] on body "**********" at bounding box center [253, 112] width 506 height 225
click at [442, 150] on div "-" at bounding box center [450, 153] width 35 height 7
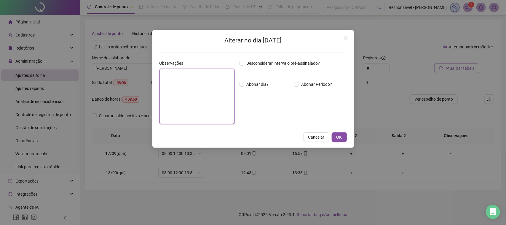
click at [232, 100] on textarea at bounding box center [196, 96] width 75 height 55
type textarea "*"
type textarea "**********"
click at [341, 140] on span "OK" at bounding box center [339, 137] width 6 height 7
click at [341, 136] on span "OK" at bounding box center [339, 137] width 6 height 7
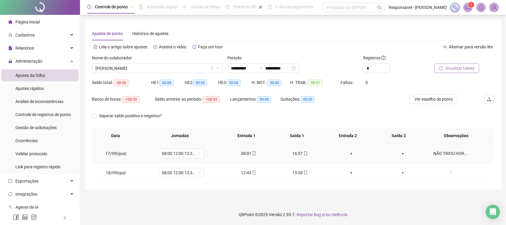
click at [244, 151] on div "08:01" at bounding box center [249, 153] width 42 height 7
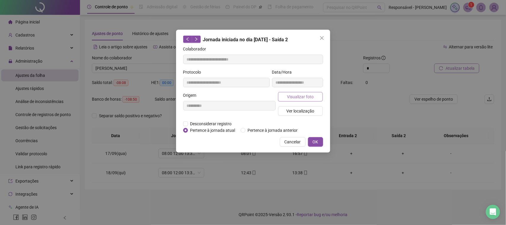
type input "**********"
click at [303, 96] on span "Visualizar foto" at bounding box center [300, 96] width 27 height 7
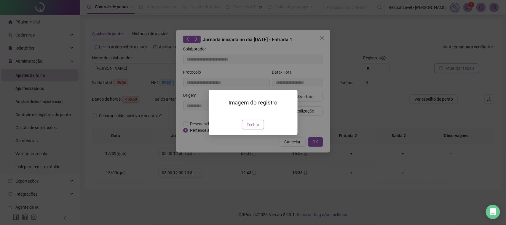
click at [252, 128] on span "Fechar" at bounding box center [252, 124] width 13 height 7
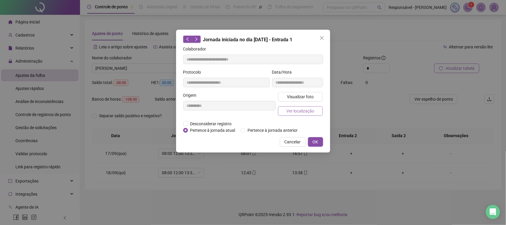
click at [297, 112] on span "Ver localização" at bounding box center [300, 111] width 28 height 7
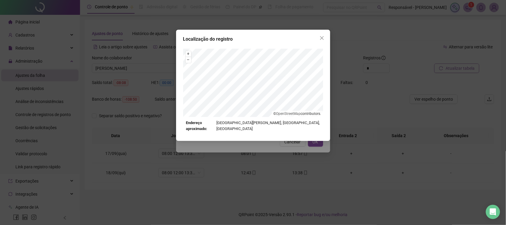
click at [290, 148] on div "Localização do registro + – ⇧ › © OpenStreetMap contributors. Endereço aproxima…" at bounding box center [253, 112] width 506 height 225
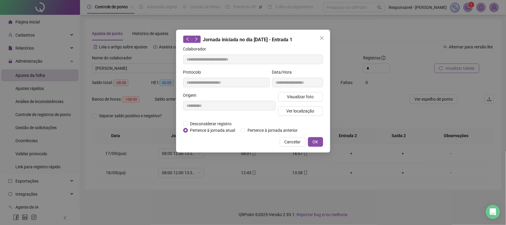
click at [288, 141] on span "Cancelar" at bounding box center [292, 141] width 16 height 7
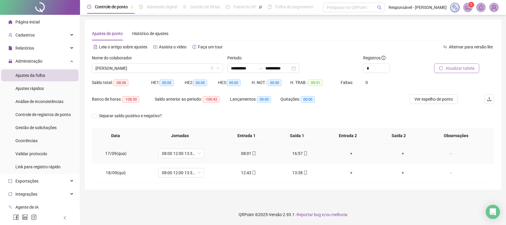
click at [292, 150] on div "16:57" at bounding box center [300, 153] width 42 height 7
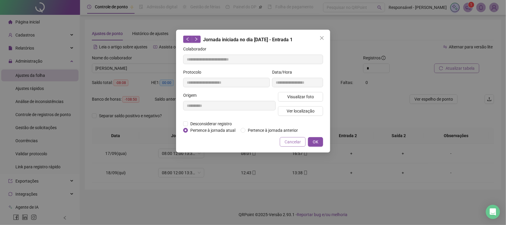
type input "**********"
click at [294, 97] on span "Visualizar foto" at bounding box center [300, 96] width 27 height 7
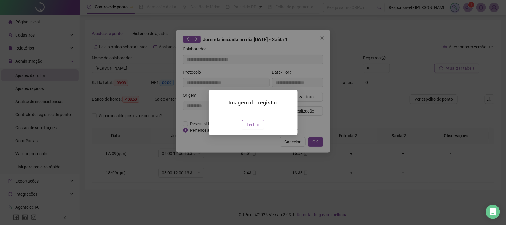
click at [257, 135] on div "Imagem do registro Fechar" at bounding box center [253, 111] width 89 height 45
click at [246, 129] on button "Fechar" at bounding box center [253, 124] width 22 height 9
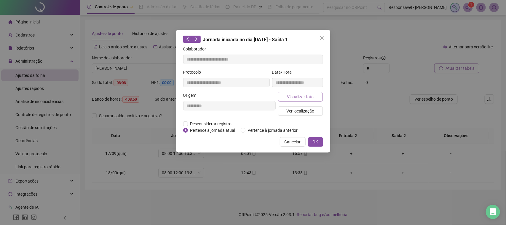
click at [303, 100] on button "Visualizar foto" at bounding box center [300, 96] width 45 height 9
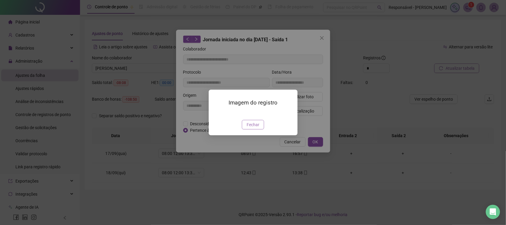
click at [257, 128] on span "Fechar" at bounding box center [252, 124] width 13 height 7
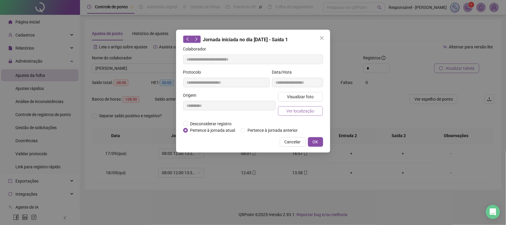
click at [302, 110] on span "Ver localização" at bounding box center [300, 111] width 28 height 7
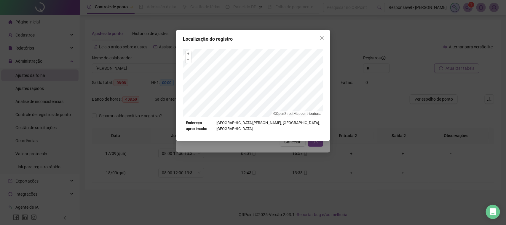
click at [289, 147] on div "Localização do registro + – ⇧ › © OpenStreetMap contributors. Endereço aproxima…" at bounding box center [253, 112] width 506 height 225
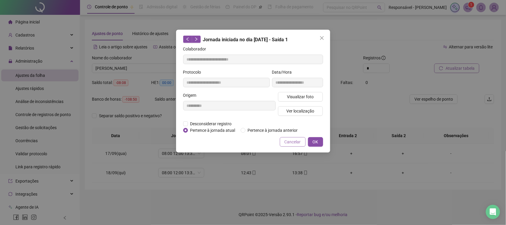
click at [290, 141] on span "Cancelar" at bounding box center [292, 141] width 16 height 7
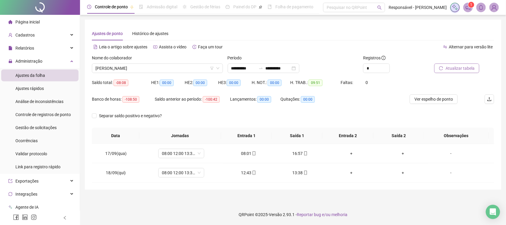
click at [454, 69] on span "Atualizar tabela" at bounding box center [459, 68] width 29 height 7
click at [196, 65] on span "[PERSON_NAME]" at bounding box center [157, 68] width 124 height 9
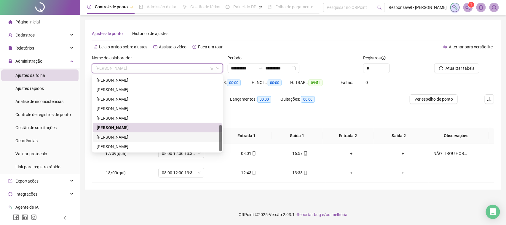
drag, startPoint x: 113, startPoint y: 134, endPoint x: 126, endPoint y: 131, distance: 13.5
click at [113, 134] on div "[PERSON_NAME]" at bounding box center [157, 137] width 121 height 7
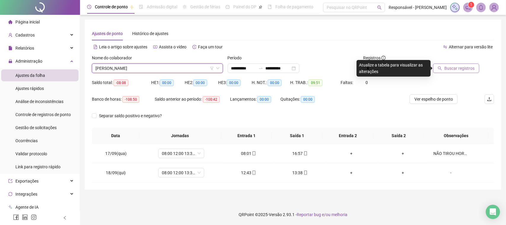
click at [434, 67] on button "Buscar registros" at bounding box center [456, 67] width 46 height 9
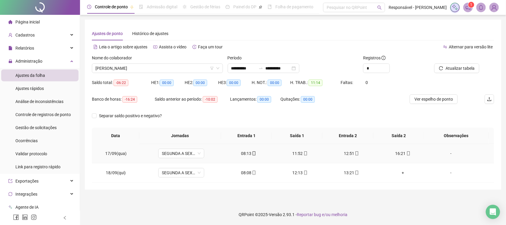
click at [251, 153] on span "mobile" at bounding box center [253, 153] width 5 height 4
type input "**********"
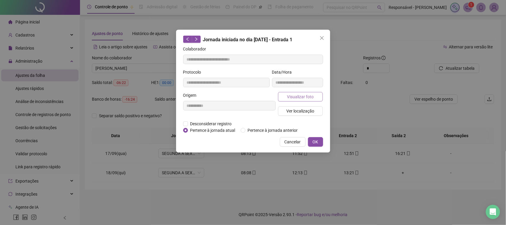
click at [298, 100] on button "Visualizar foto" at bounding box center [300, 96] width 45 height 9
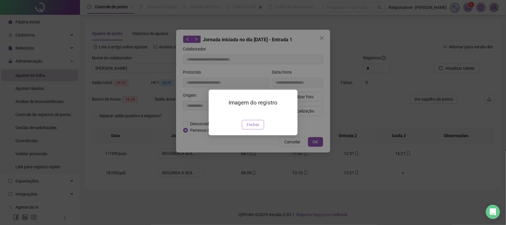
click at [248, 128] on span "Fechar" at bounding box center [252, 124] width 13 height 7
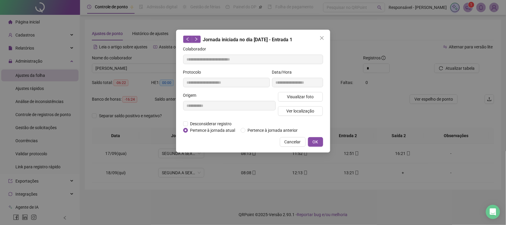
click at [289, 117] on div "Visualizar foto Ver localização" at bounding box center [300, 106] width 47 height 28
click at [291, 113] on span "Ver localização" at bounding box center [300, 111] width 28 height 7
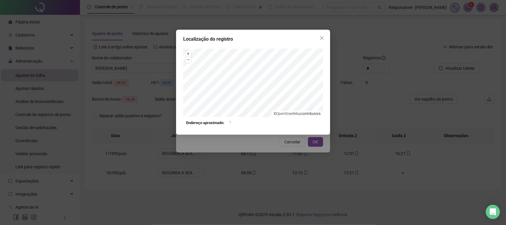
click at [272, 161] on div "Localização do registro + – ⇧ › © OpenStreetMap contributors. Endereço aproxima…" at bounding box center [253, 112] width 506 height 225
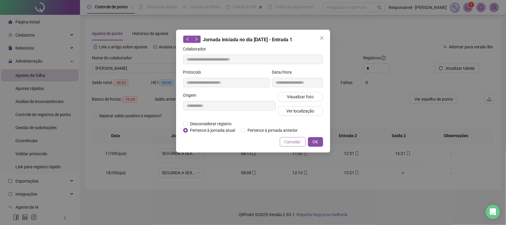
click at [285, 141] on span "Cancelar" at bounding box center [292, 141] width 16 height 7
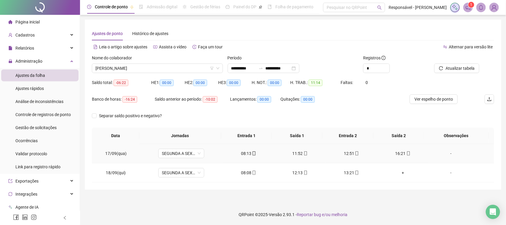
click at [298, 153] on div "11:52" at bounding box center [300, 153] width 42 height 7
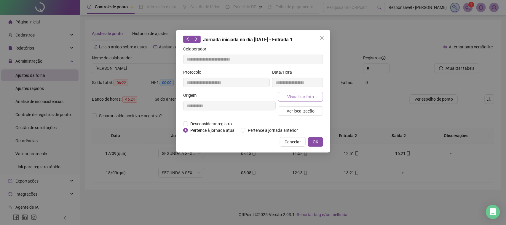
type input "**********"
click at [288, 99] on span "Visualizar foto" at bounding box center [300, 96] width 27 height 7
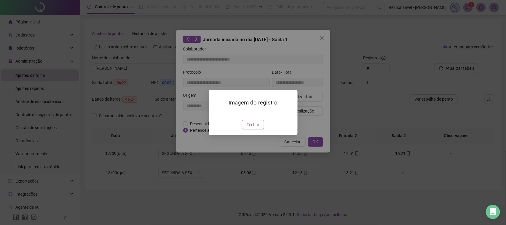
click at [245, 129] on button "Fechar" at bounding box center [253, 124] width 22 height 9
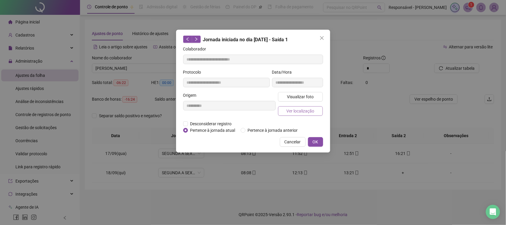
click at [294, 112] on span "Ver localização" at bounding box center [300, 111] width 28 height 7
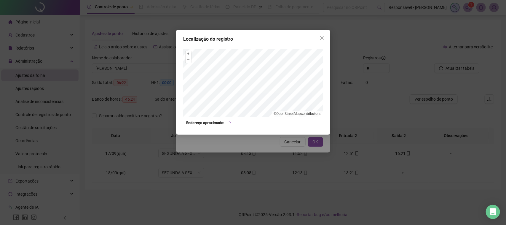
click at [283, 143] on div "Localização do registro + – ⇧ › © OpenStreetMap contributors. Endereço aproxima…" at bounding box center [253, 112] width 506 height 225
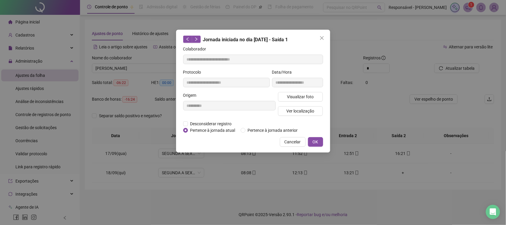
click at [294, 140] on span "Cancelar" at bounding box center [292, 141] width 16 height 7
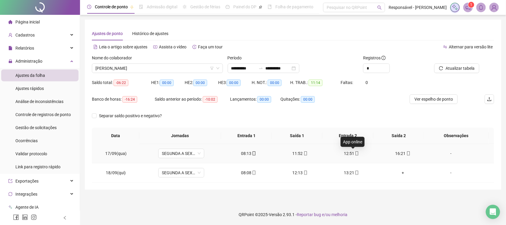
click at [354, 156] on span at bounding box center [356, 153] width 5 height 5
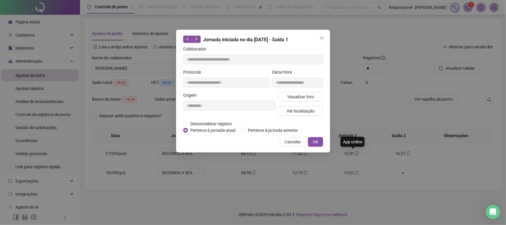
type input "**********"
click at [311, 98] on span "Visualizar foto" at bounding box center [300, 96] width 27 height 7
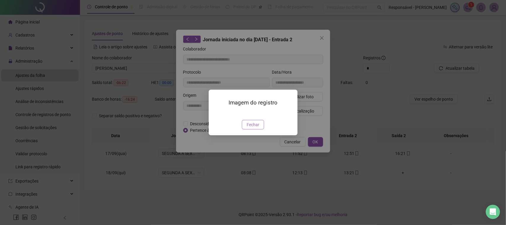
click at [252, 128] on span "Fechar" at bounding box center [252, 124] width 13 height 7
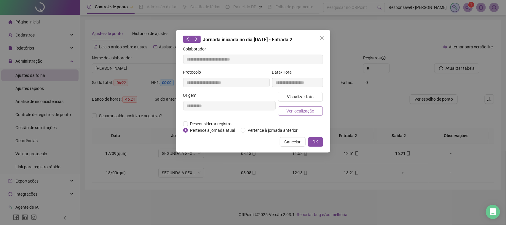
click at [289, 108] on span "Ver localização" at bounding box center [300, 111] width 28 height 7
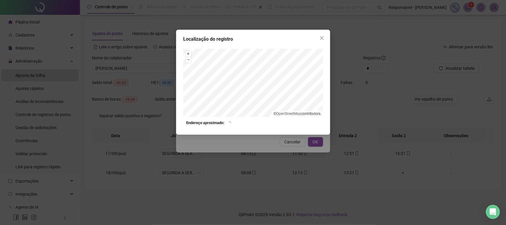
click at [285, 149] on div "Localização do registro + – ⇧ › © OpenStreetMap contributors. Endereço aproxima…" at bounding box center [253, 112] width 506 height 225
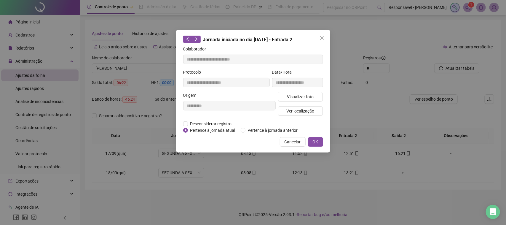
click at [288, 145] on button "Cancelar" at bounding box center [293, 141] width 26 height 9
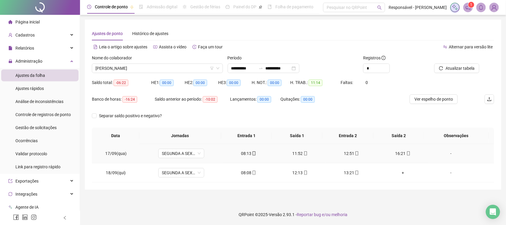
click at [406, 153] on icon "mobile" at bounding box center [408, 153] width 4 height 4
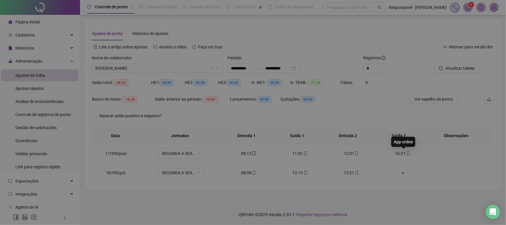
type input "**********"
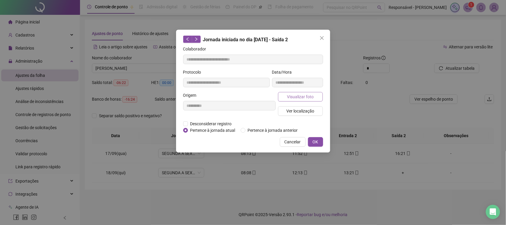
click at [291, 94] on span "Visualizar foto" at bounding box center [300, 96] width 27 height 7
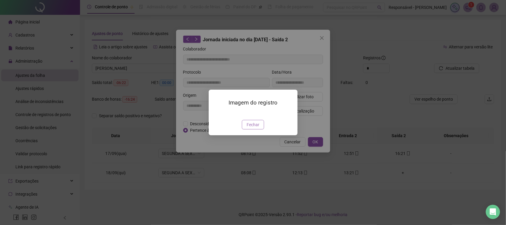
click at [257, 128] on span "Fechar" at bounding box center [252, 124] width 13 height 7
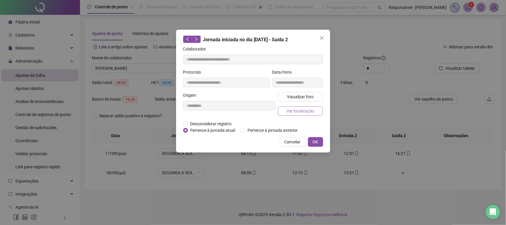
click at [298, 113] on span "Ver localização" at bounding box center [300, 111] width 28 height 7
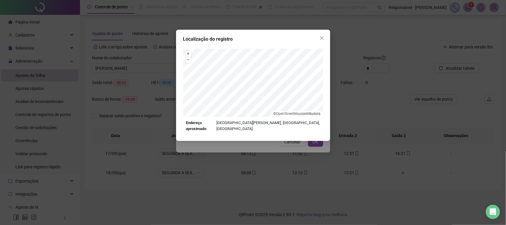
click at [291, 135] on div "Localização do registro + – ⇧ › © OpenStreetMap contributors. Endereço aproxima…" at bounding box center [253, 112] width 506 height 225
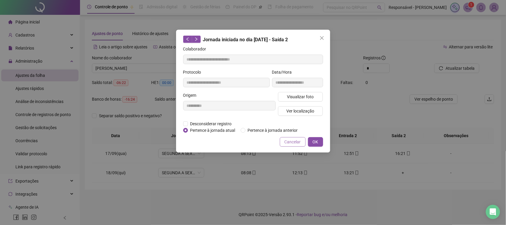
click at [290, 141] on span "Cancelar" at bounding box center [292, 141] width 16 height 7
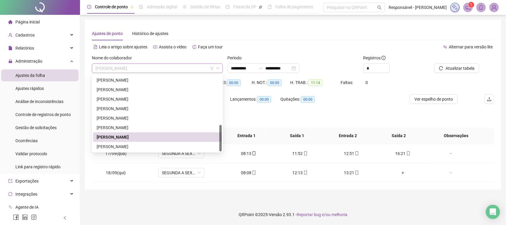
click at [148, 68] on span "[PERSON_NAME]" at bounding box center [157, 68] width 124 height 9
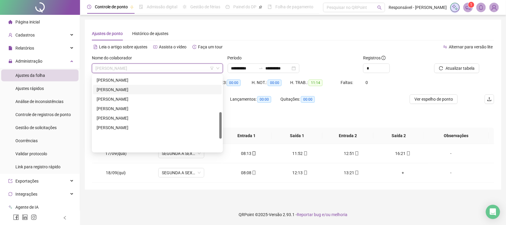
scroll to position [105, 0]
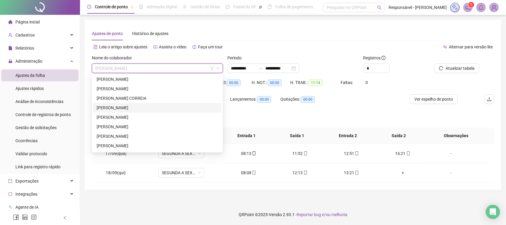
click at [135, 108] on div "[PERSON_NAME]" at bounding box center [157, 107] width 121 height 7
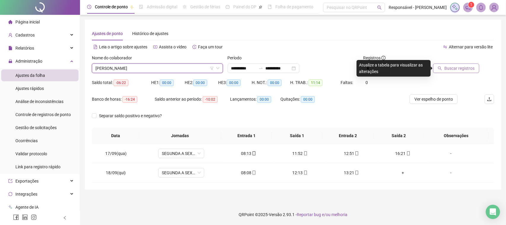
click at [462, 67] on span "Buscar registros" at bounding box center [459, 68] width 30 height 7
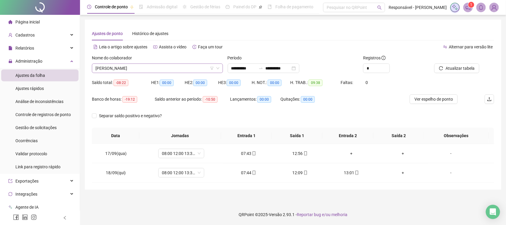
click at [169, 69] on span "[PERSON_NAME]" at bounding box center [157, 68] width 124 height 9
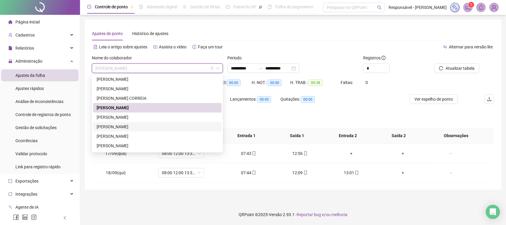
scroll to position [68, 0]
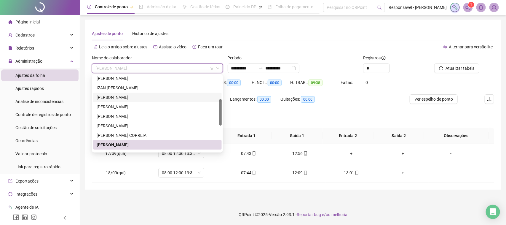
click at [148, 101] on div "[PERSON_NAME]" at bounding box center [157, 96] width 129 height 9
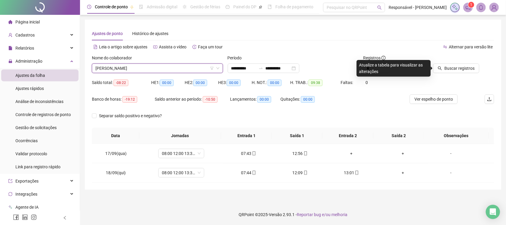
click at [156, 76] on div "Nome do colaborador [PERSON_NAME]" at bounding box center [157, 66] width 136 height 23
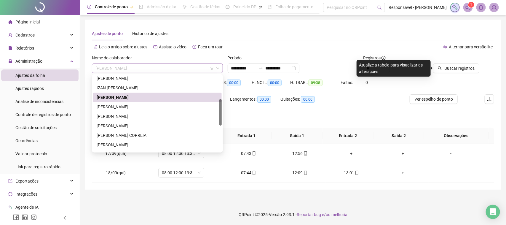
click at [161, 70] on span "[PERSON_NAME]" at bounding box center [157, 68] width 124 height 9
click at [145, 104] on div "[PERSON_NAME]" at bounding box center [157, 106] width 121 height 7
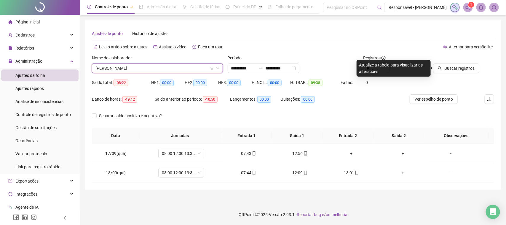
click at [440, 70] on icon "search" at bounding box center [440, 68] width 4 height 4
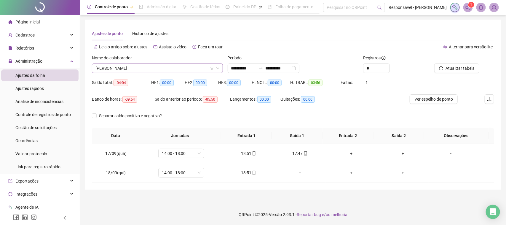
click at [186, 73] on div "[PERSON_NAME]" at bounding box center [157, 67] width 131 height 9
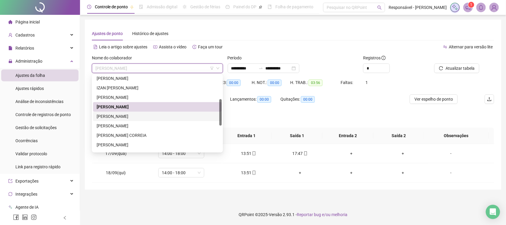
click at [127, 119] on div "[PERSON_NAME]" at bounding box center [157, 116] width 121 height 7
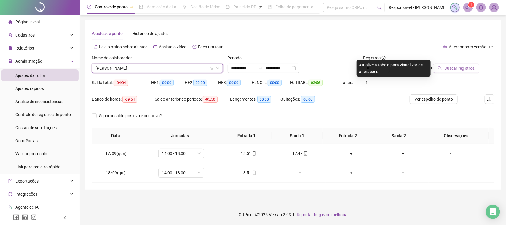
click at [440, 68] on icon "search" at bounding box center [440, 68] width 4 height 4
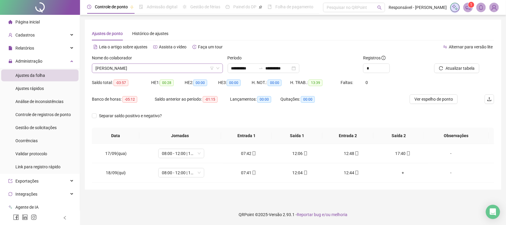
click at [185, 68] on span "[PERSON_NAME]" at bounding box center [157, 68] width 124 height 9
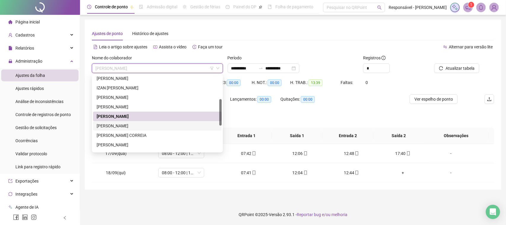
click at [127, 123] on div "[PERSON_NAME]" at bounding box center [157, 125] width 121 height 7
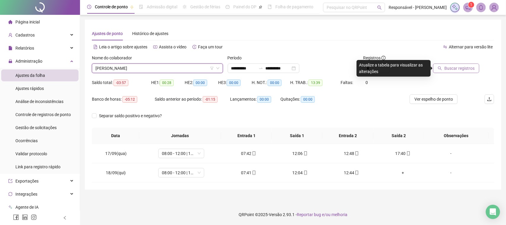
click at [453, 63] on button "Buscar registros" at bounding box center [456, 67] width 46 height 9
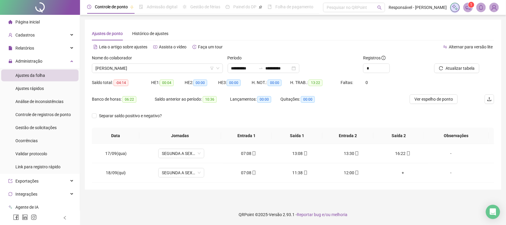
click at [171, 70] on span "[PERSON_NAME]" at bounding box center [157, 68] width 124 height 9
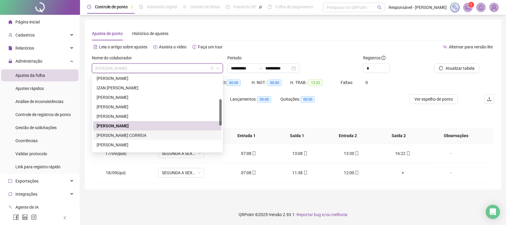
click at [132, 139] on div "[PERSON_NAME] CORREIA" at bounding box center [157, 134] width 129 height 9
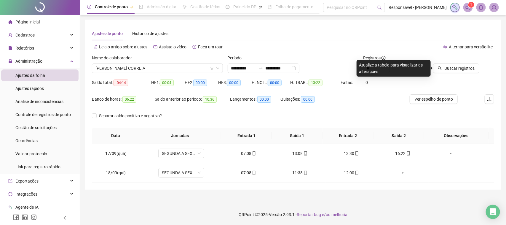
click at [460, 73] on div "Buscar registros" at bounding box center [462, 66] width 68 height 23
click at [461, 69] on span "Buscar registros" at bounding box center [459, 68] width 30 height 7
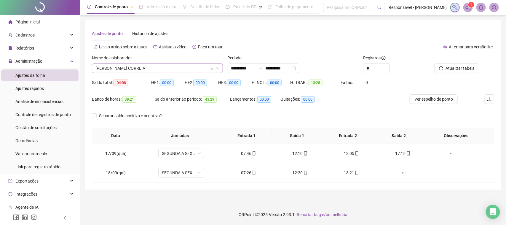
click at [179, 67] on span "[PERSON_NAME] CORREIA" at bounding box center [157, 68] width 124 height 9
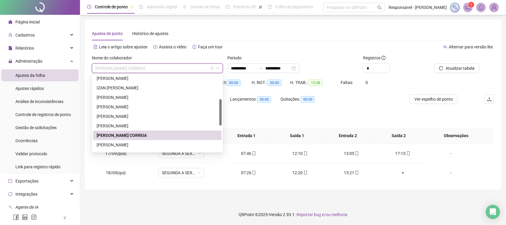
scroll to position [142, 0]
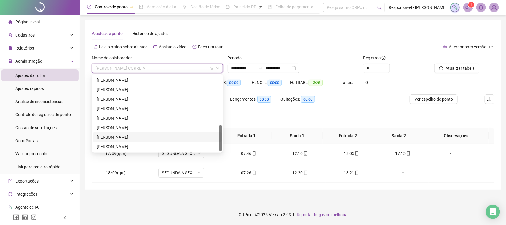
click at [133, 134] on div "[PERSON_NAME]" at bounding box center [157, 137] width 121 height 7
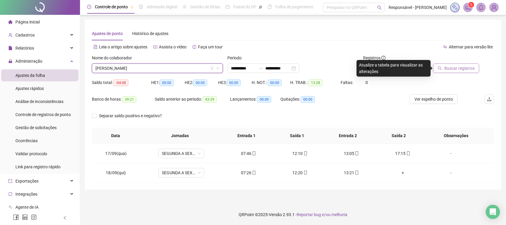
click at [473, 68] on span "Buscar registros" at bounding box center [459, 68] width 30 height 7
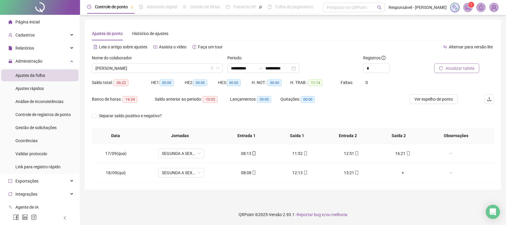
click at [196, 61] on div "Nome do colaborador" at bounding box center [157, 59] width 131 height 9
click at [193, 67] on span "[PERSON_NAME]" at bounding box center [157, 68] width 124 height 9
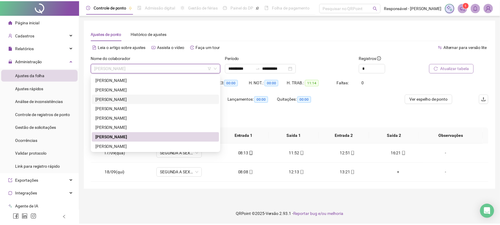
scroll to position [105, 0]
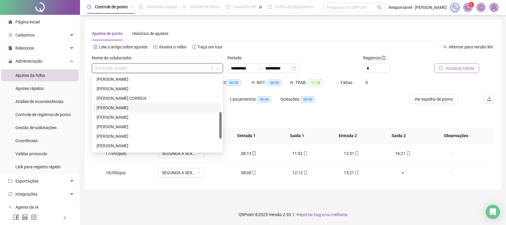
click at [134, 108] on div "[PERSON_NAME]" at bounding box center [157, 107] width 121 height 7
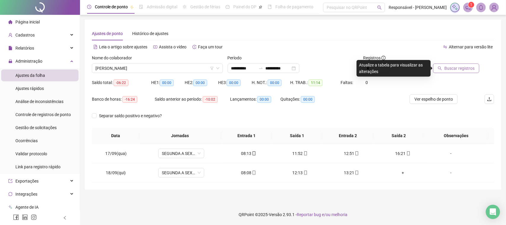
click at [462, 68] on span "Buscar registros" at bounding box center [459, 68] width 30 height 7
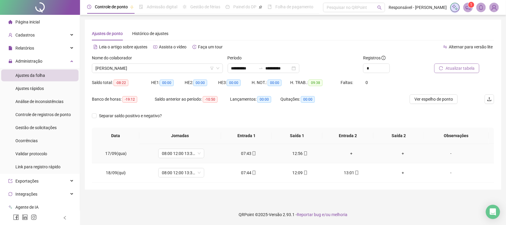
click at [350, 154] on div "+" at bounding box center [351, 153] width 42 height 7
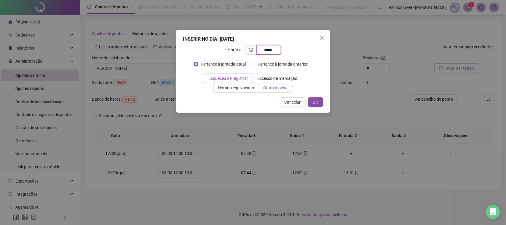
type input "*****"
click at [282, 87] on span "Outro motivo" at bounding box center [275, 87] width 24 height 5
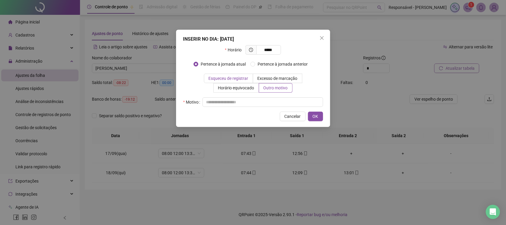
click at [236, 80] on span "Esqueceu de registrar" at bounding box center [229, 78] width 40 height 5
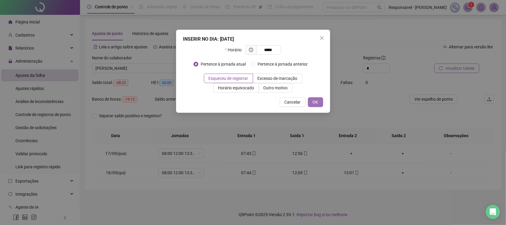
click at [321, 102] on button "OK" at bounding box center [315, 101] width 15 height 9
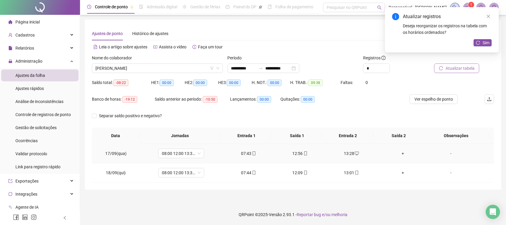
click at [400, 153] on div "+" at bounding box center [403, 153] width 42 height 7
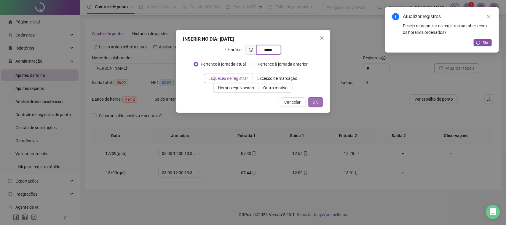
type input "*****"
click at [315, 99] on span "OK" at bounding box center [316, 102] width 6 height 7
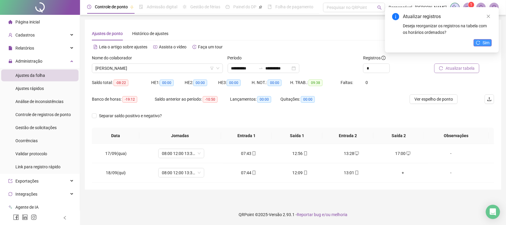
click at [481, 44] on button "Sim" at bounding box center [482, 42] width 18 height 7
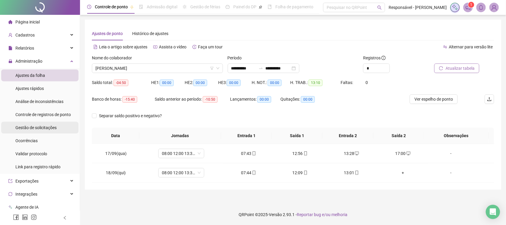
click at [43, 128] on span "Gestão de solicitações" at bounding box center [35, 127] width 41 height 5
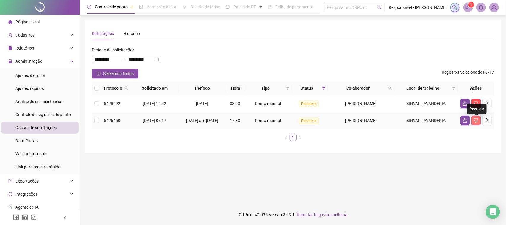
click at [478, 121] on icon "dislike" at bounding box center [476, 120] width 4 height 4
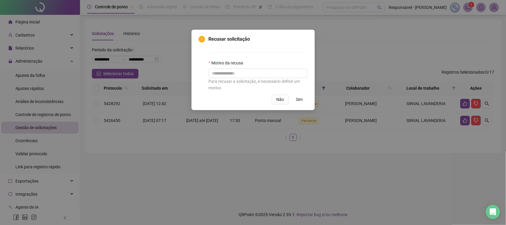
click at [256, 79] on div "Para recusar a solicitação, é necessário definir um motivo" at bounding box center [258, 84] width 99 height 13
click at [260, 76] on input "text" at bounding box center [258, 72] width 99 height 9
type input "**********"
click at [294, 98] on button "Sim" at bounding box center [299, 99] width 16 height 9
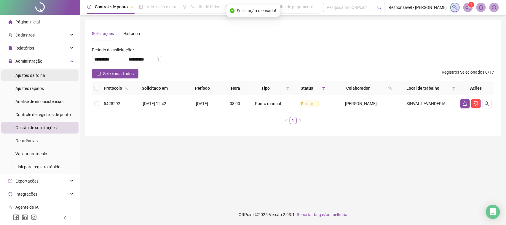
click at [58, 79] on li "Ajustes da folha" at bounding box center [39, 75] width 77 height 12
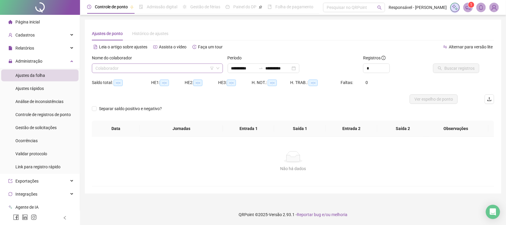
type input "**********"
click at [145, 71] on input "search" at bounding box center [154, 68] width 119 height 9
click at [191, 67] on input "search" at bounding box center [154, 68] width 119 height 9
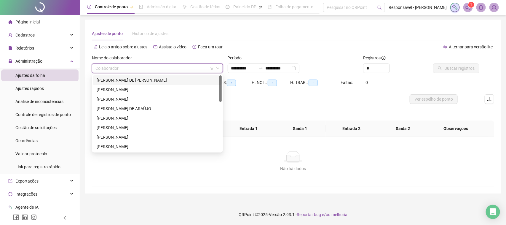
click at [160, 77] on div "[PERSON_NAME] DE [PERSON_NAME]" at bounding box center [157, 80] width 121 height 7
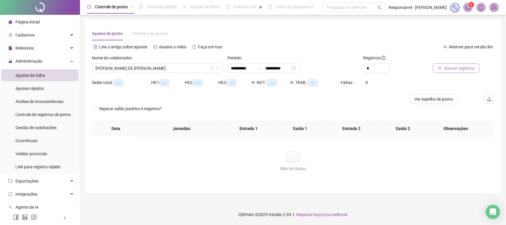
click at [446, 71] on span "Buscar registros" at bounding box center [459, 68] width 30 height 7
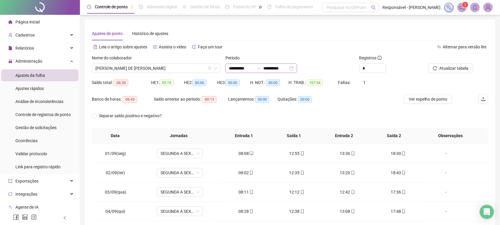
click at [268, 71] on div "**********" at bounding box center [261, 67] width 72 height 9
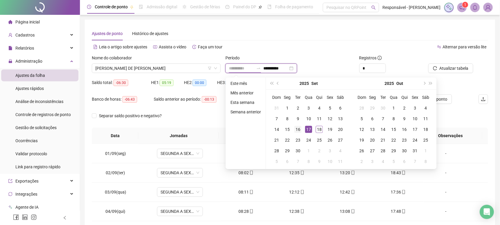
type input "**********"
click at [301, 127] on div "16" at bounding box center [297, 129] width 7 height 7
type input "**********"
click at [318, 129] on div "18" at bounding box center [319, 129] width 7 height 7
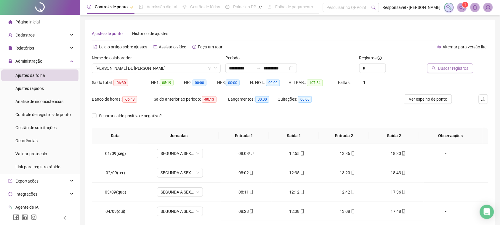
click at [438, 67] on button "Buscar registros" at bounding box center [450, 67] width 46 height 9
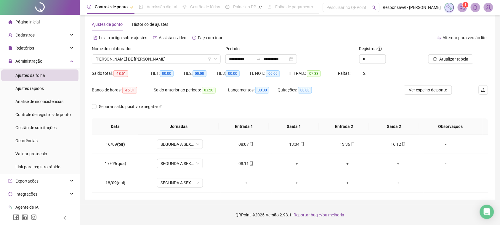
scroll to position [9, 0]
